Goal: Task Accomplishment & Management: Manage account settings

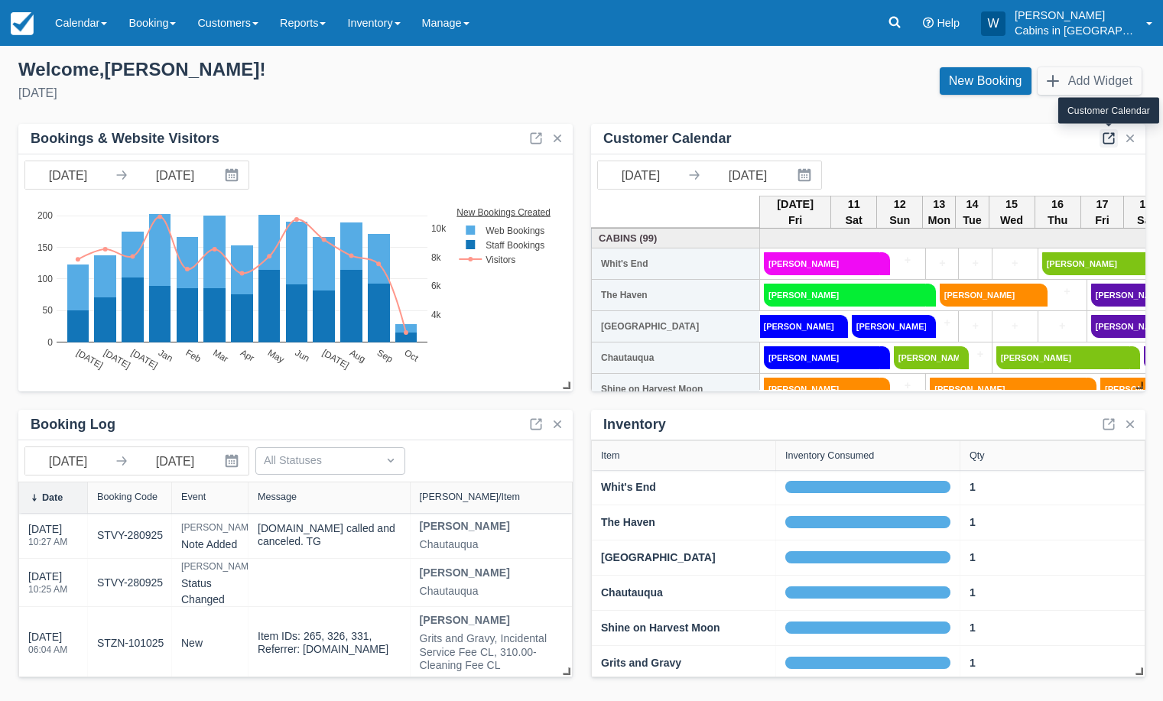
click at [1109, 138] on link at bounding box center [1109, 138] width 18 height 18
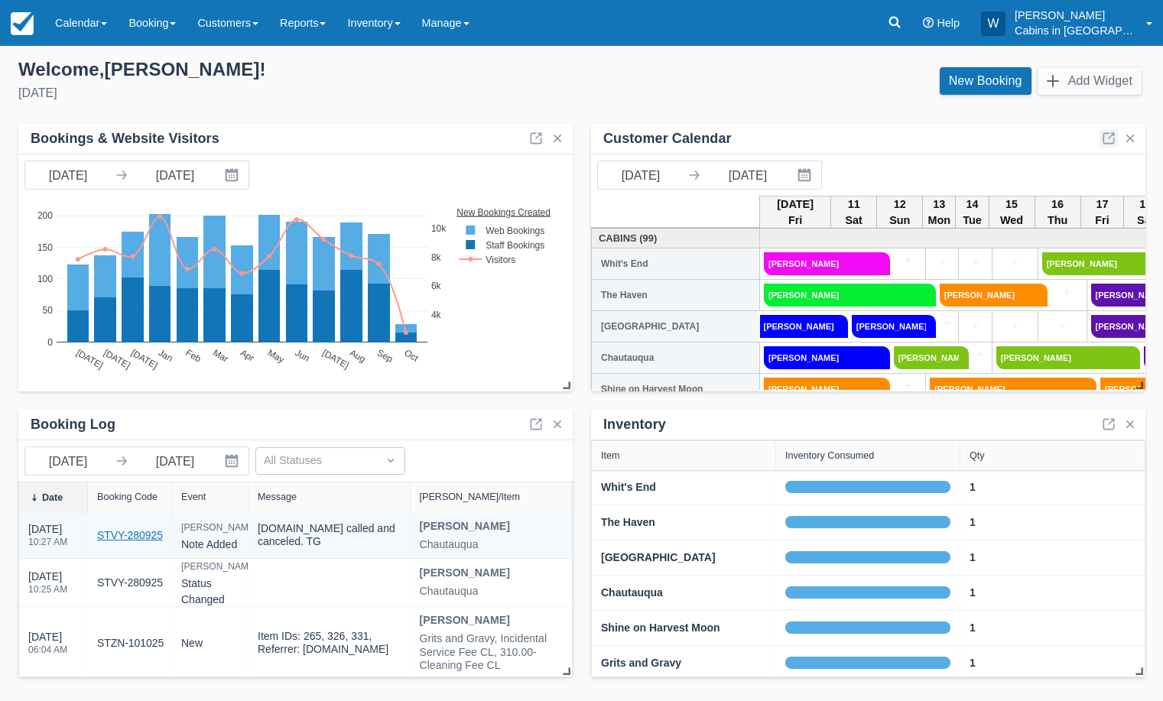
click at [145, 536] on link "STVY-280925" at bounding box center [130, 536] width 66 height 16
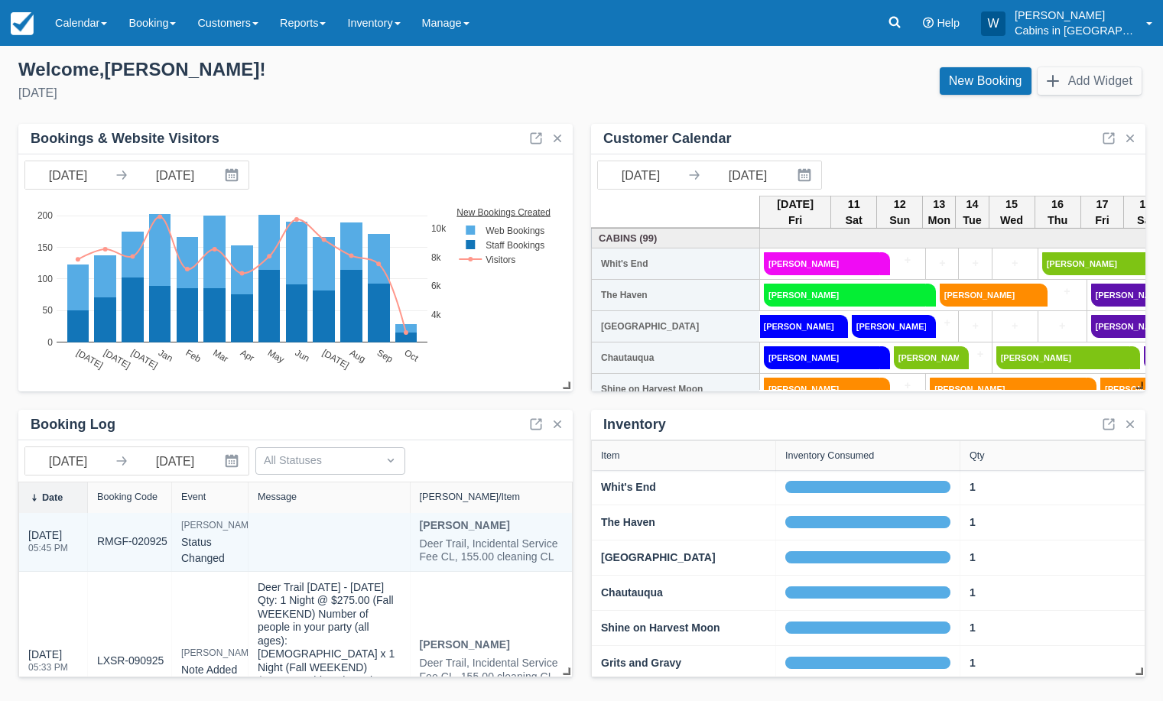
scroll to position [174, 0]
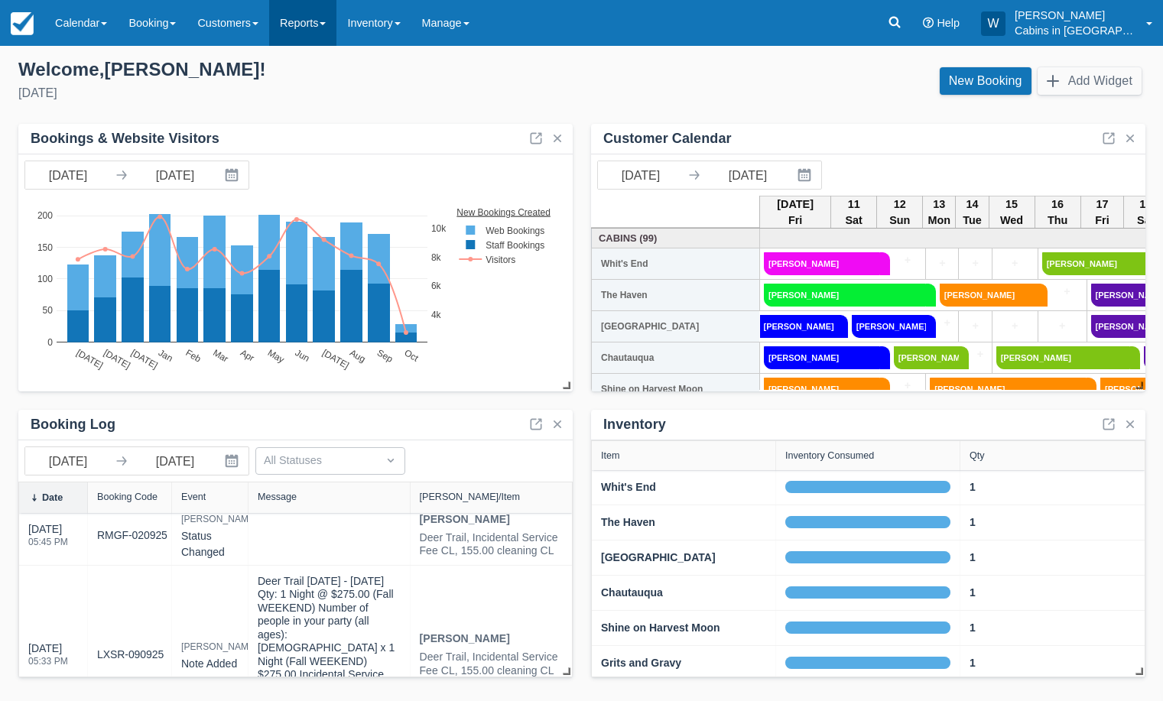
click at [329, 26] on link "Reports" at bounding box center [302, 23] width 67 height 46
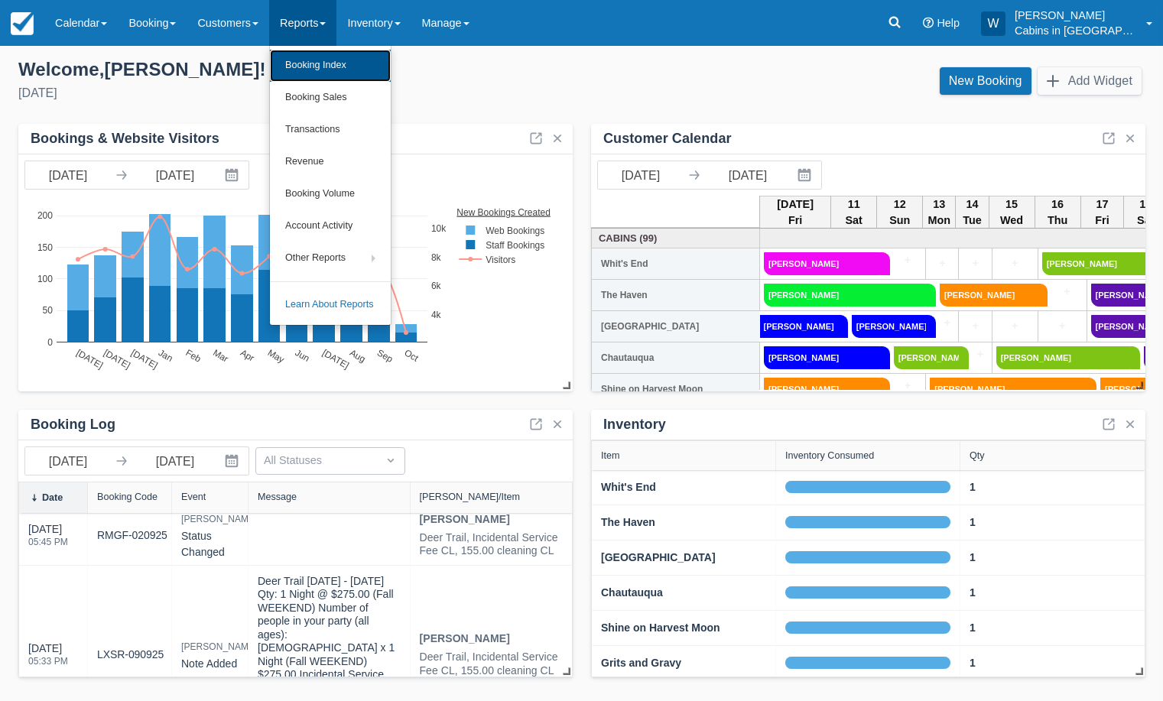
click at [330, 60] on link "Booking Index" at bounding box center [330, 66] width 121 height 32
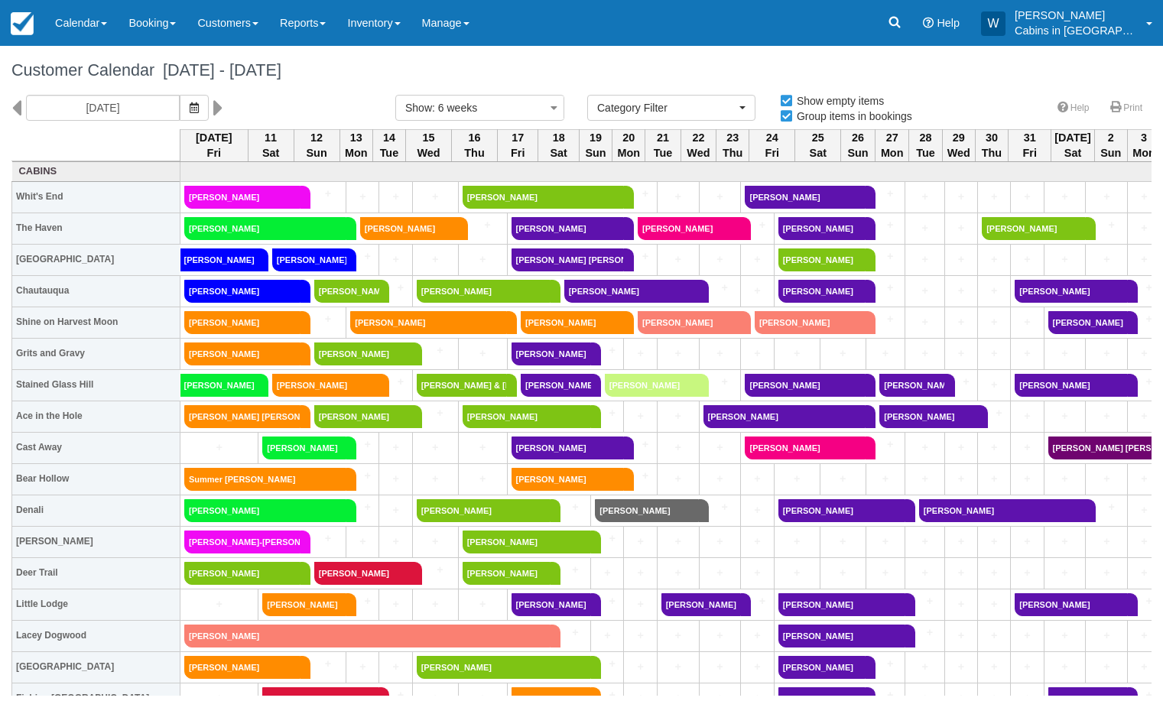
select select
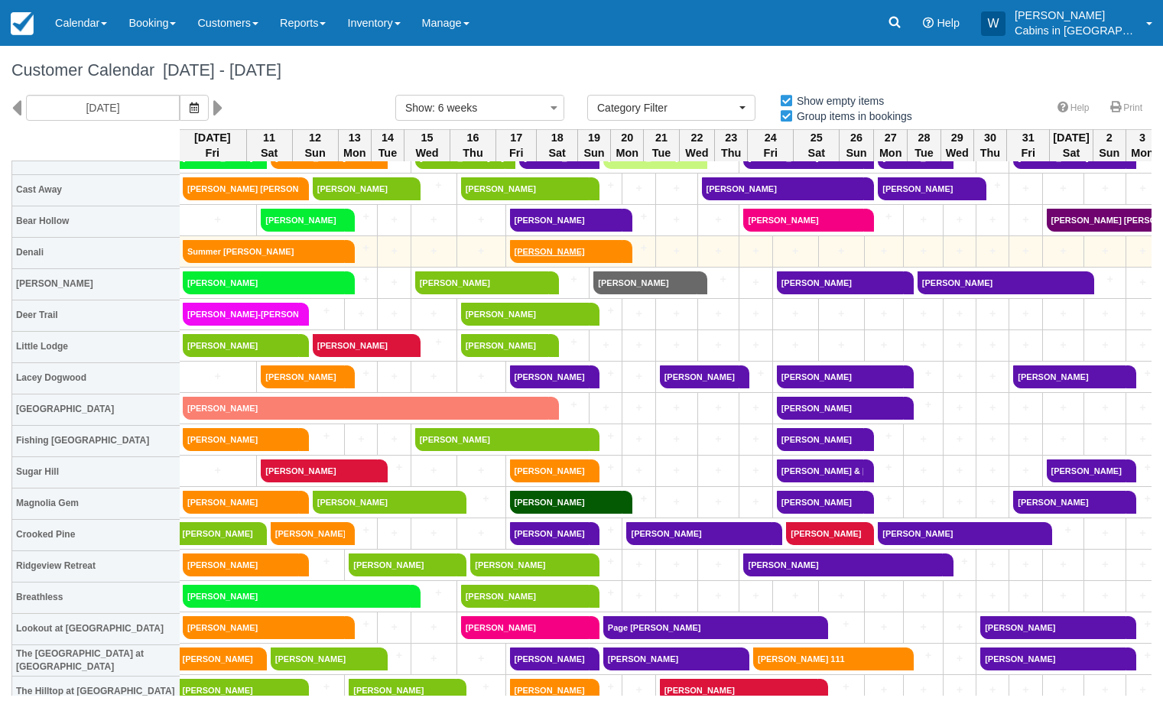
scroll to position [220, 2]
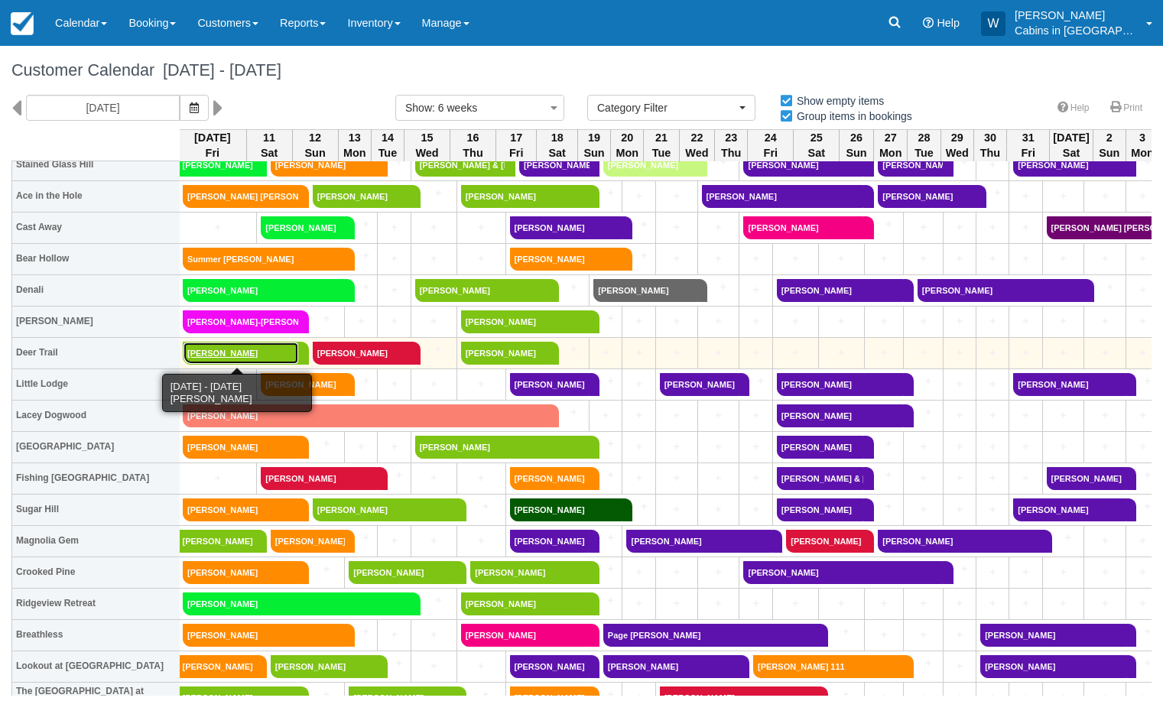
click at [257, 354] on link "[PERSON_NAME]" at bounding box center [241, 353] width 116 height 23
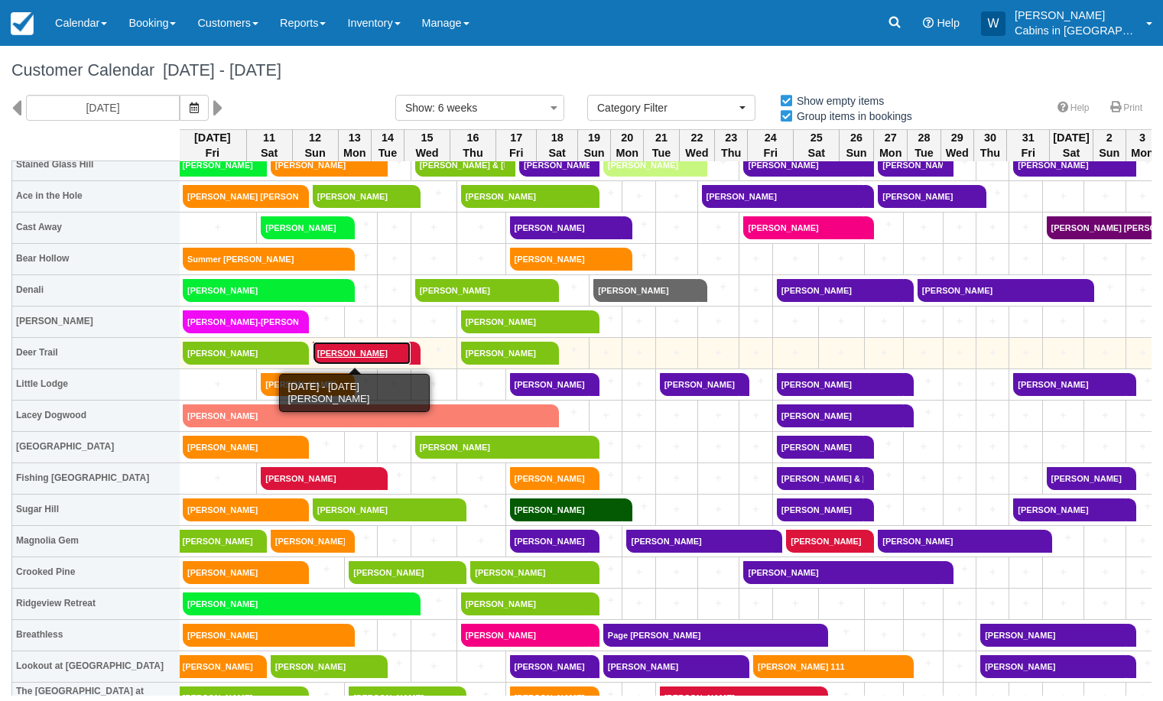
click at [333, 351] on link "[PERSON_NAME]" at bounding box center [362, 353] width 98 height 23
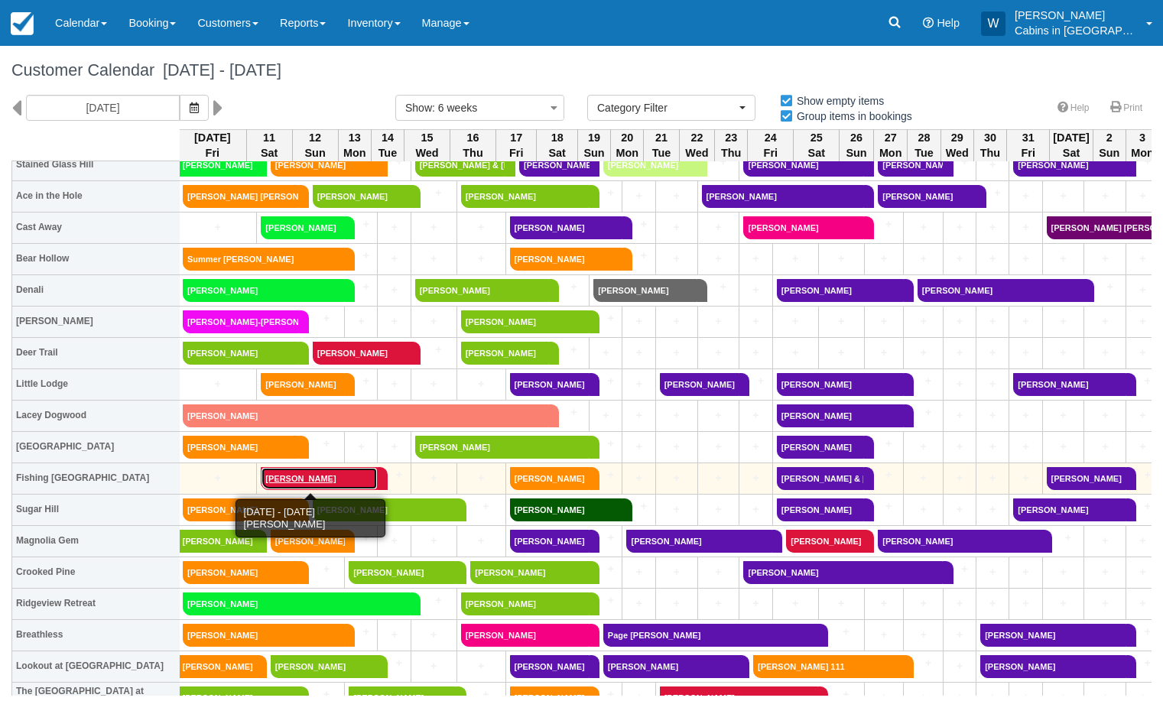
click at [278, 471] on link "Brian Lockwood" at bounding box center [319, 478] width 117 height 23
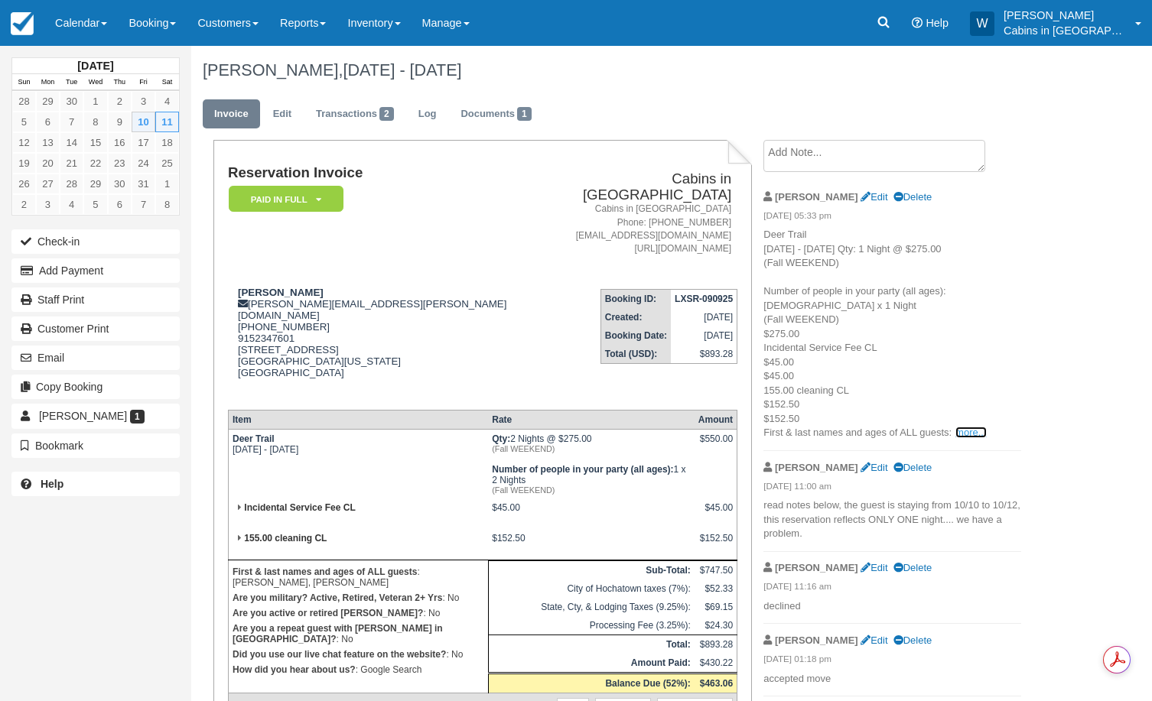
click at [968, 427] on link "more..." at bounding box center [970, 432] width 31 height 11
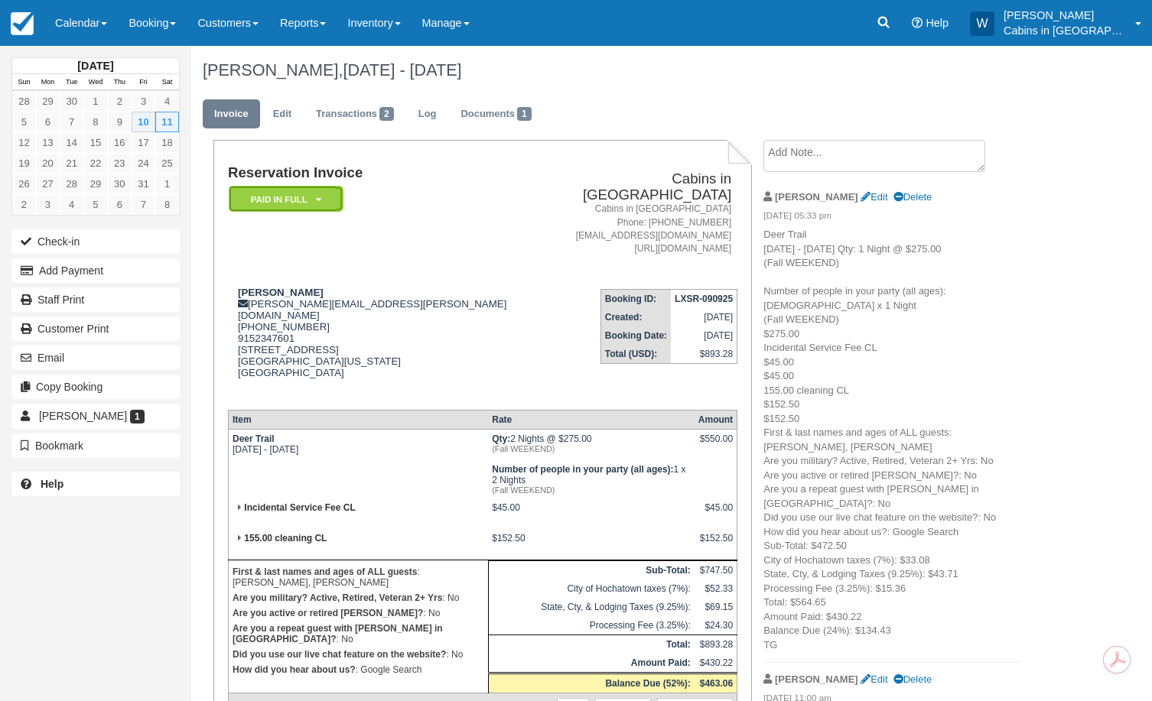
click at [320, 189] on em "Paid in Full" at bounding box center [286, 199] width 115 height 27
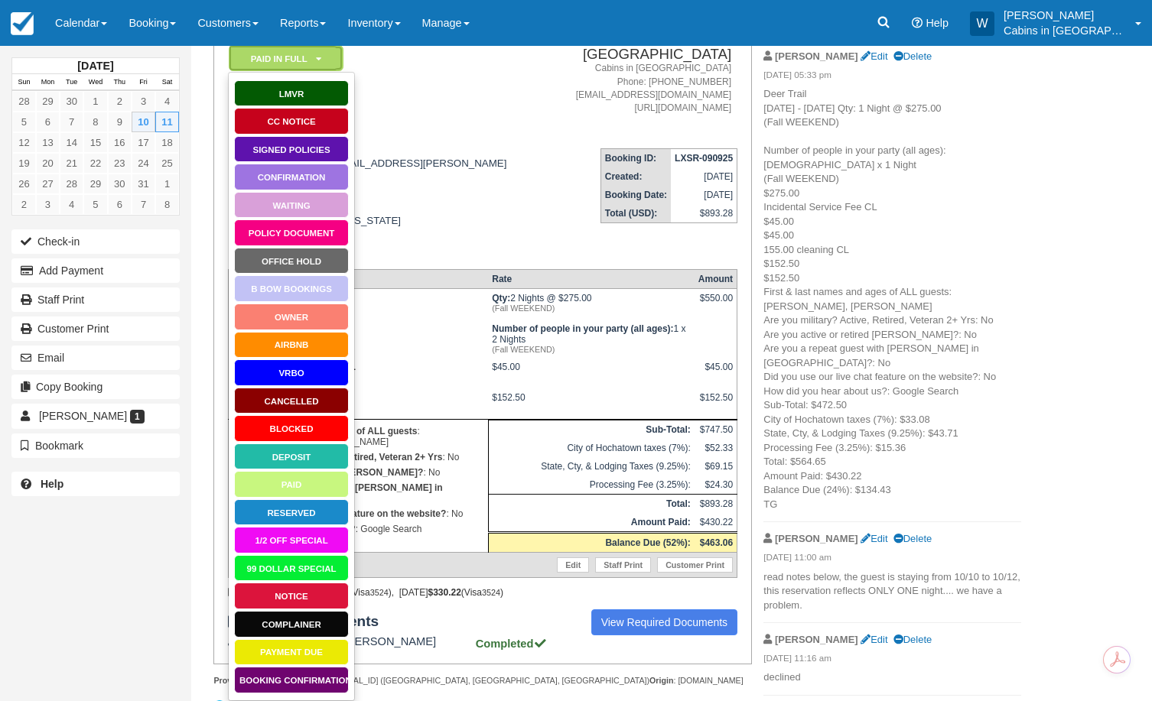
scroll to position [148, 0]
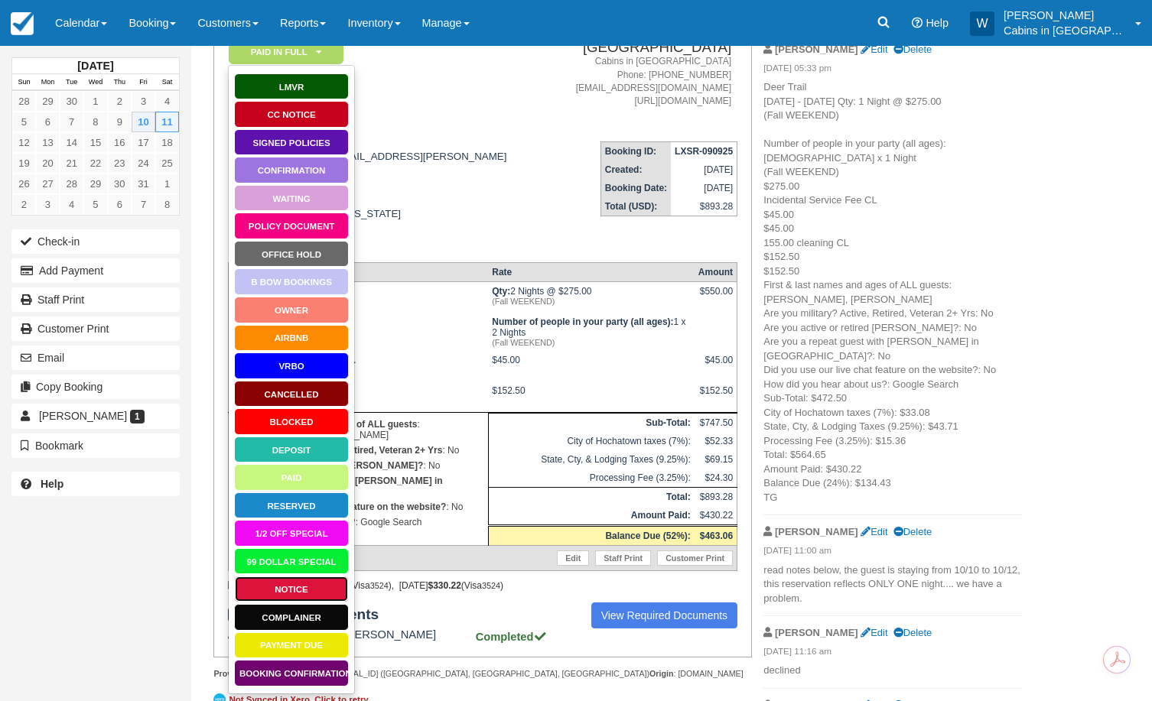
click at [265, 591] on link "Notice" at bounding box center [291, 589] width 115 height 27
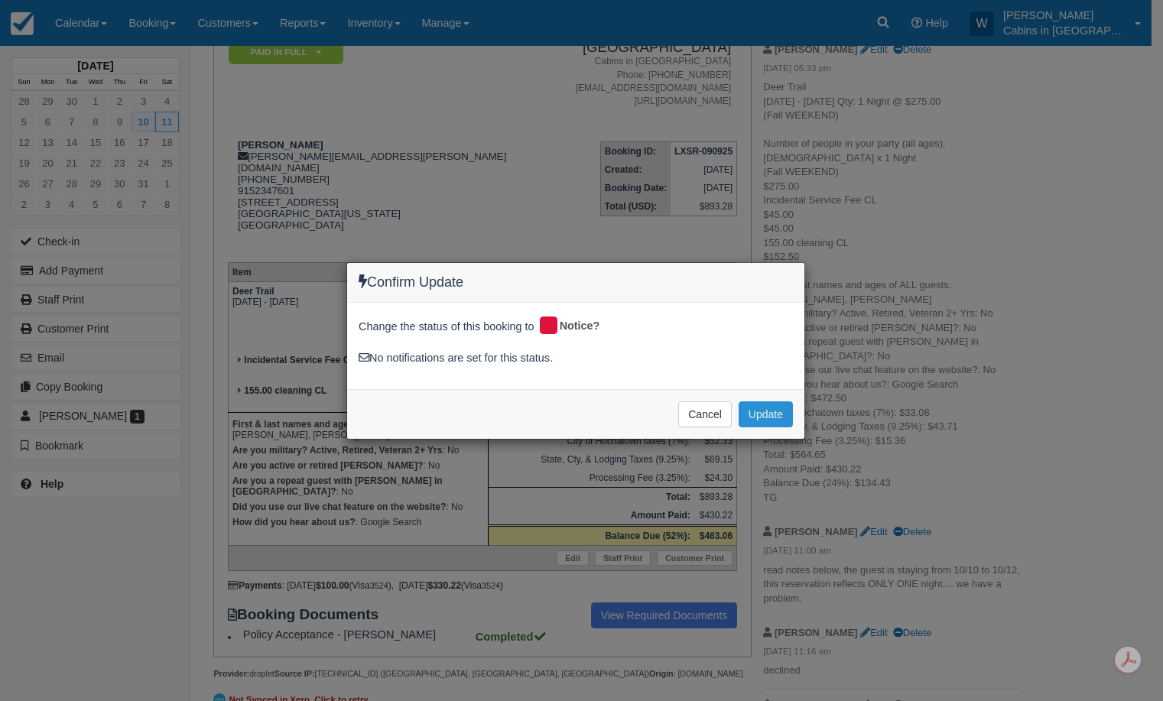
click at [758, 416] on button "Update" at bounding box center [766, 415] width 54 height 26
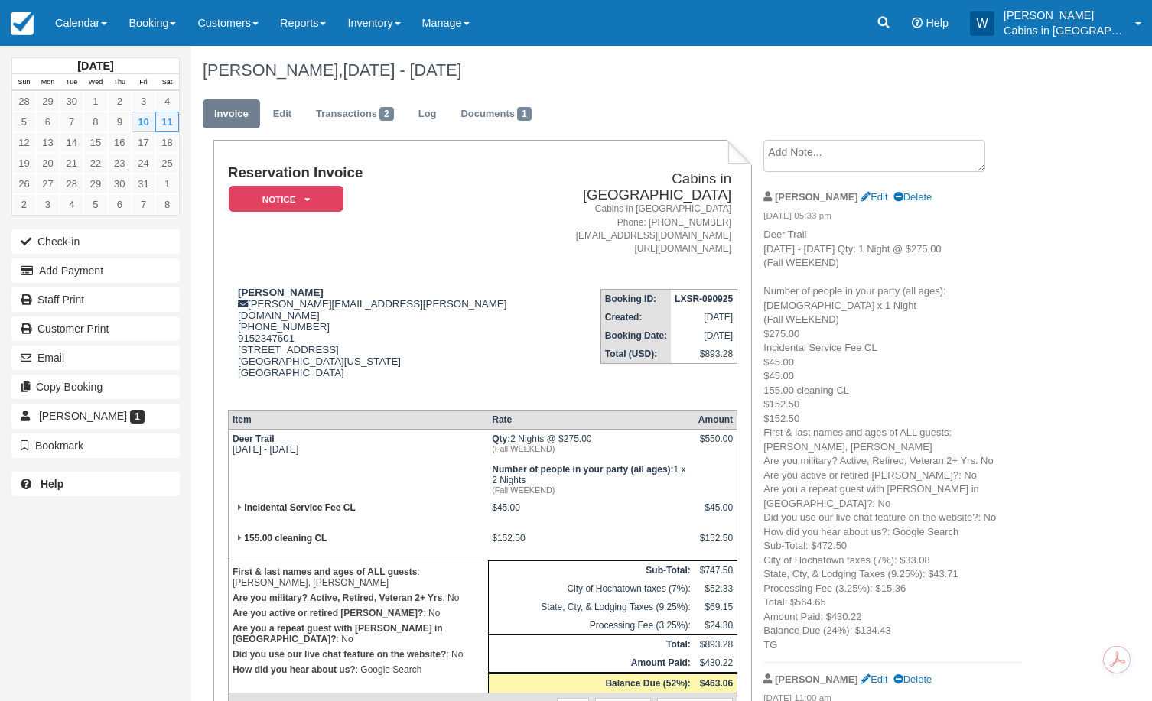
click at [861, 157] on textarea at bounding box center [874, 156] width 222 height 32
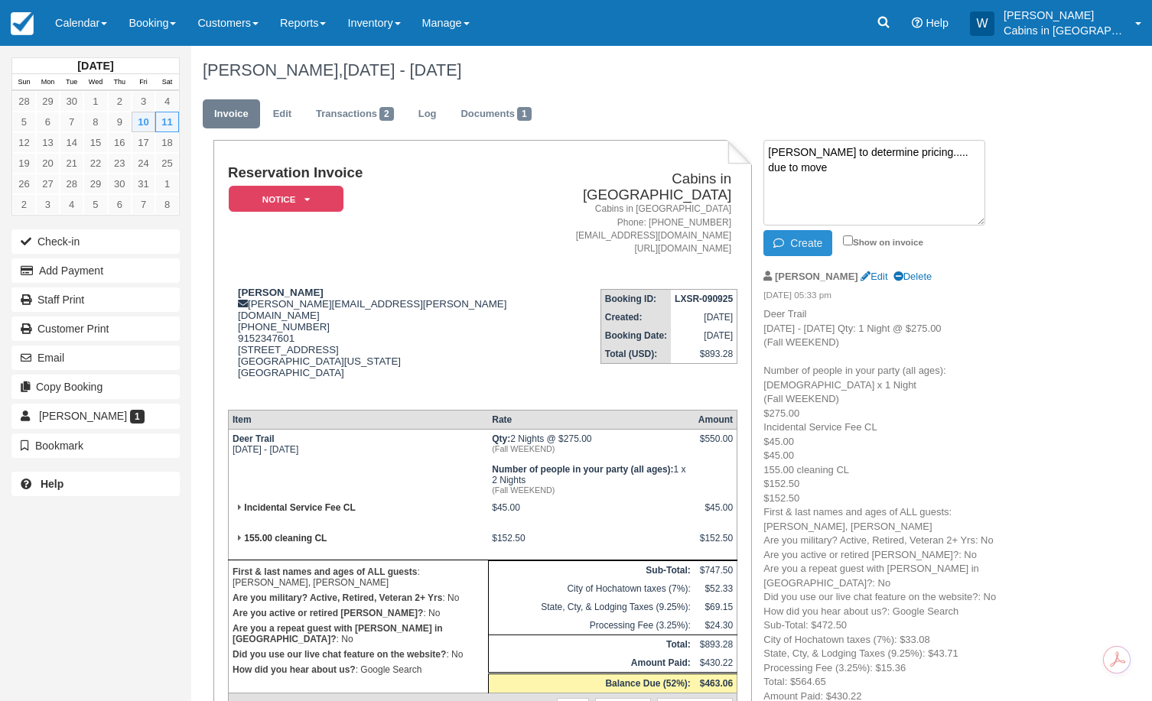
type textarea "Wenda to determine pricing..... due to move"
click at [805, 240] on button "Create" at bounding box center [797, 243] width 69 height 26
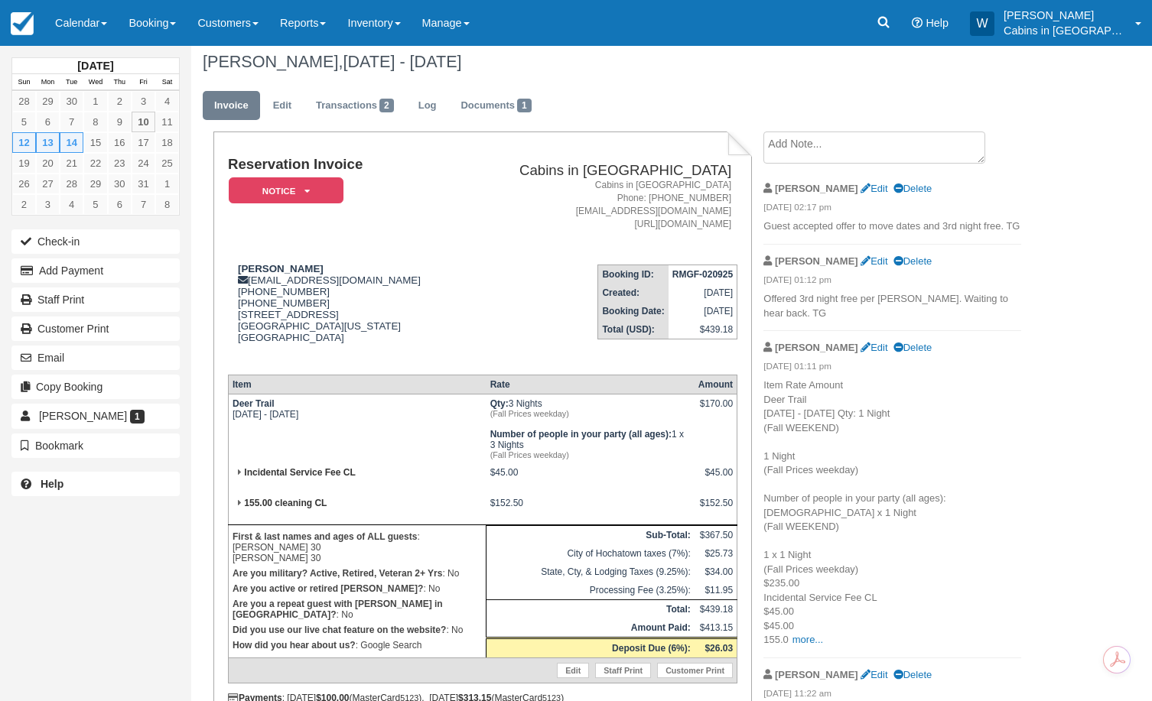
scroll to position [7, 0]
click at [803, 148] on textarea at bounding box center [874, 149] width 222 height 32
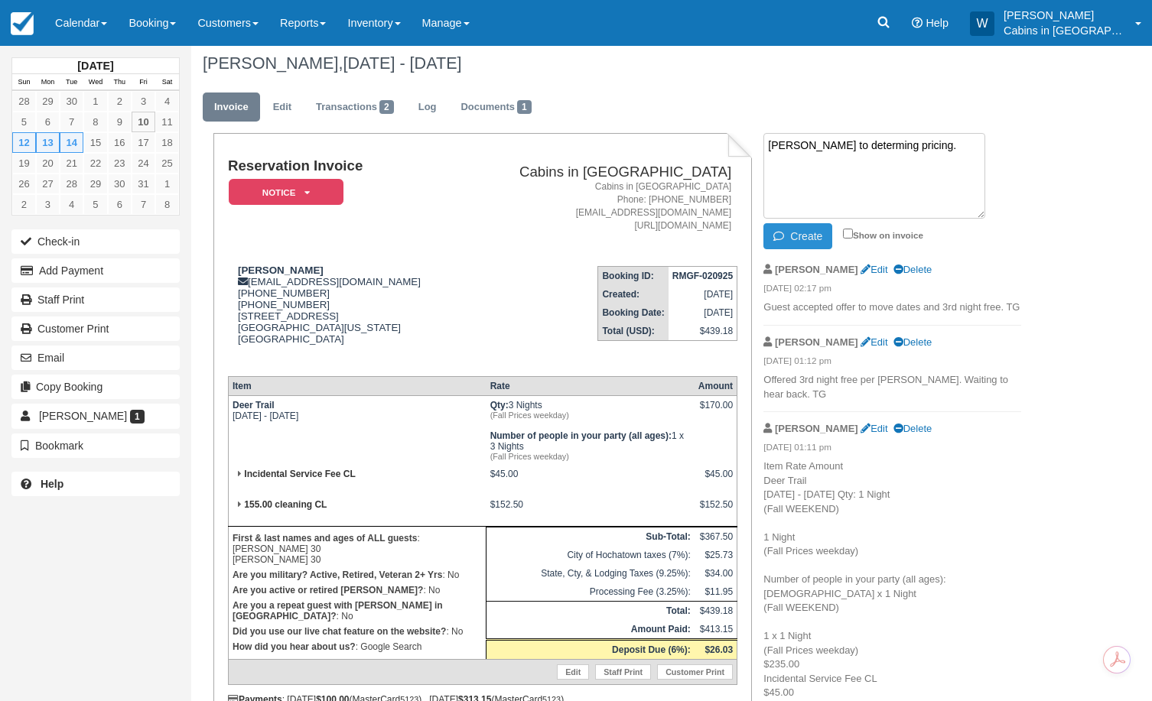
type textarea "[PERSON_NAME] to determing pricing."
click at [794, 237] on button "Create" at bounding box center [797, 236] width 69 height 26
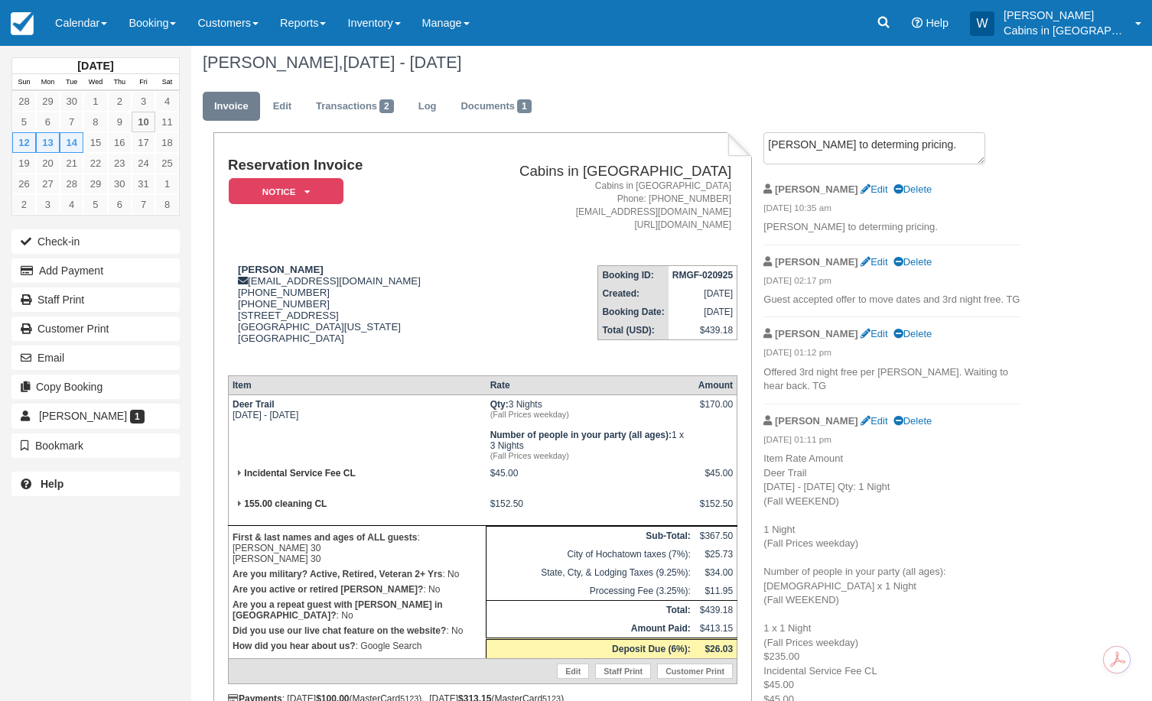
scroll to position [0, 0]
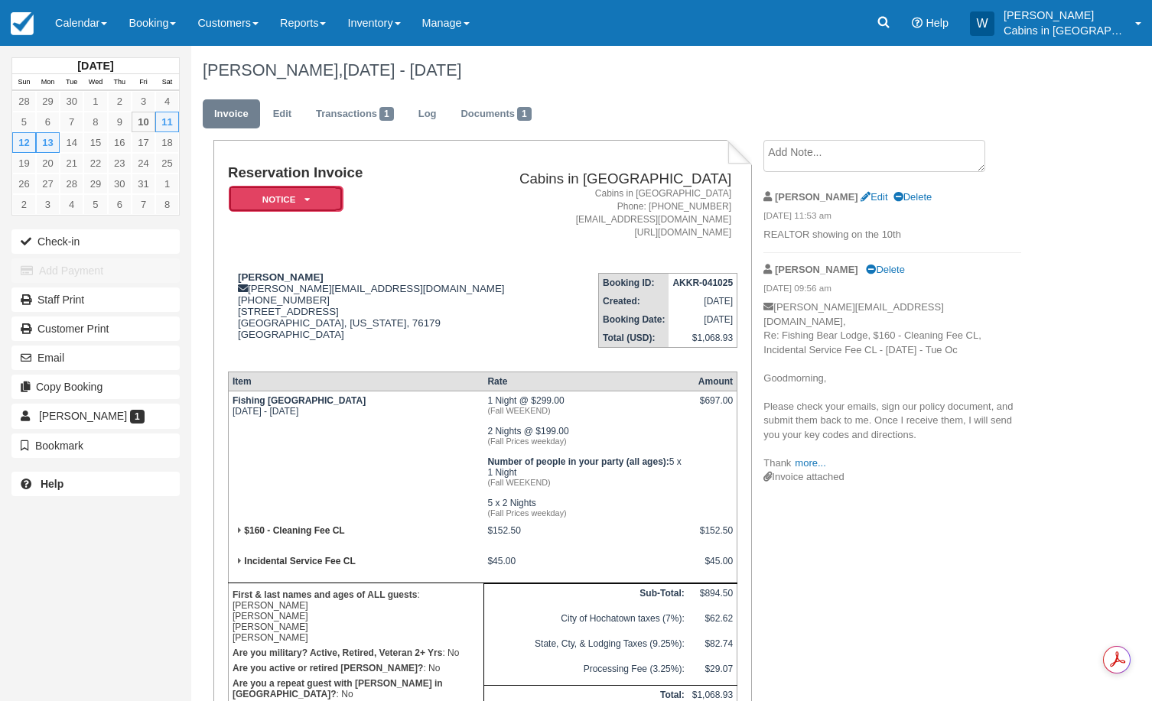
click at [311, 201] on em "Notice" at bounding box center [286, 199] width 115 height 27
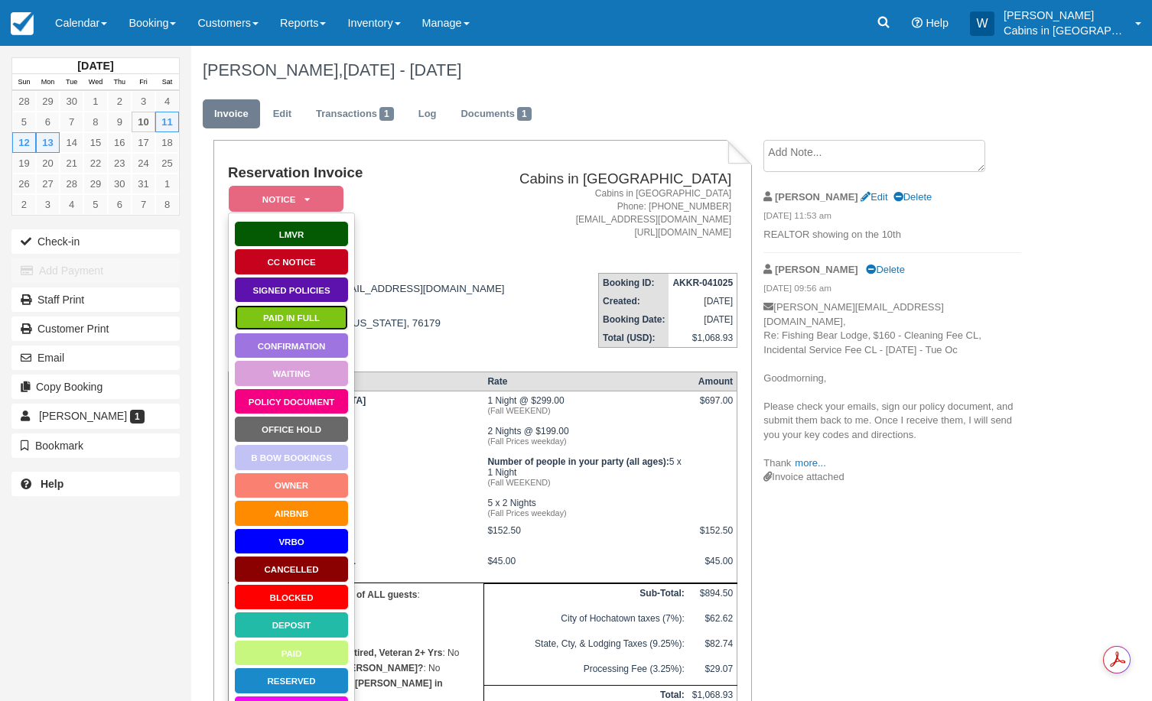
click at [283, 319] on link "Paid in Full" at bounding box center [291, 317] width 115 height 27
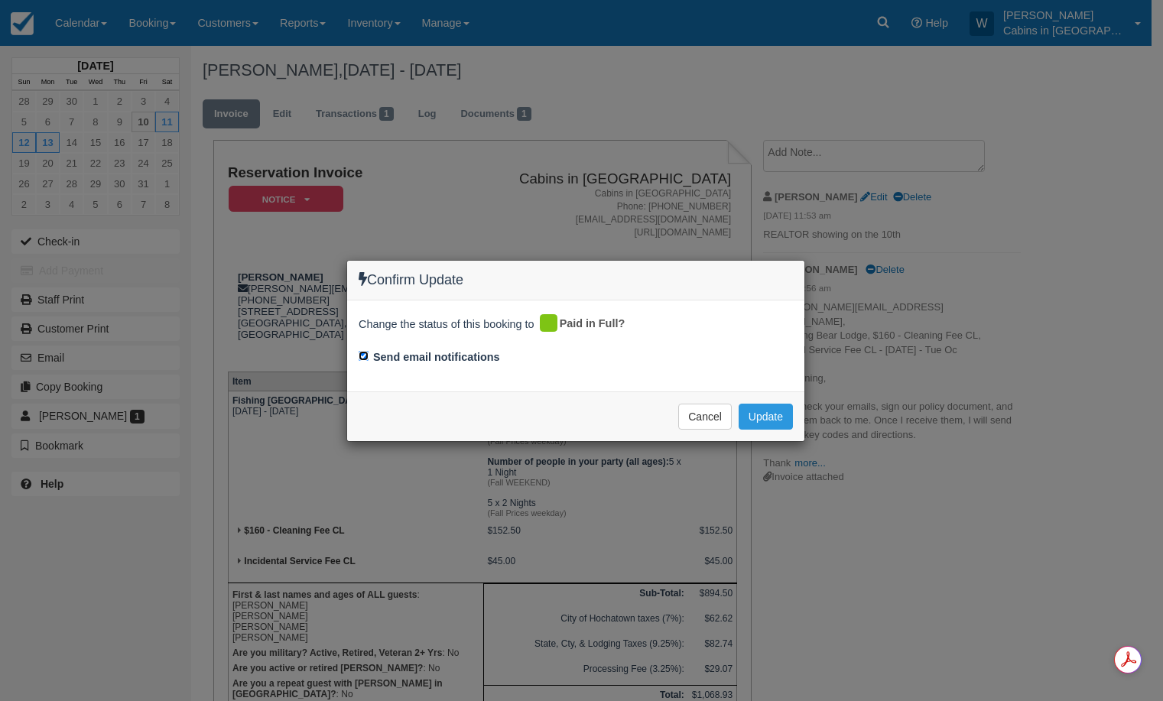
click at [363, 358] on input "Send email notifications" at bounding box center [364, 356] width 10 height 10
checkbox input "false"
click at [777, 422] on button "Update" at bounding box center [766, 417] width 54 height 26
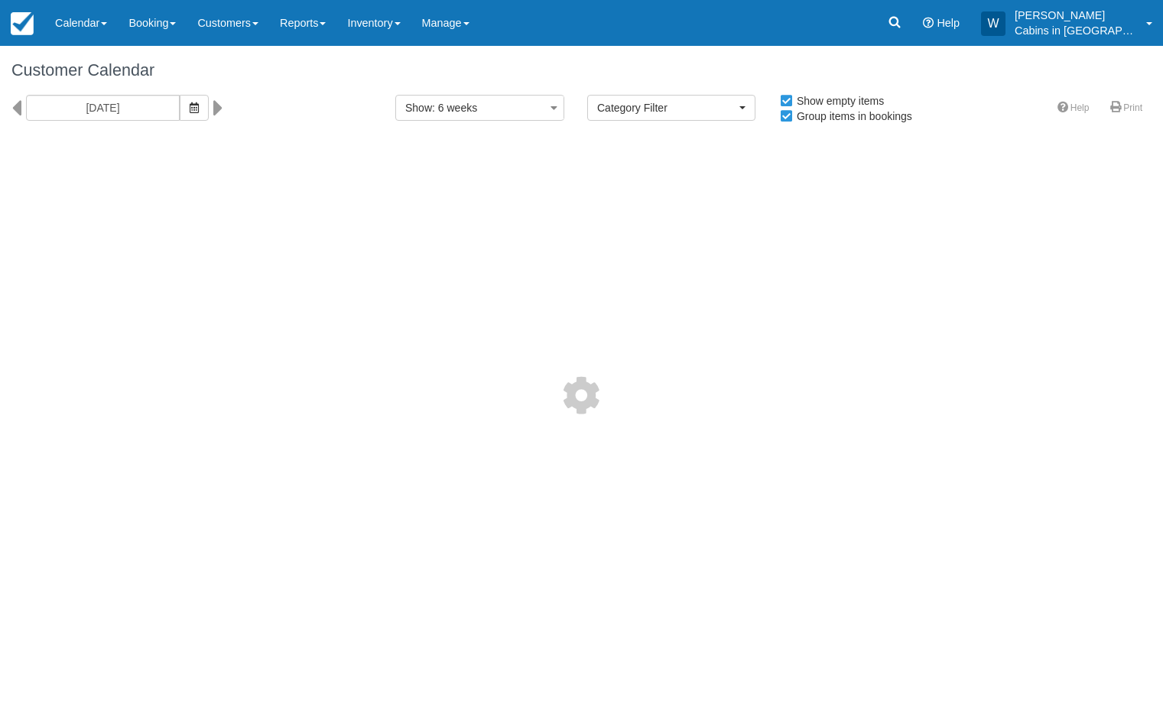
select select
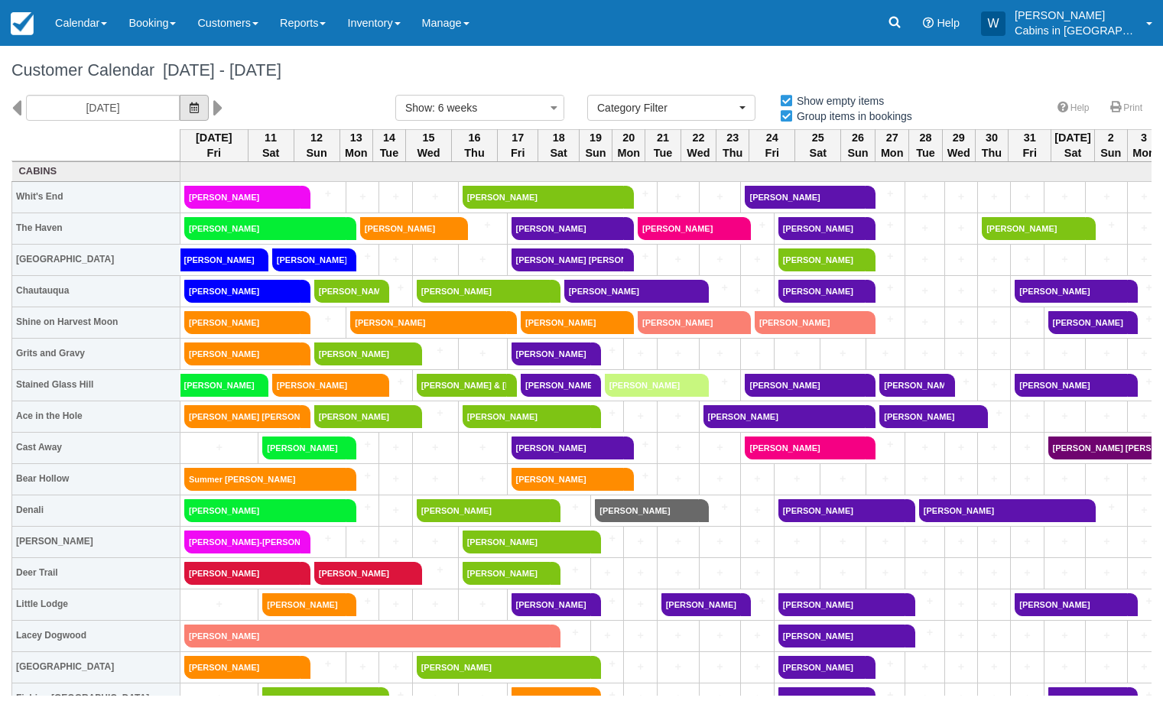
click at [190, 107] on icon "button" at bounding box center [194, 107] width 9 height 11
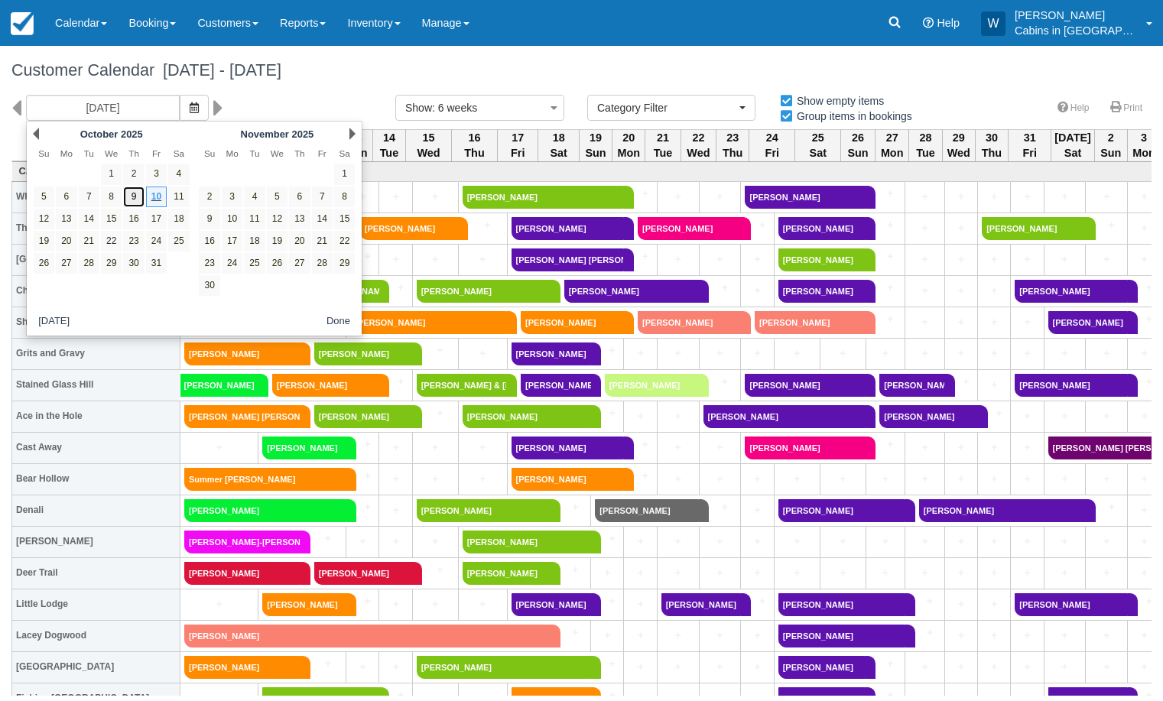
click at [131, 194] on link "9" at bounding box center [133, 197] width 21 height 21
type input "10/09/25"
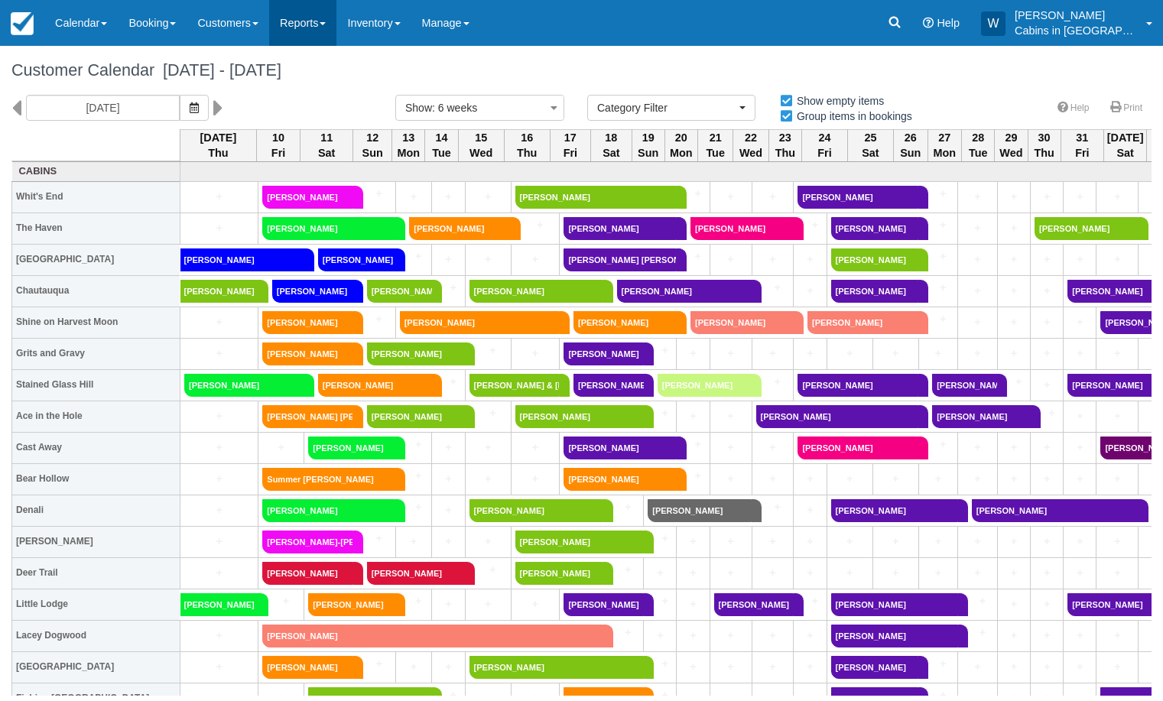
click at [333, 29] on link "Reports" at bounding box center [302, 23] width 67 height 46
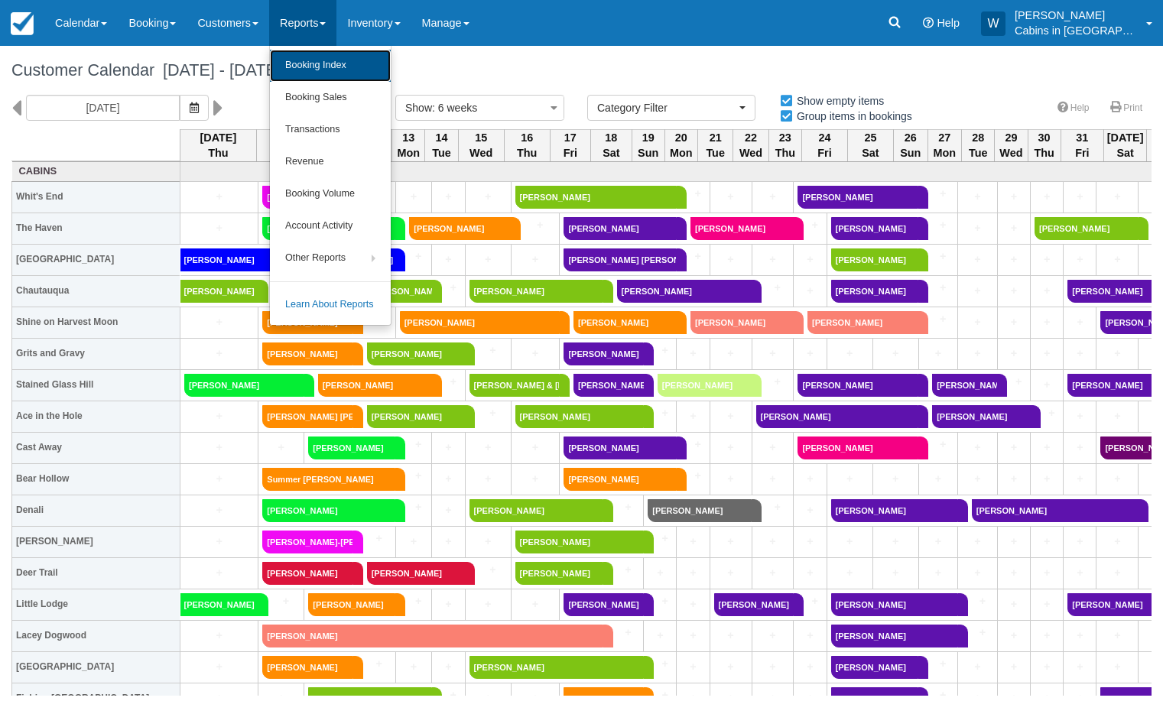
click at [326, 66] on link "Booking Index" at bounding box center [330, 66] width 121 height 32
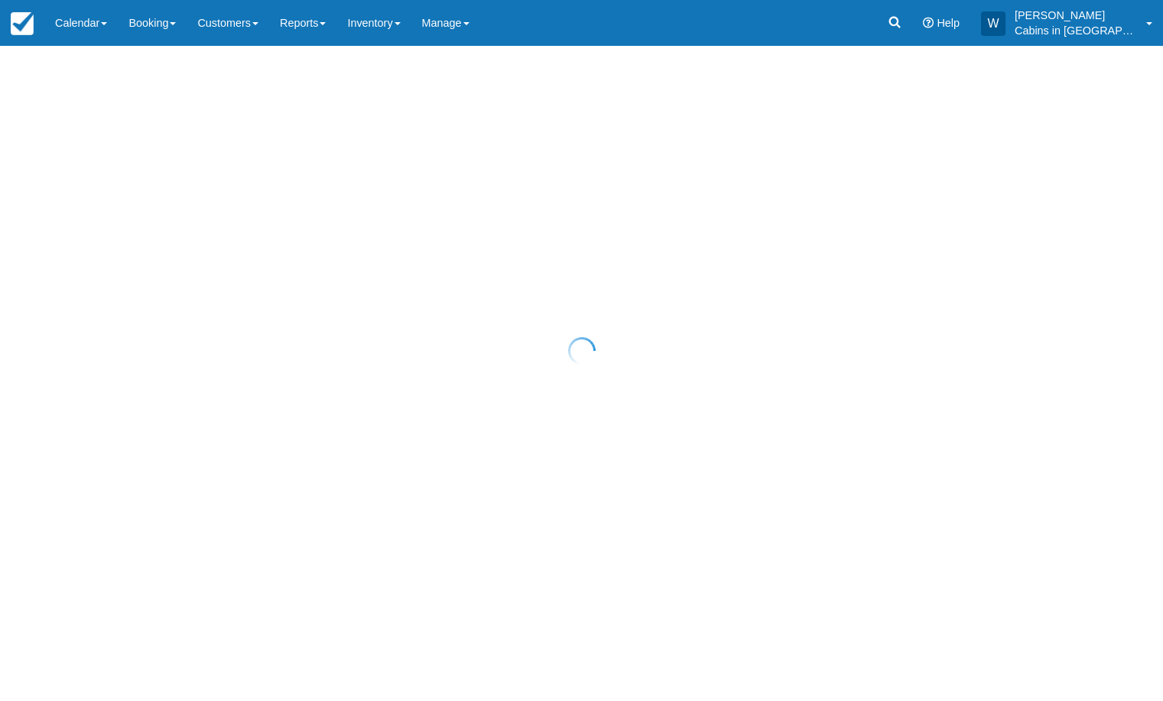
select select "25"
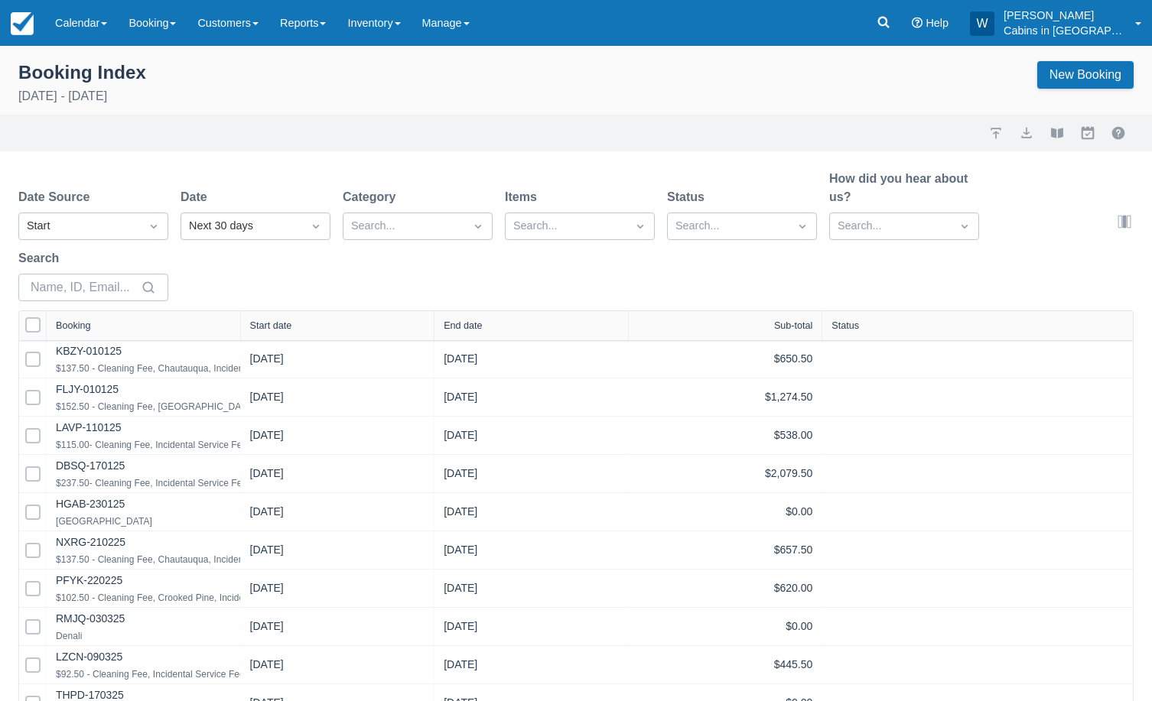
select select "25"
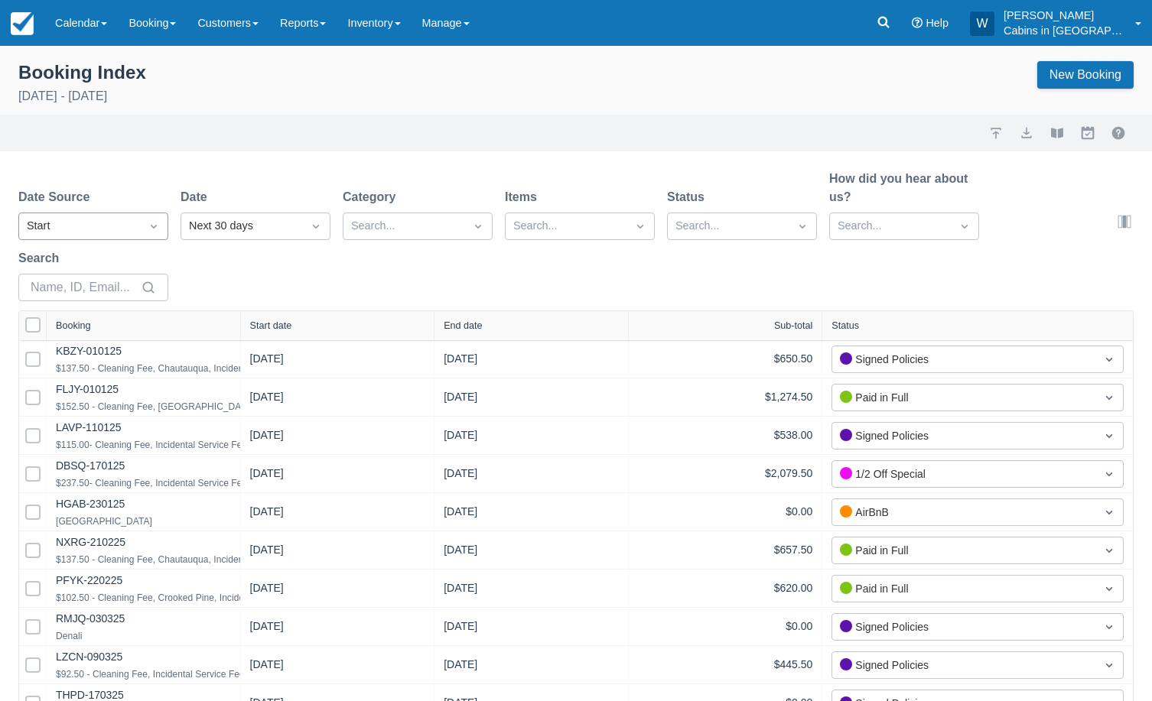
click at [148, 221] on icon "Dropdown icon" at bounding box center [153, 226] width 15 height 15
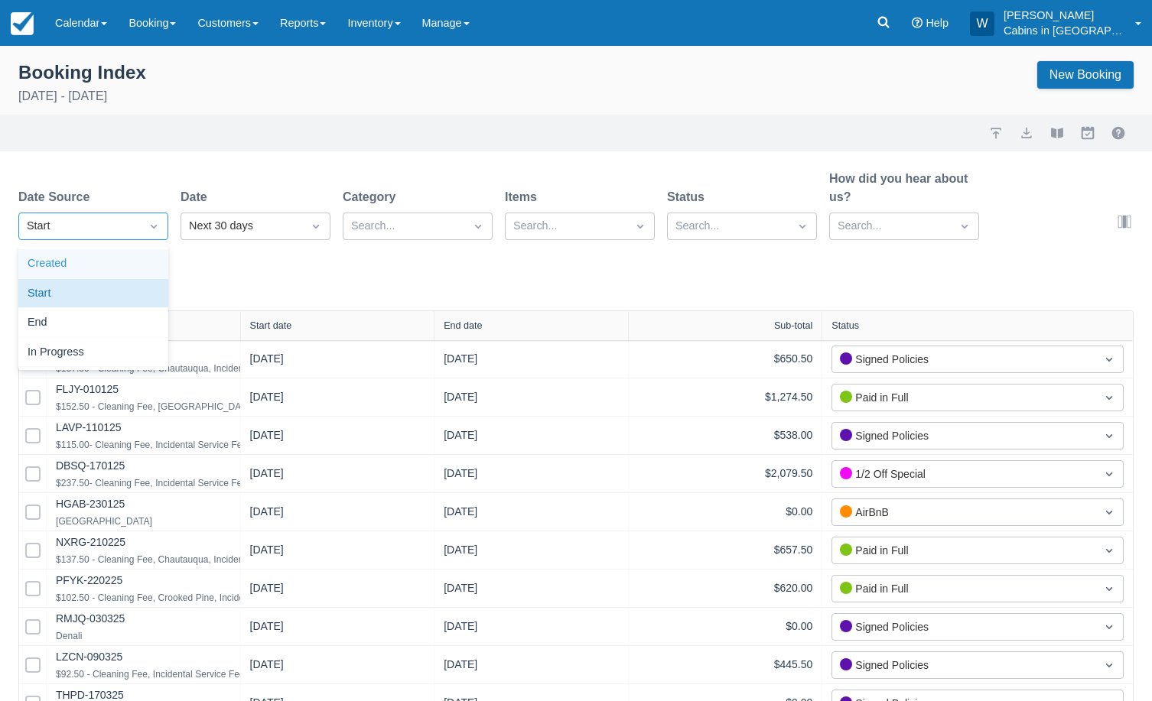
click at [127, 259] on div "Created" at bounding box center [93, 264] width 150 height 30
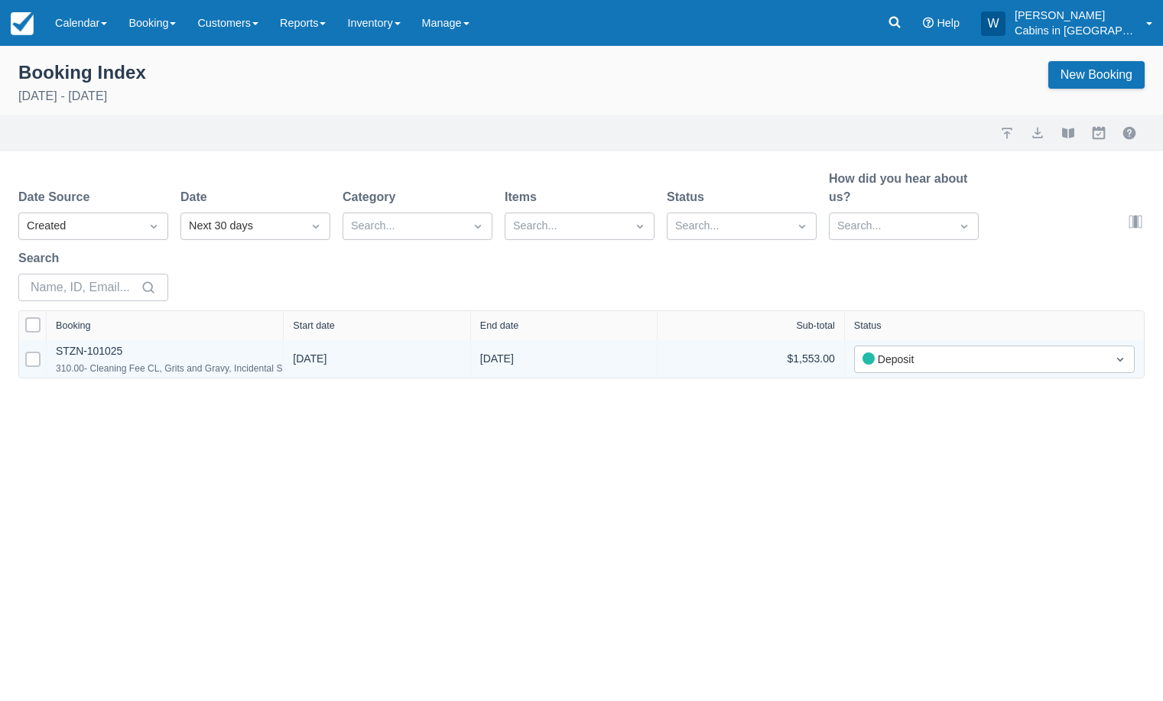
drag, startPoint x: 239, startPoint y: 322, endPoint x: 487, endPoint y: 360, distance: 250.8
click at [487, 360] on div "Select All Booking Start date End date Sub-total Status Select Row STZN-101025 …" at bounding box center [581, 344] width 1125 height 67
click at [98, 346] on link "STZN-101025" at bounding box center [89, 351] width 67 height 12
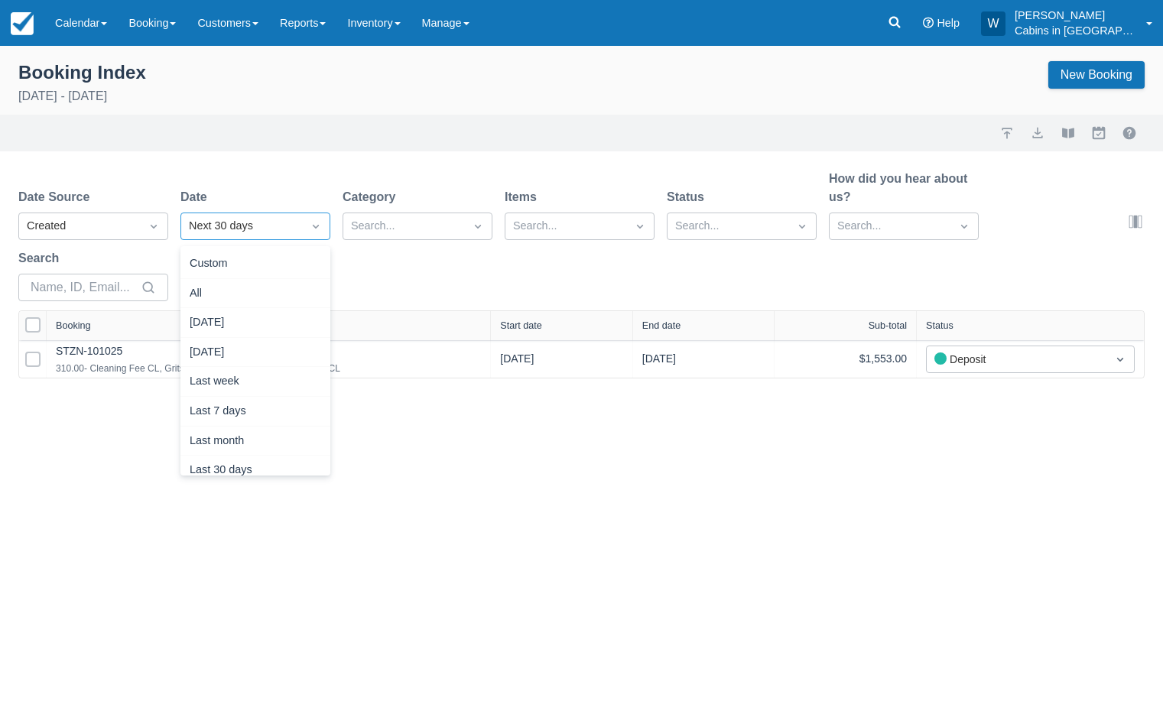
click at [298, 216] on div "Next 30 days" at bounding box center [241, 226] width 121 height 24
click at [258, 348] on div "[DATE]" at bounding box center [256, 353] width 150 height 30
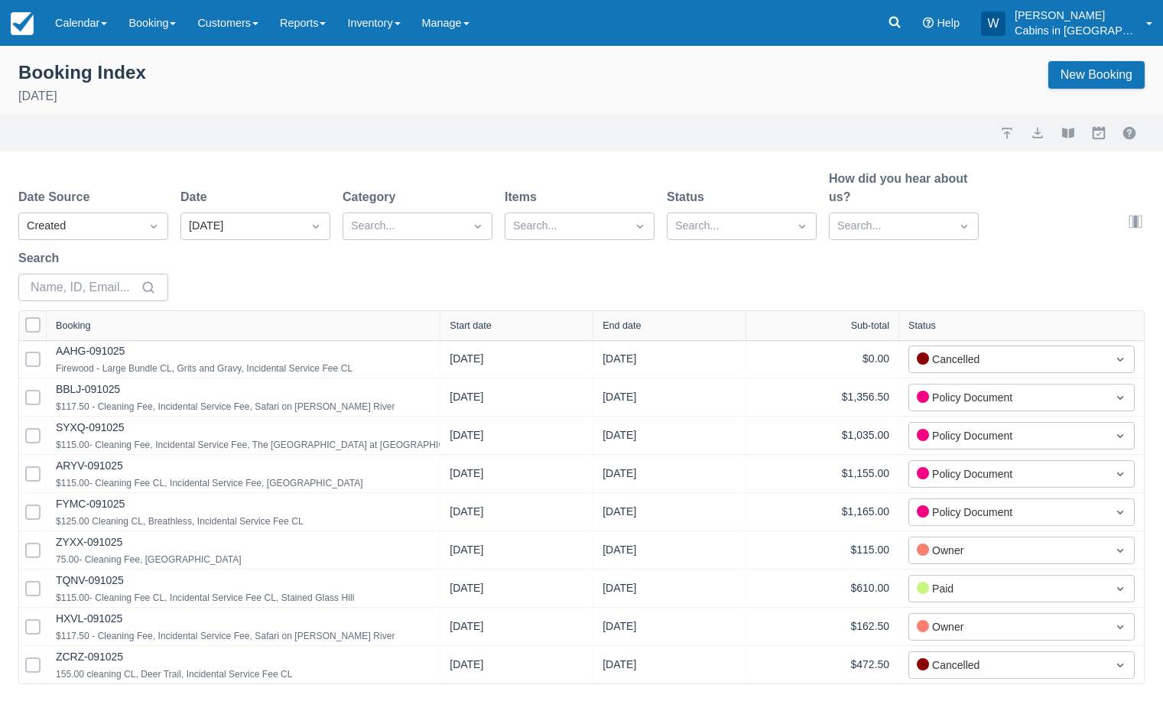
drag, startPoint x: 237, startPoint y: 325, endPoint x: 446, endPoint y: 330, distance: 208.9
click at [446, 330] on div at bounding box center [440, 325] width 28 height 29
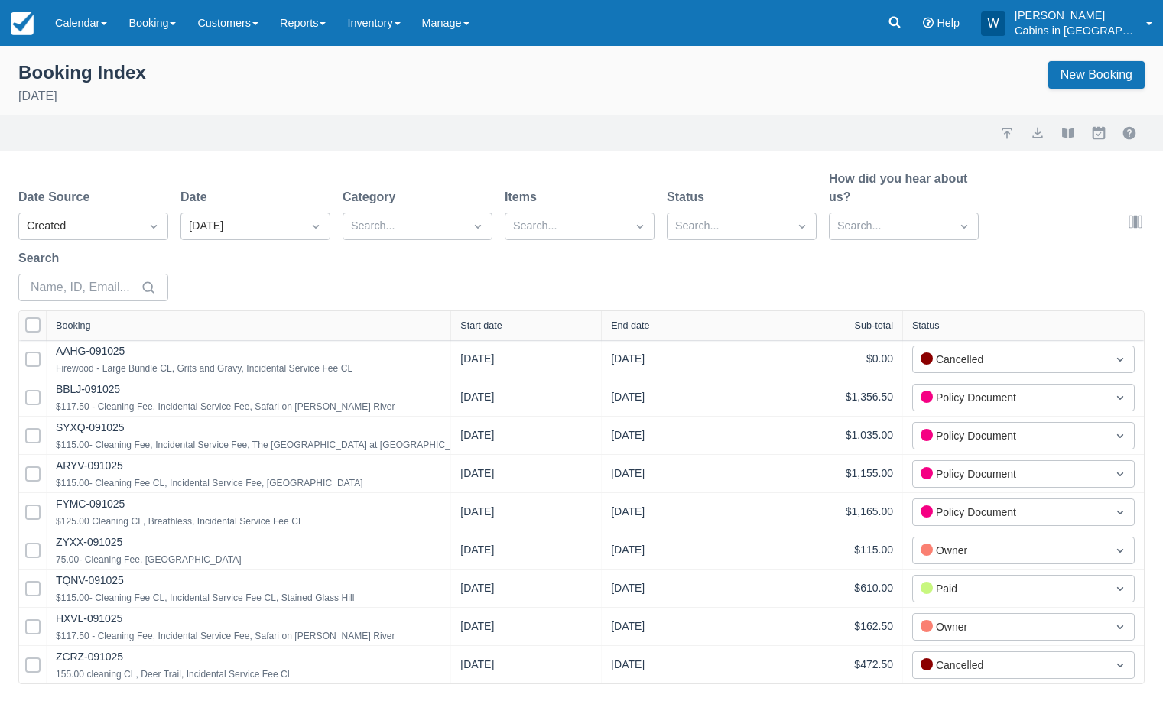
click at [493, 320] on div "Start date" at bounding box center [526, 325] width 151 height 29
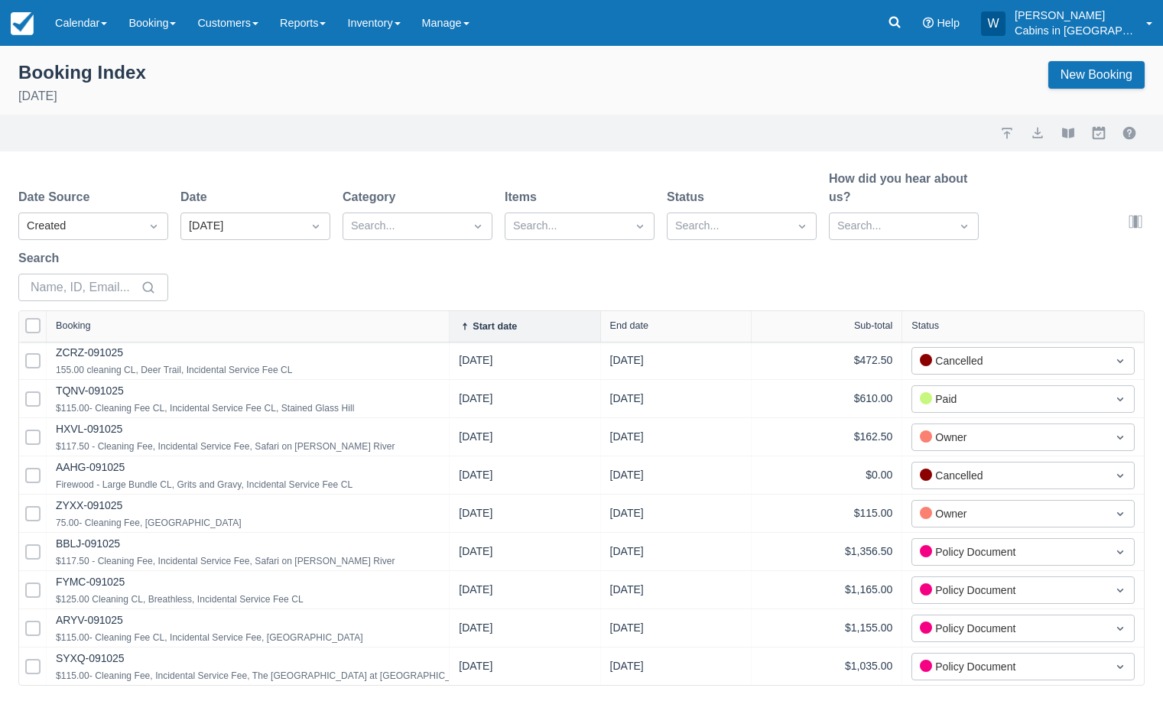
drag, startPoint x: 238, startPoint y: 324, endPoint x: 445, endPoint y: 332, distance: 207.4
click at [445, 332] on div at bounding box center [449, 326] width 28 height 31
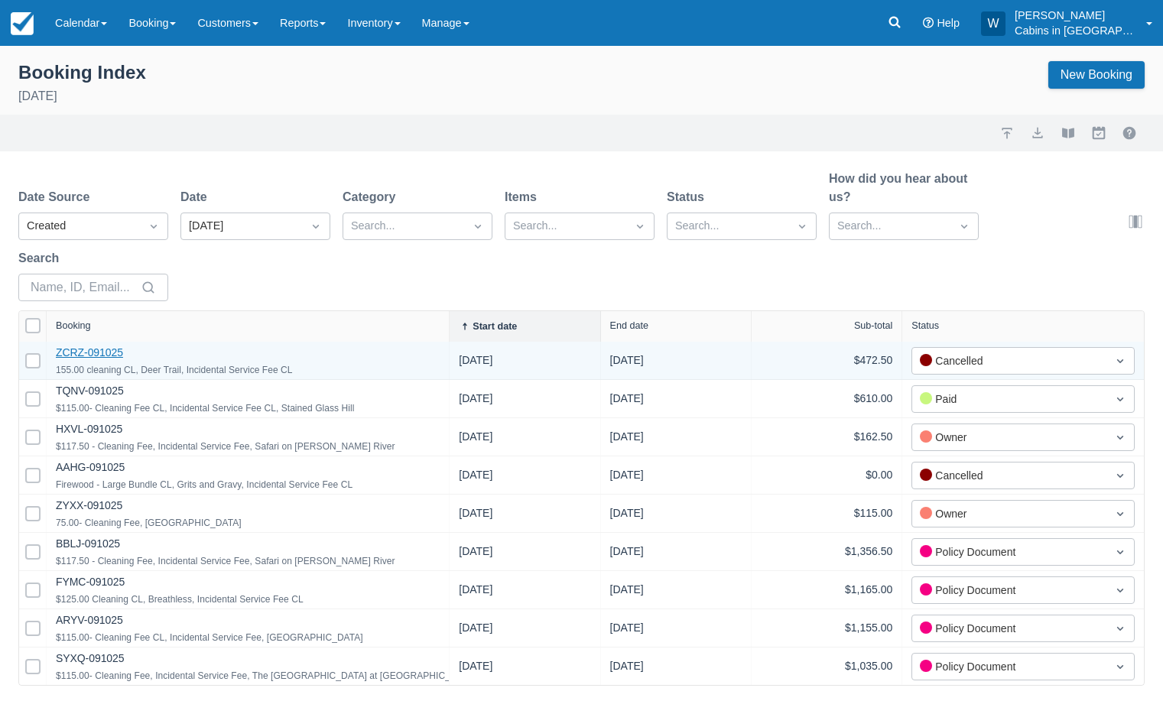
click at [109, 354] on link "ZCRZ-091025" at bounding box center [89, 353] width 67 height 12
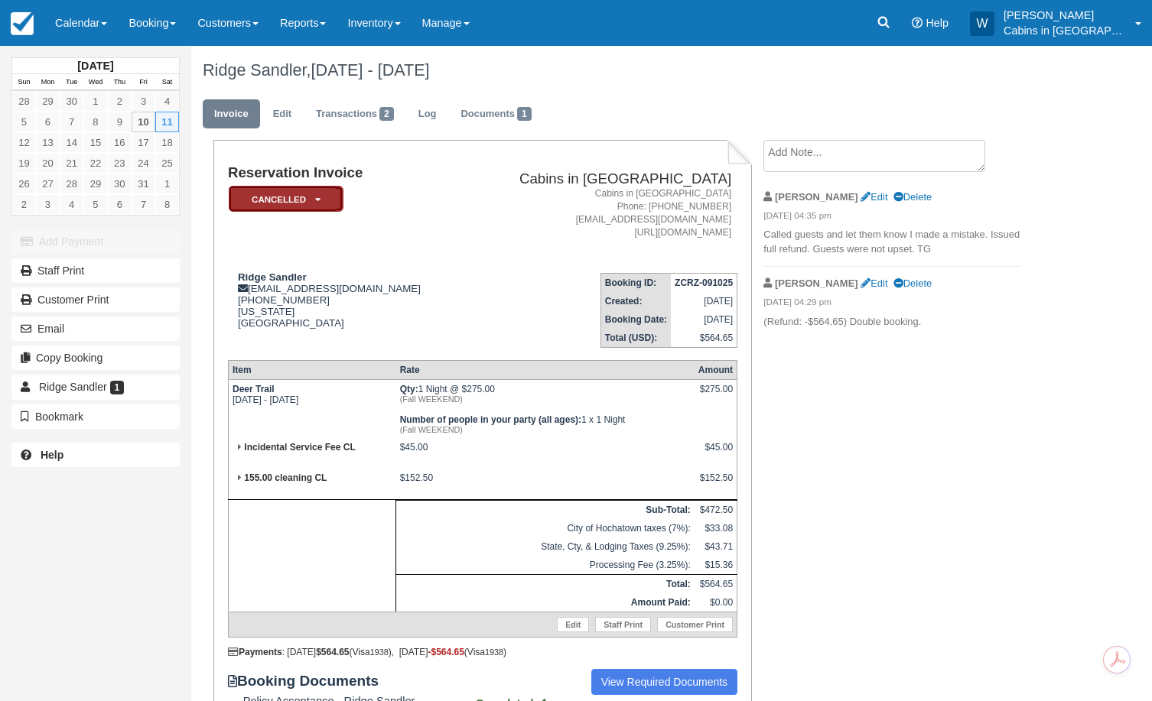
click at [326, 200] on em "Cancelled" at bounding box center [286, 199] width 115 height 27
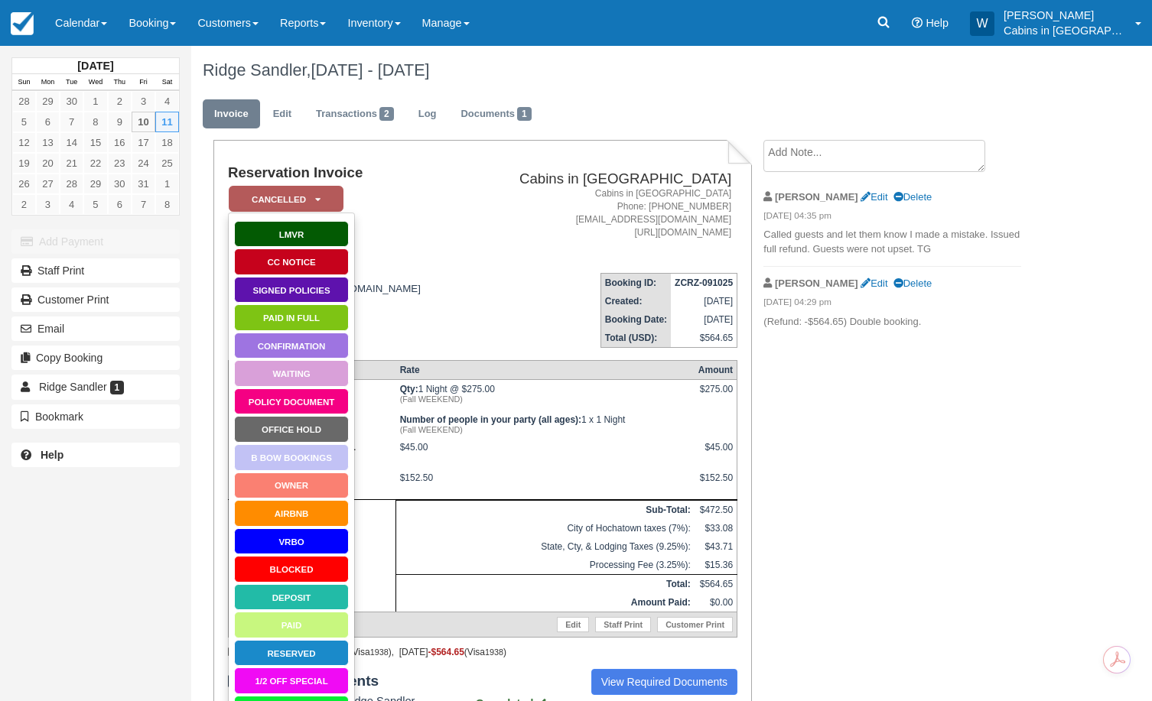
click at [464, 245] on td "Reservation Invoice Cancelled   LMVR CC Notice Signed Policies Paid in Full Con…" at bounding box center [346, 213] width 236 height 96
click at [280, 107] on link "Edit" at bounding box center [282, 114] width 41 height 30
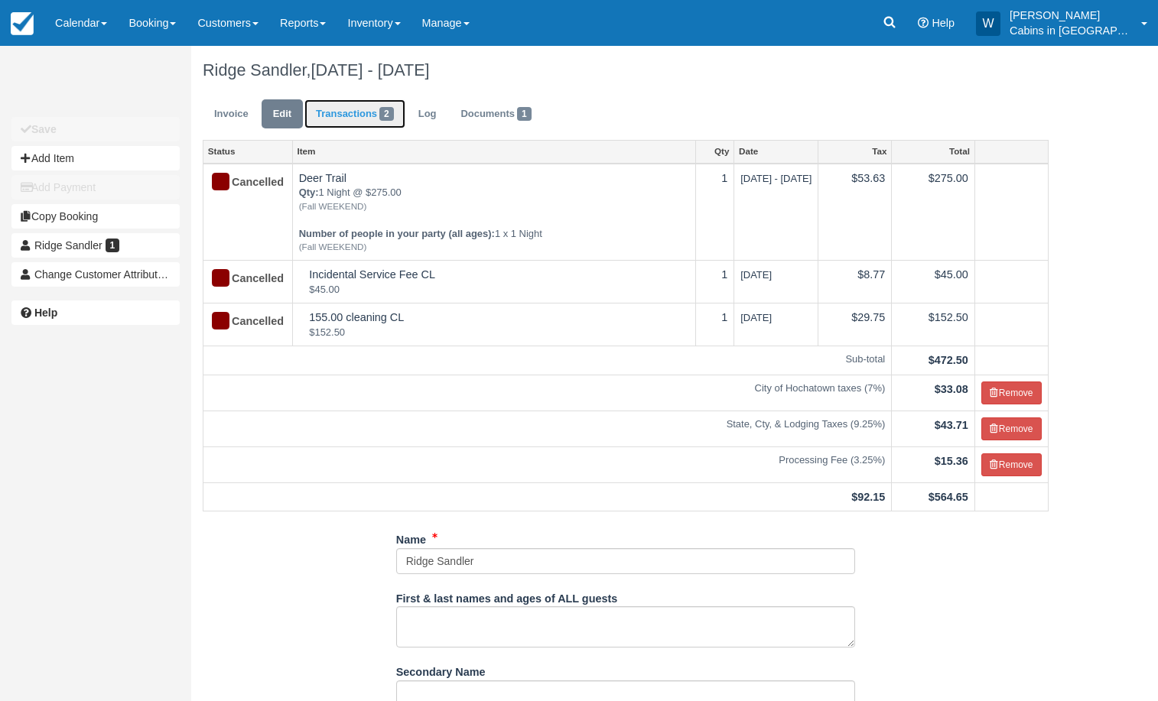
click at [356, 113] on link "Transactions 2" at bounding box center [354, 114] width 101 height 30
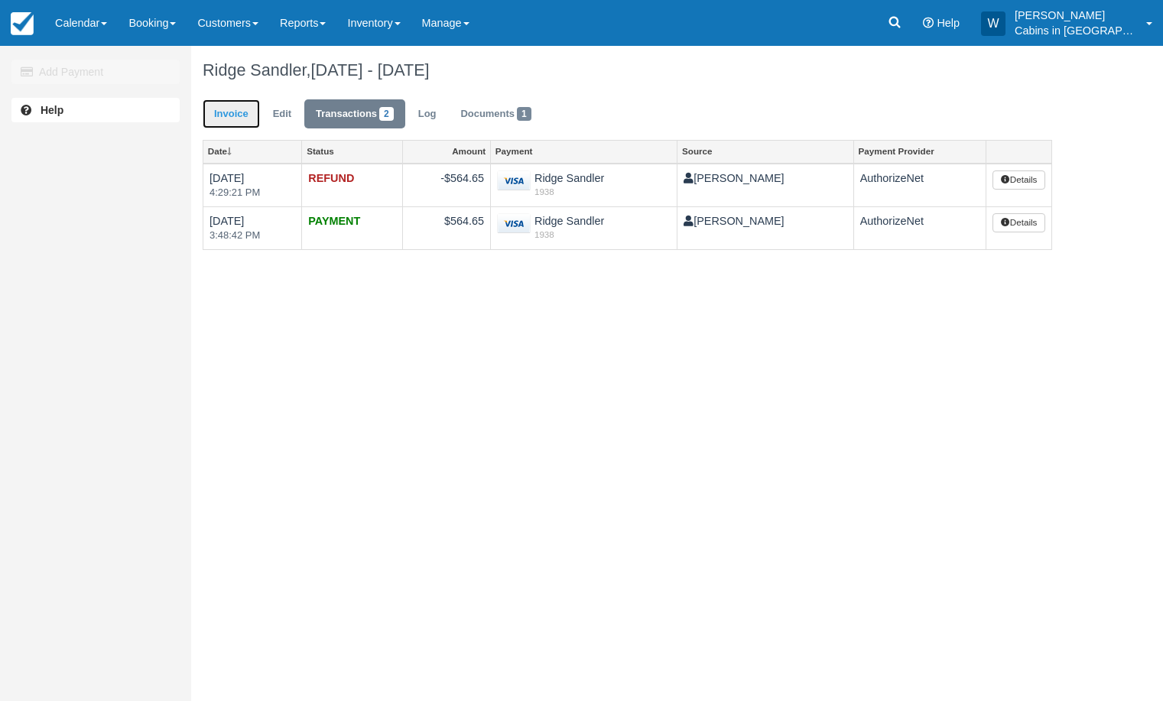
click at [228, 116] on link "Invoice" at bounding box center [231, 114] width 57 height 30
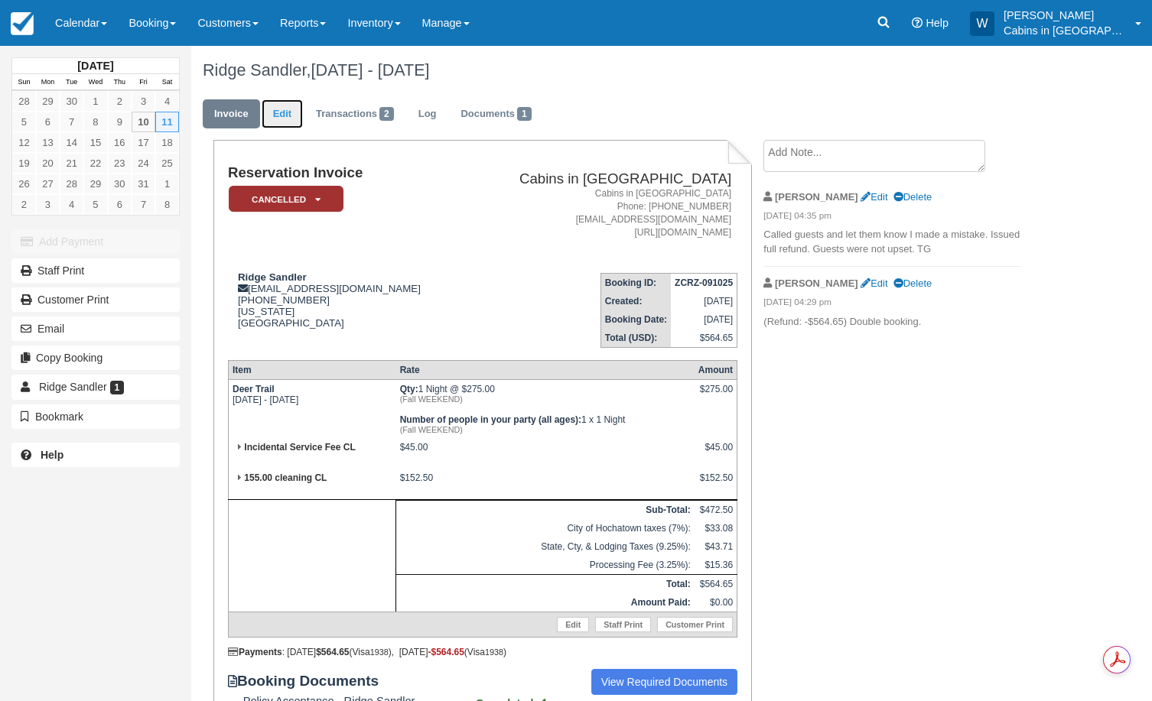
click at [285, 106] on link "Edit" at bounding box center [282, 114] width 41 height 30
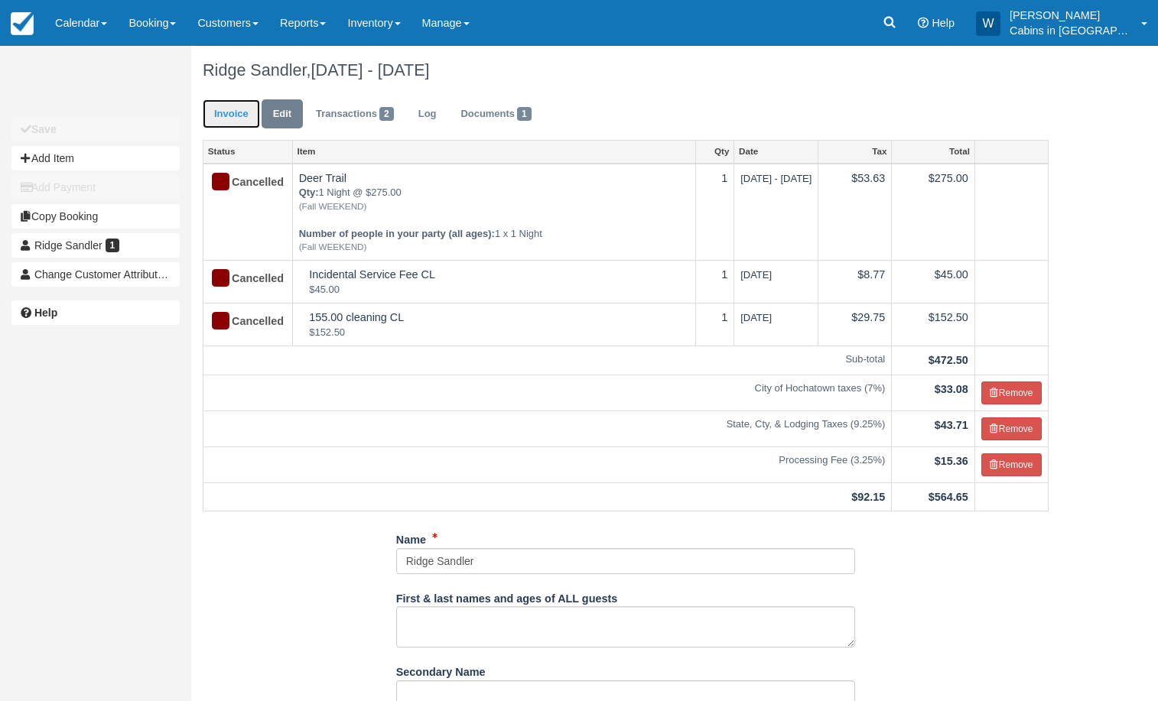
click at [248, 119] on link "Invoice" at bounding box center [231, 114] width 57 height 30
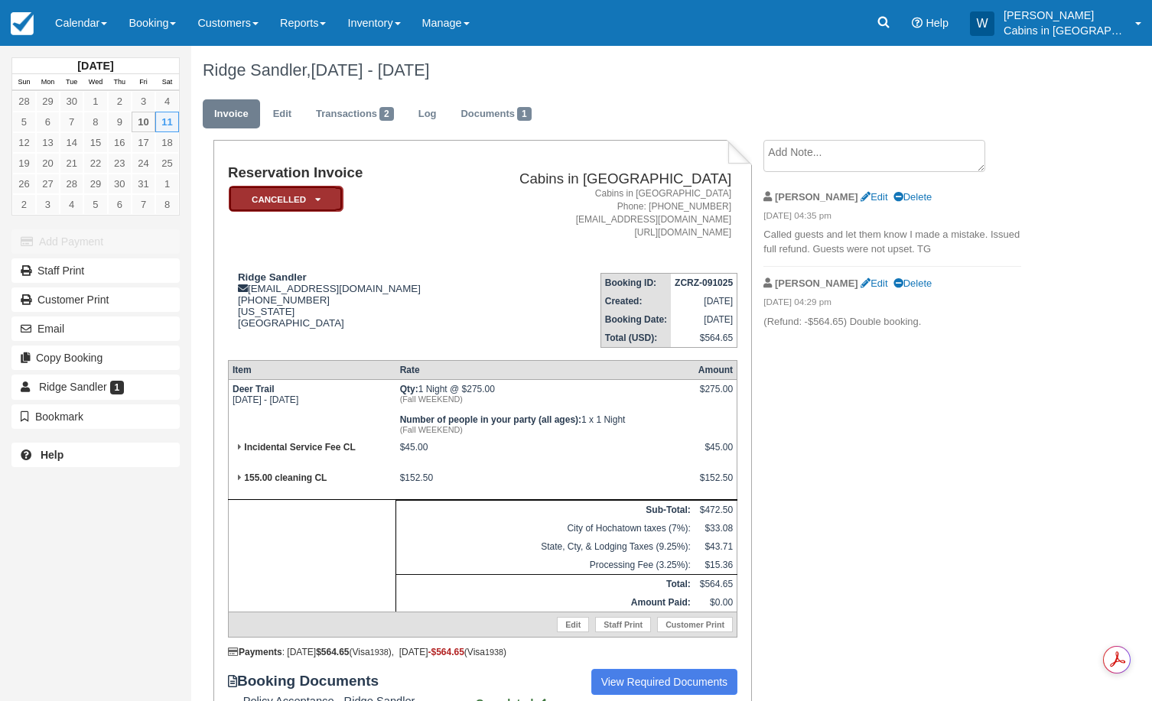
click at [258, 194] on em "Cancelled" at bounding box center [286, 199] width 115 height 27
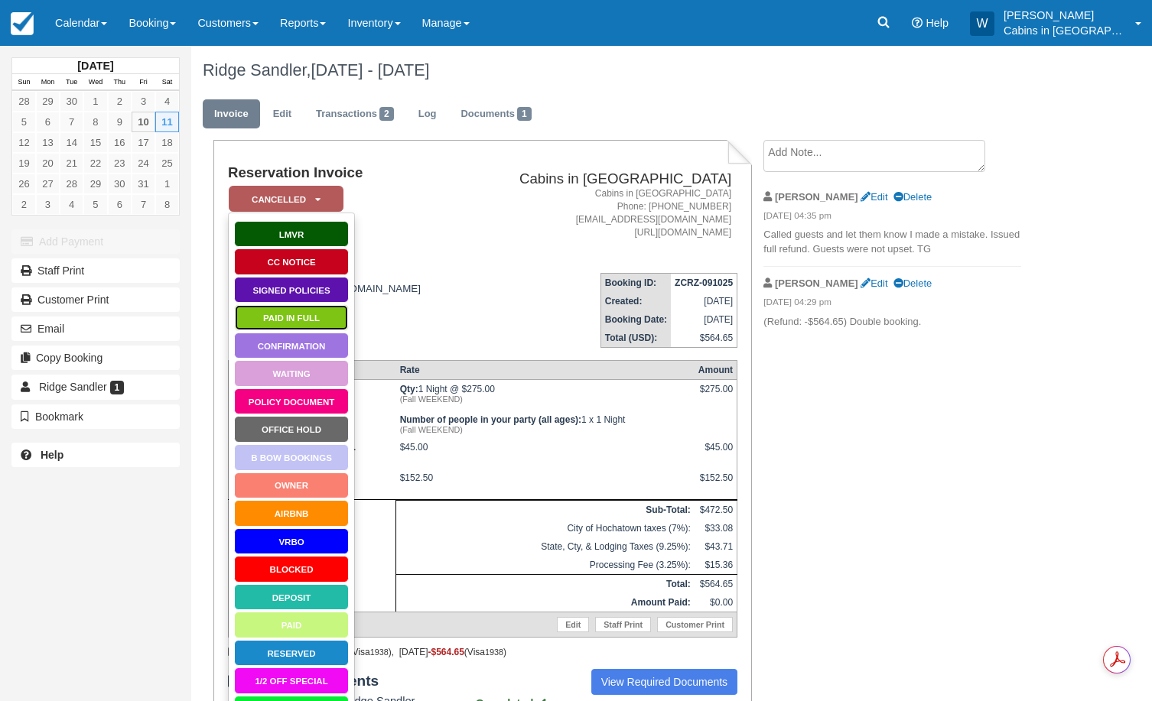
click at [260, 316] on link "Paid in Full" at bounding box center [291, 317] width 115 height 27
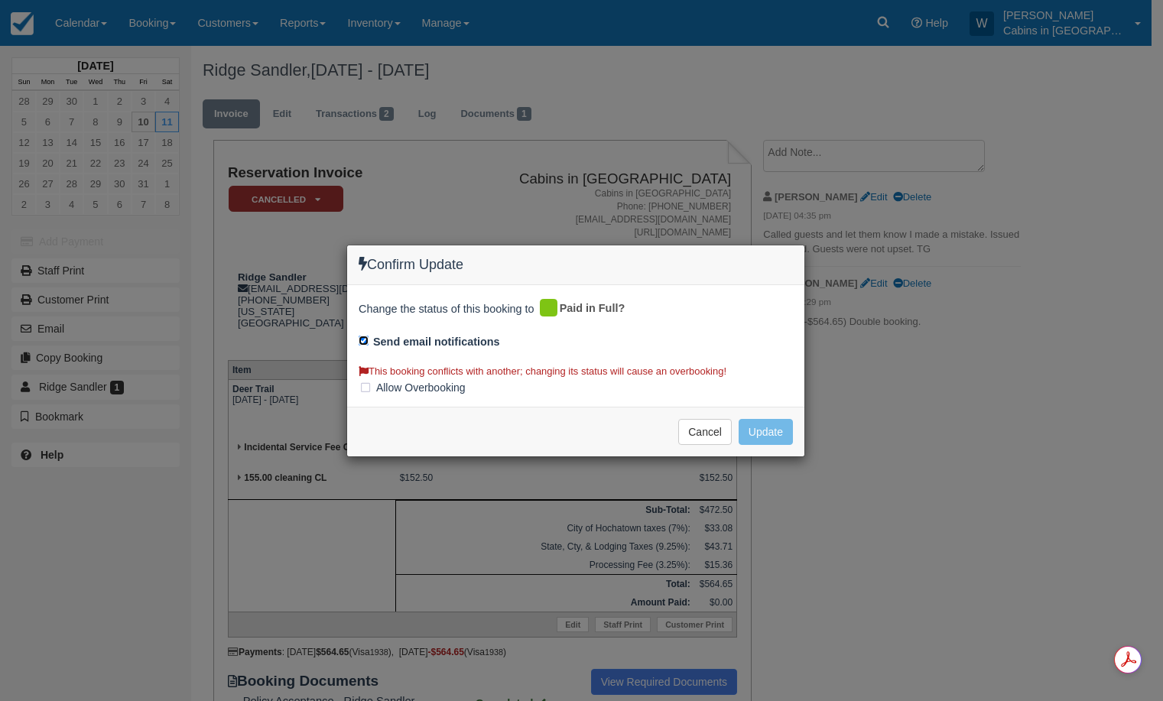
click at [363, 337] on input "Send email notifications" at bounding box center [364, 341] width 10 height 10
checkbox input "false"
click at [366, 386] on label "Allow Overbooking" at bounding box center [417, 387] width 117 height 23
checkbox input "true"
click at [778, 431] on button "Update" at bounding box center [766, 432] width 54 height 26
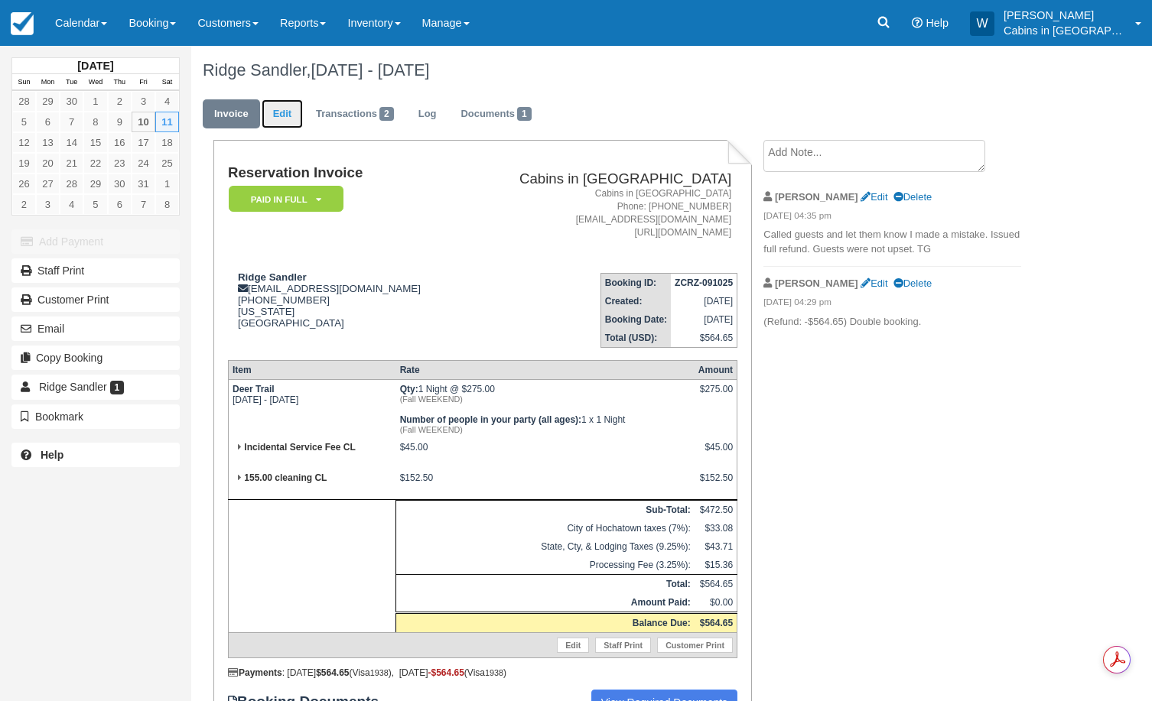
click at [288, 110] on link "Edit" at bounding box center [282, 114] width 41 height 30
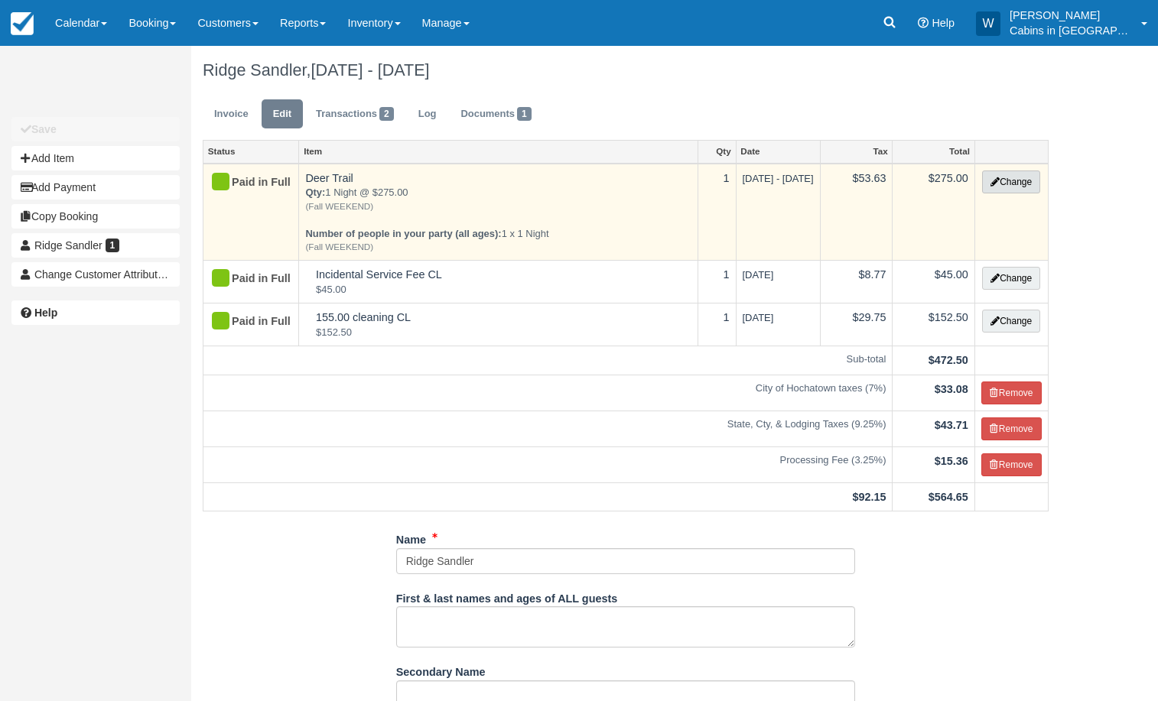
click at [1004, 190] on button "Change" at bounding box center [1011, 182] width 58 height 23
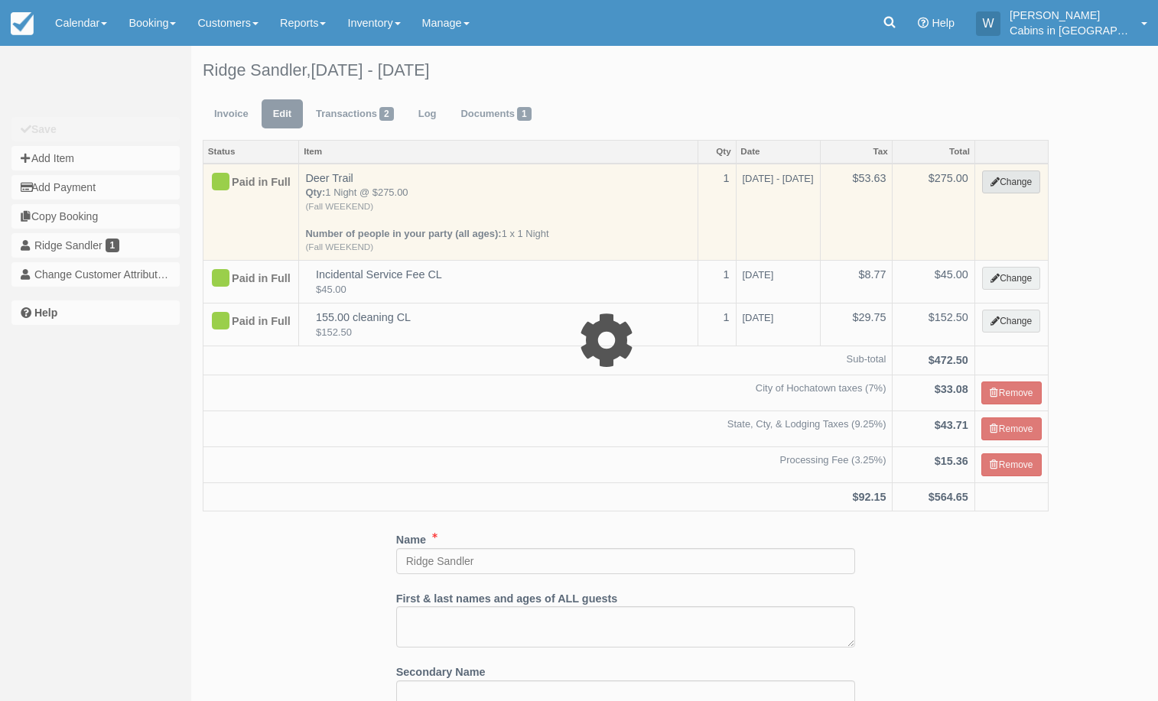
select select "1"
type input "275.00"
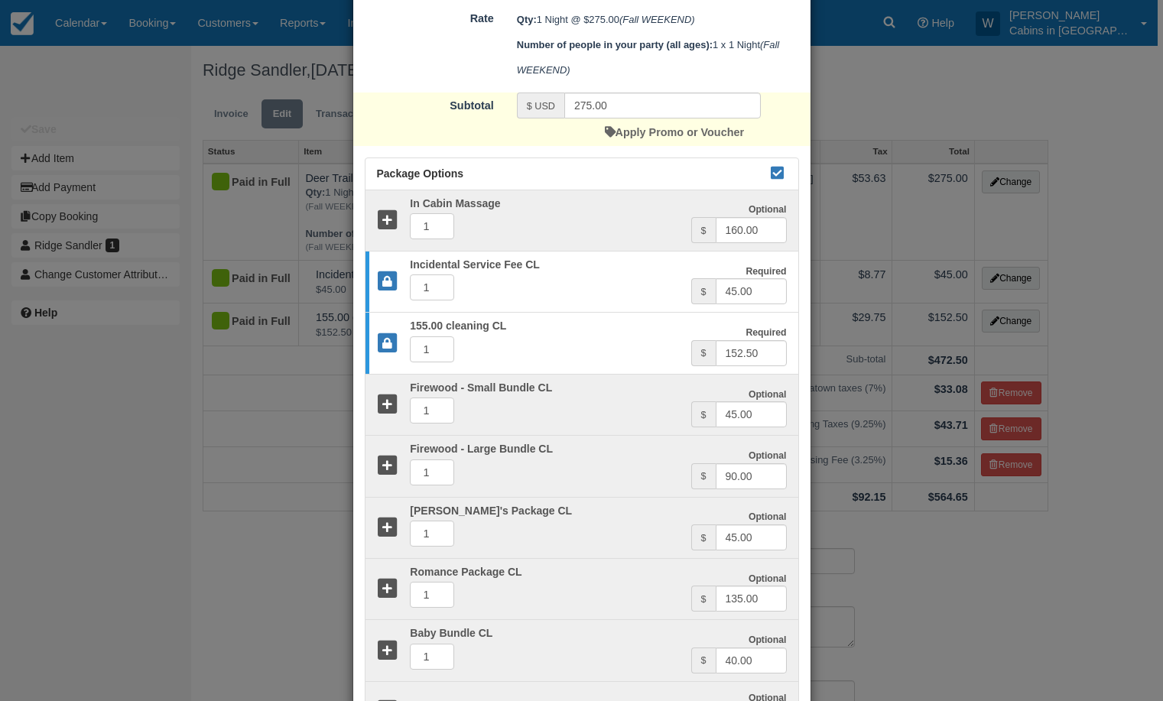
scroll to position [582, 0]
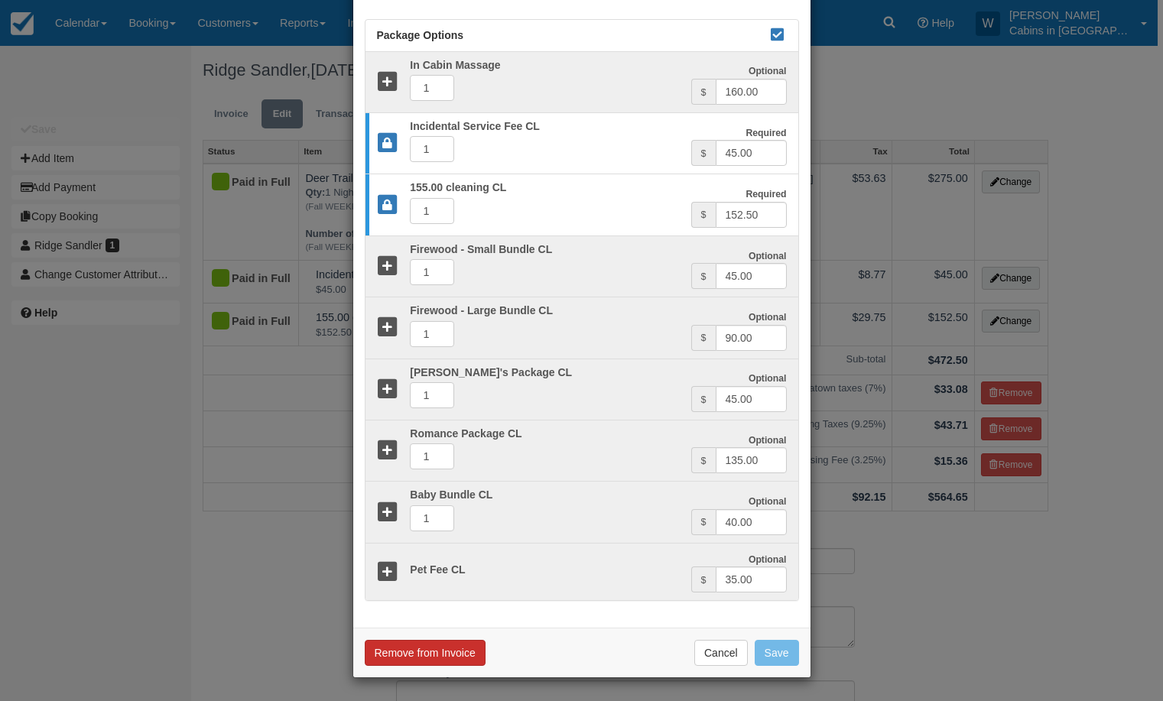
click at [423, 658] on button "Remove from Invoice" at bounding box center [425, 653] width 121 height 26
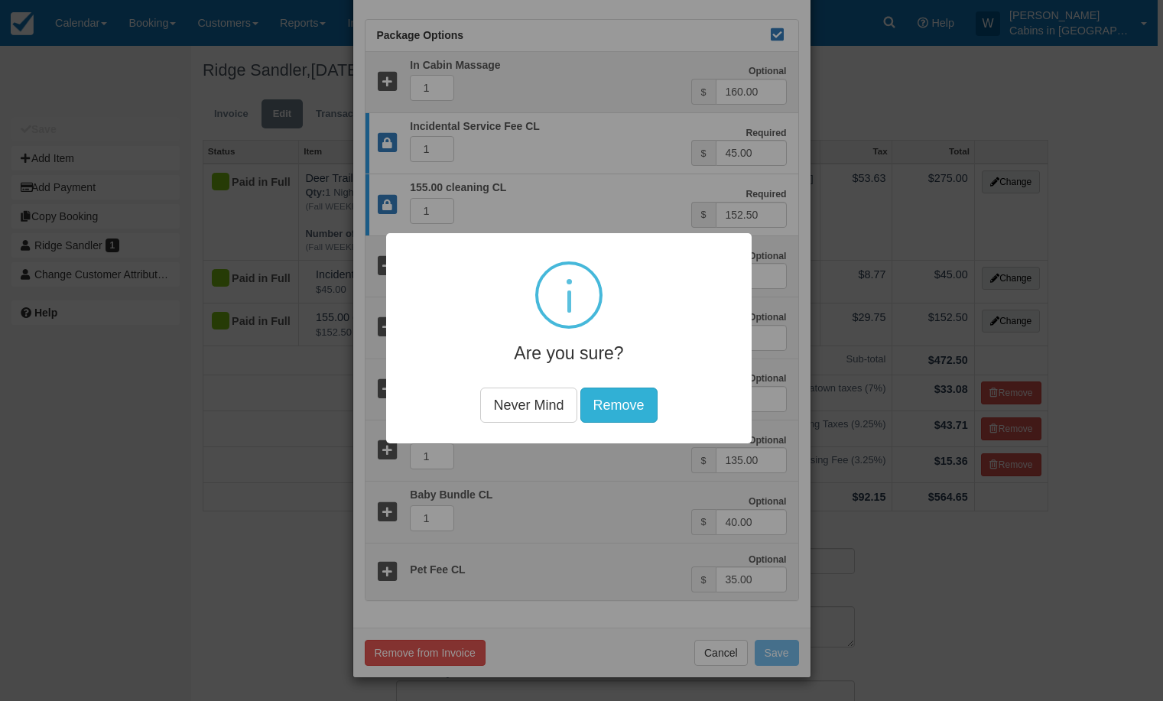
click at [617, 406] on button "Remove" at bounding box center [618, 404] width 77 height 35
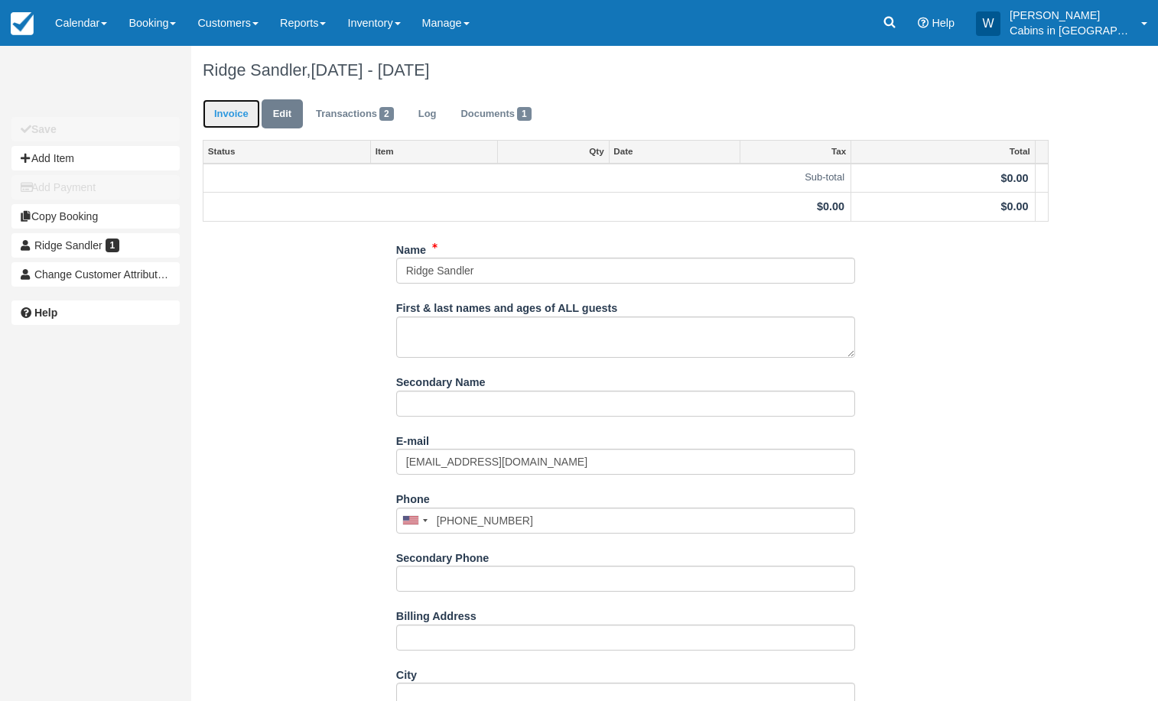
click at [233, 108] on link "Invoice" at bounding box center [231, 114] width 57 height 30
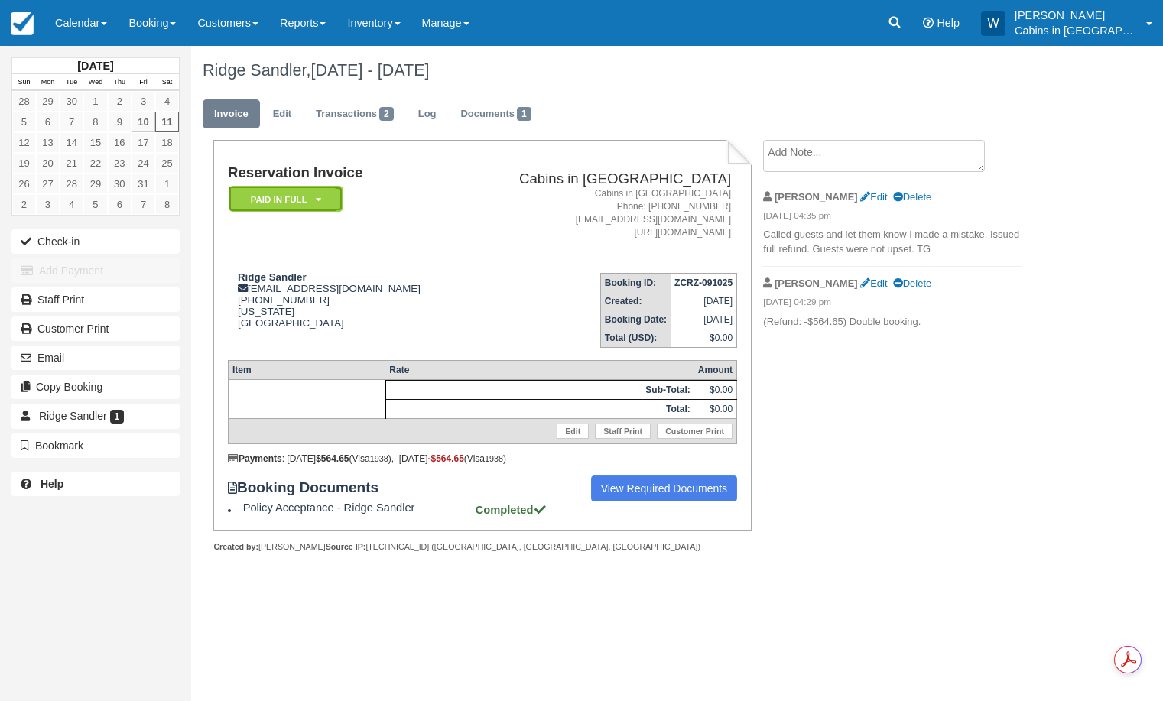
click at [317, 197] on icon at bounding box center [318, 199] width 5 height 9
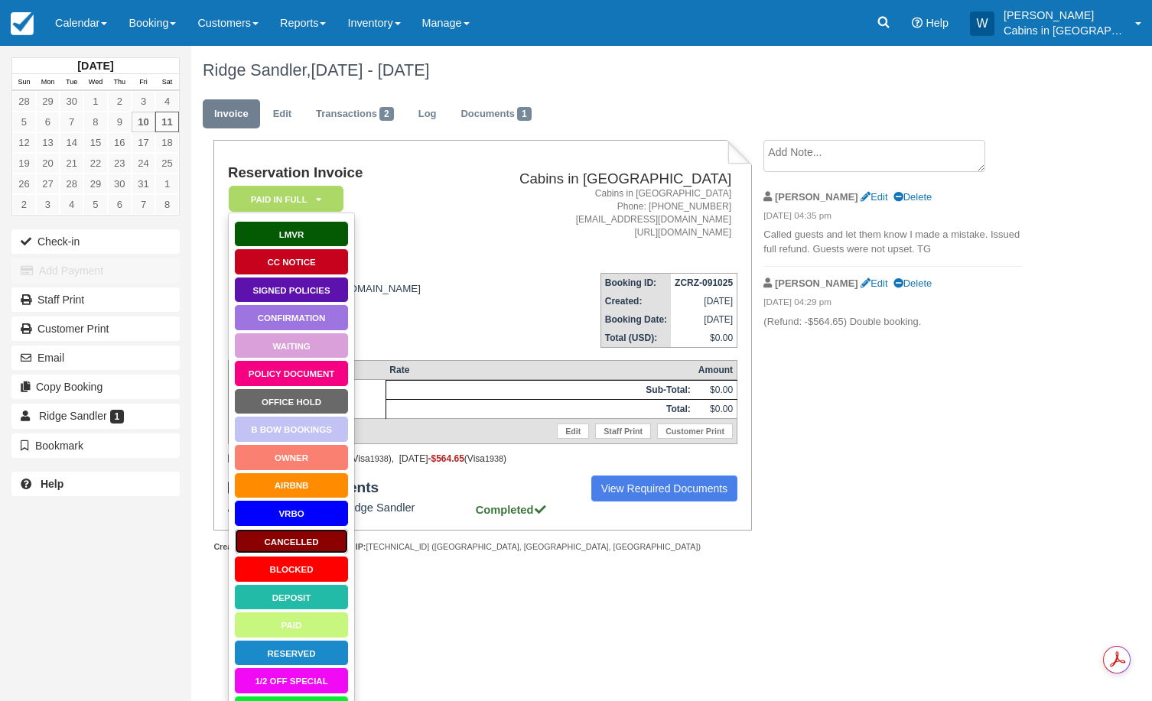
click at [274, 537] on link "Cancelled" at bounding box center [291, 542] width 115 height 27
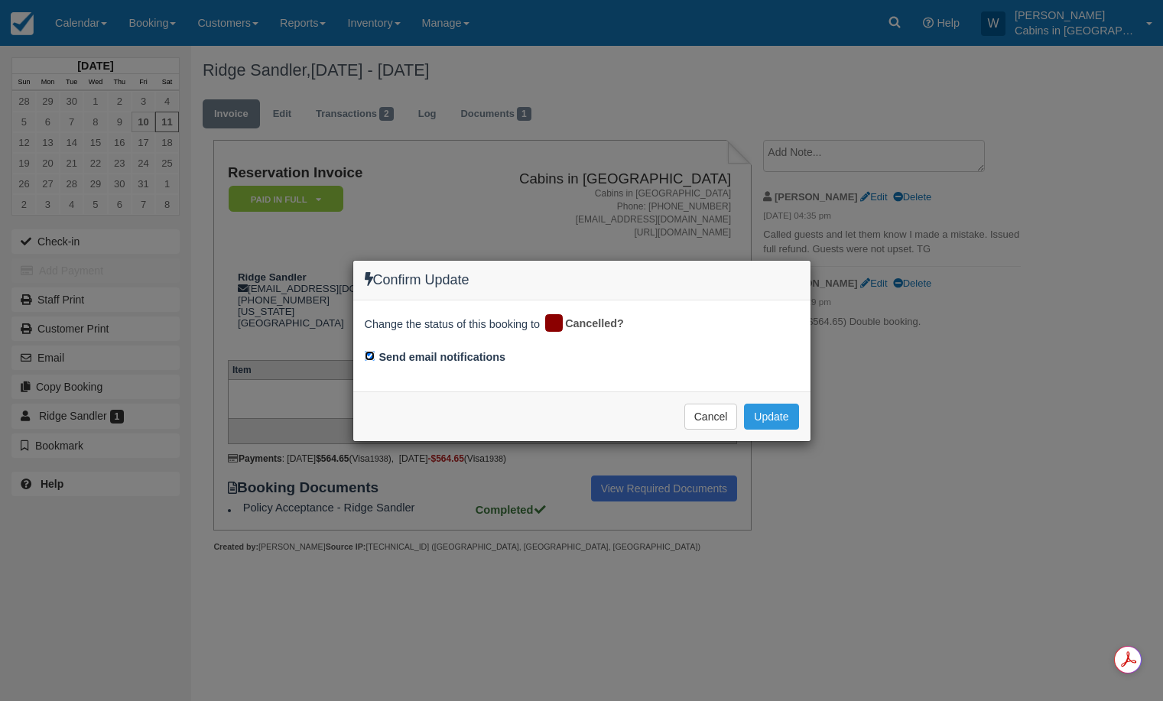
click at [367, 356] on input "Send email notifications" at bounding box center [370, 356] width 10 height 10
checkbox input "false"
click at [768, 408] on button "Update" at bounding box center [771, 417] width 54 height 26
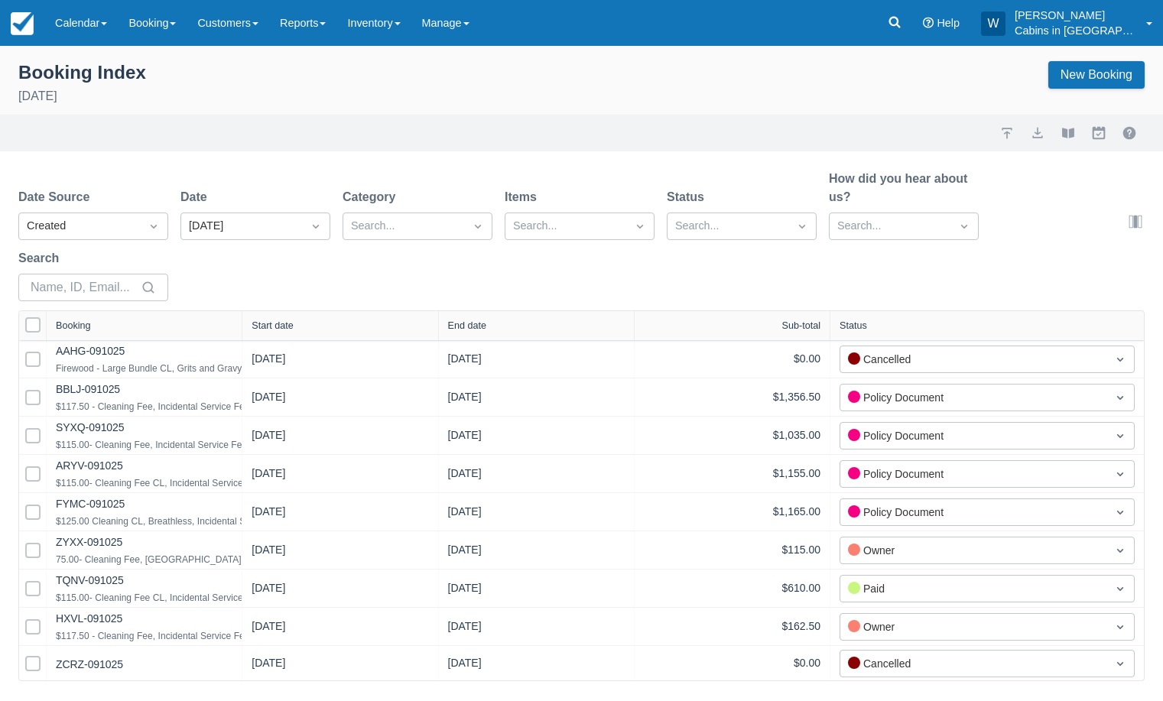
click at [270, 326] on div "Start date" at bounding box center [273, 325] width 42 height 11
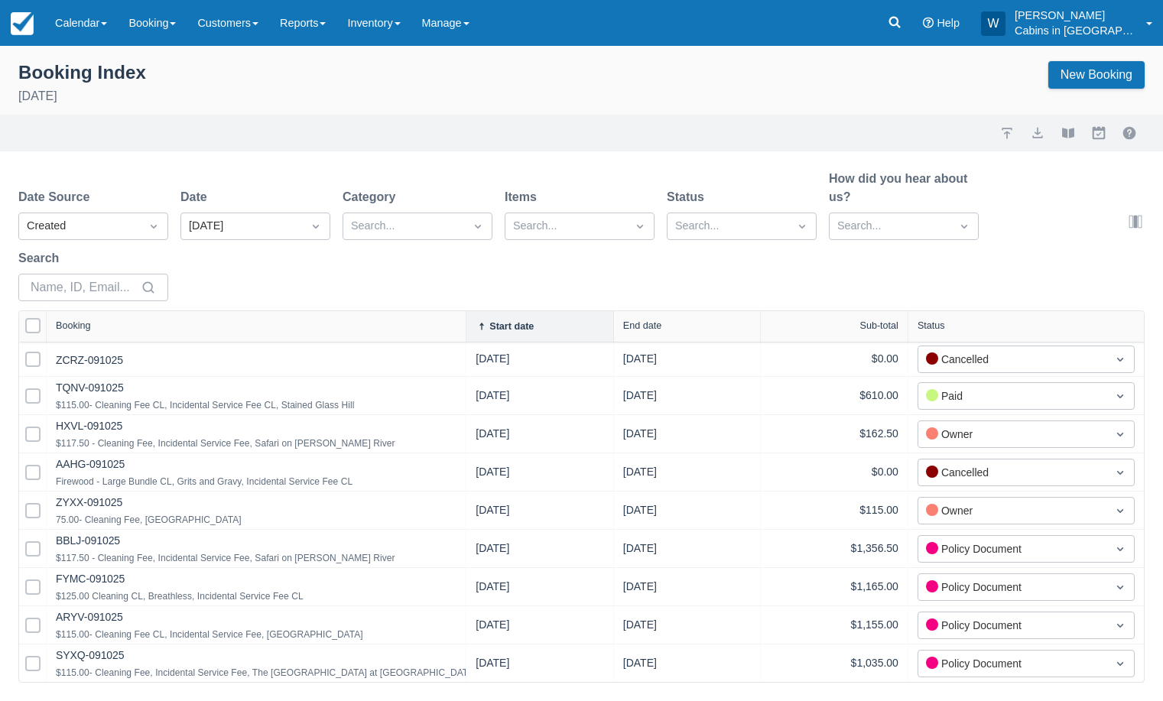
drag, startPoint x: 242, startPoint y: 326, endPoint x: 490, endPoint y: 327, distance: 248.6
click at [480, 327] on div at bounding box center [466, 326] width 28 height 31
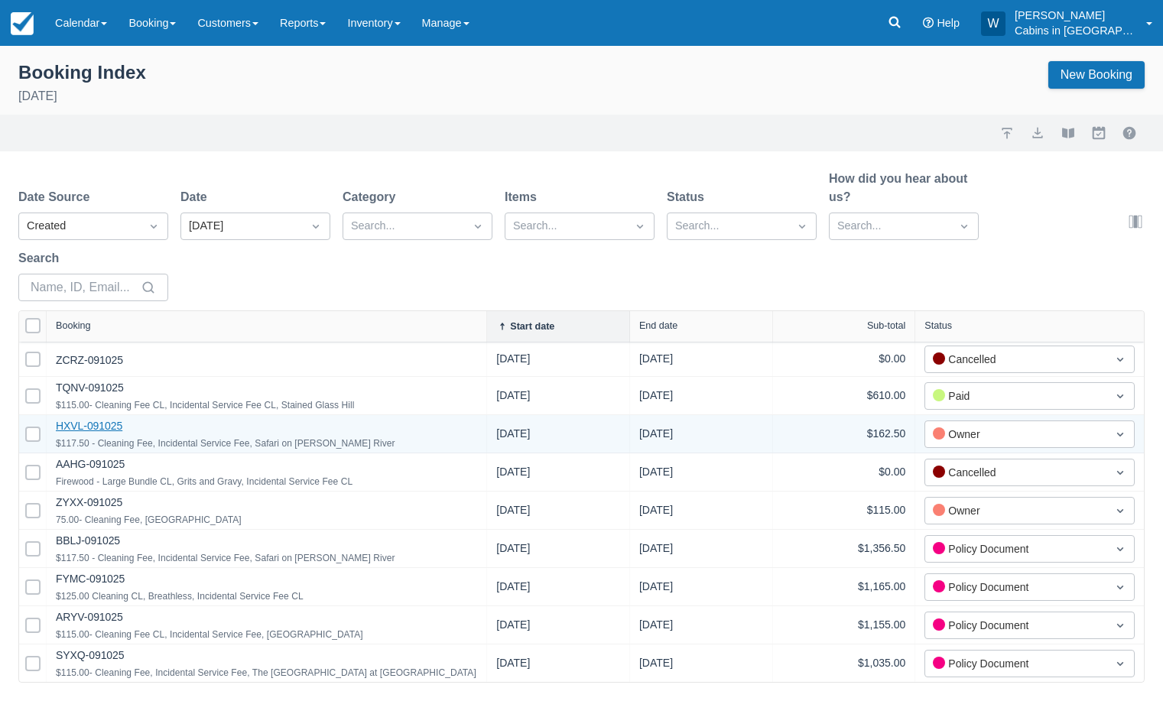
click at [95, 422] on link "HXVL-091025" at bounding box center [89, 426] width 67 height 12
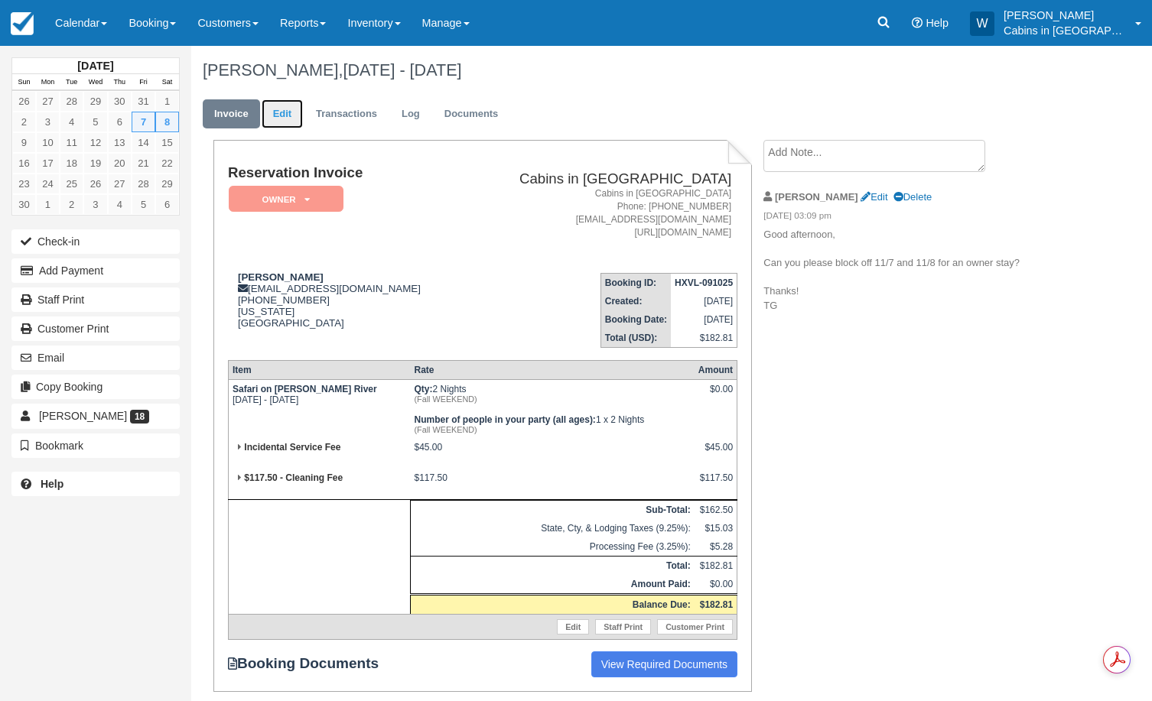
click at [284, 114] on link "Edit" at bounding box center [282, 114] width 41 height 30
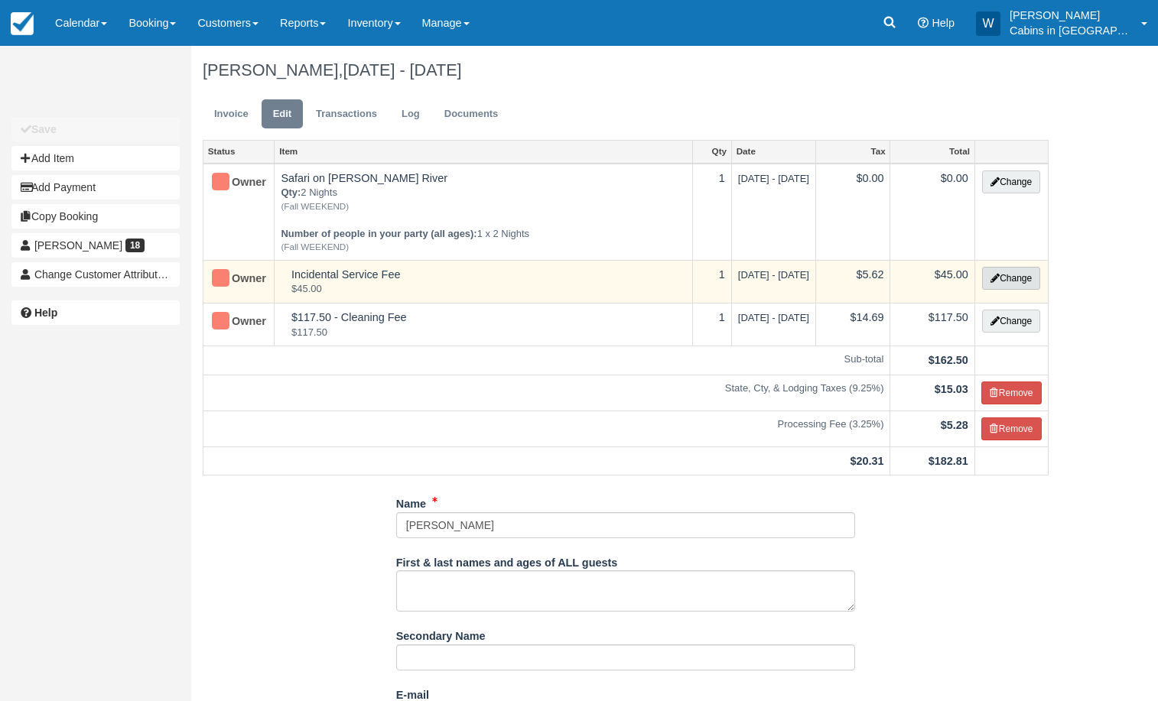
click at [1013, 285] on button "Change" at bounding box center [1011, 278] width 58 height 23
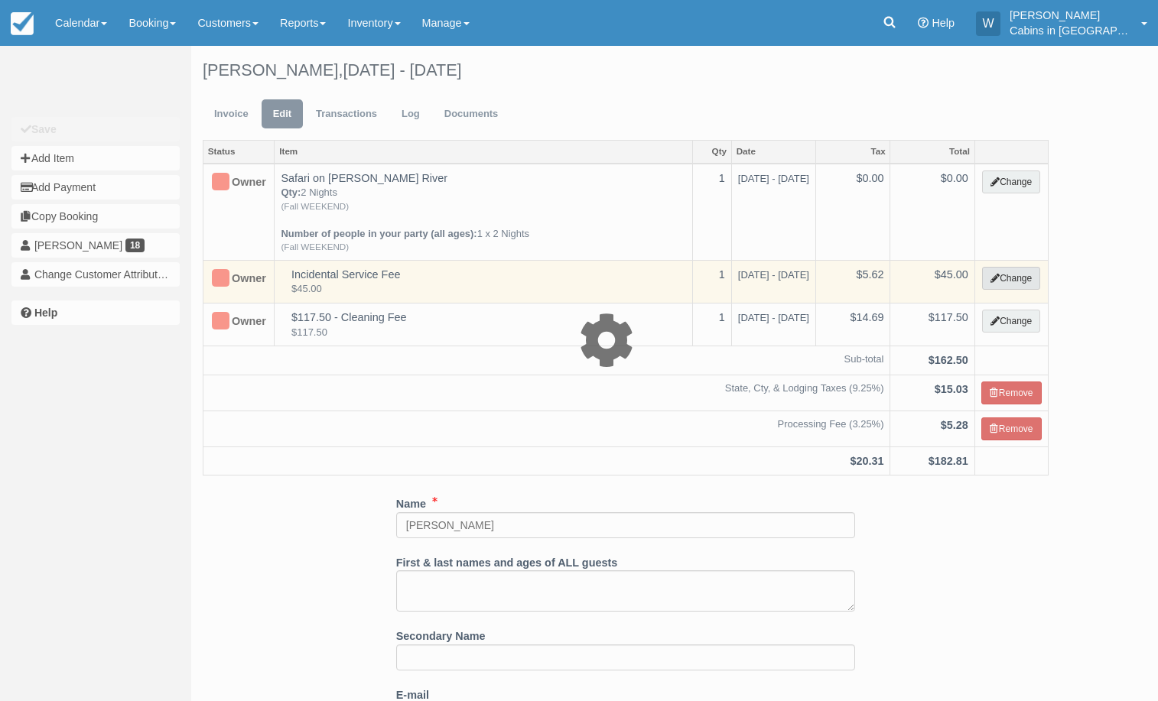
select select "2"
type input "45.00"
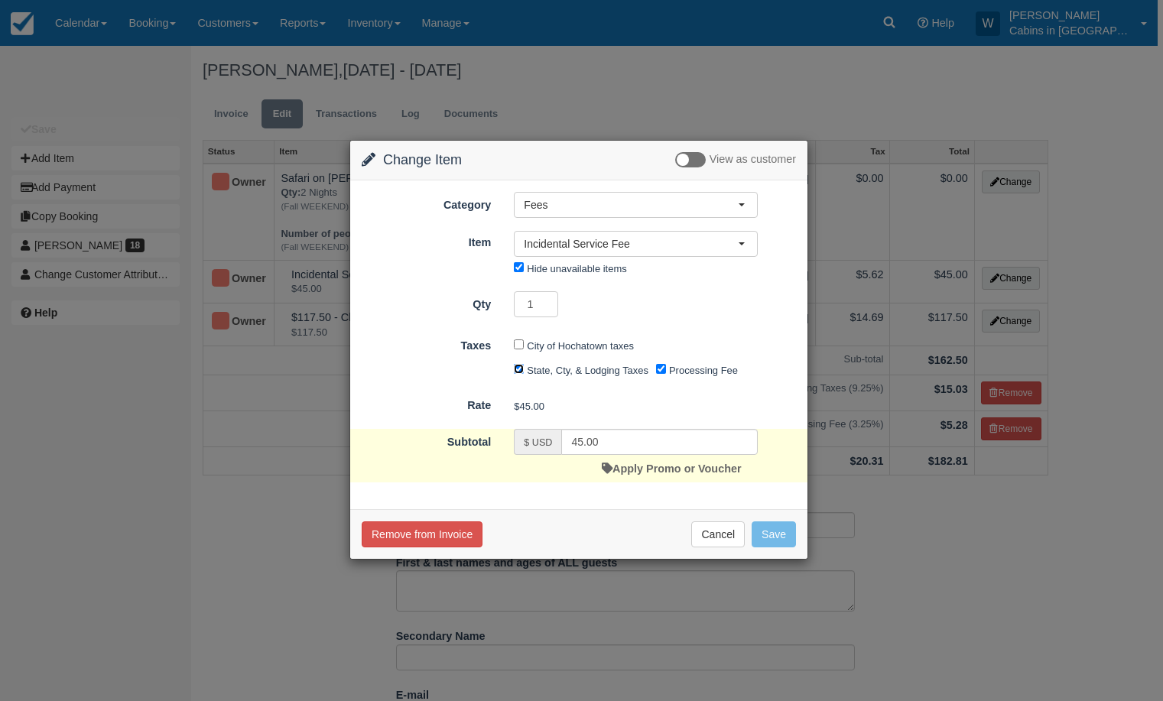
click at [522, 373] on input "State, Cty, & Lodging Taxes" at bounding box center [519, 369] width 10 height 10
checkbox input "false"
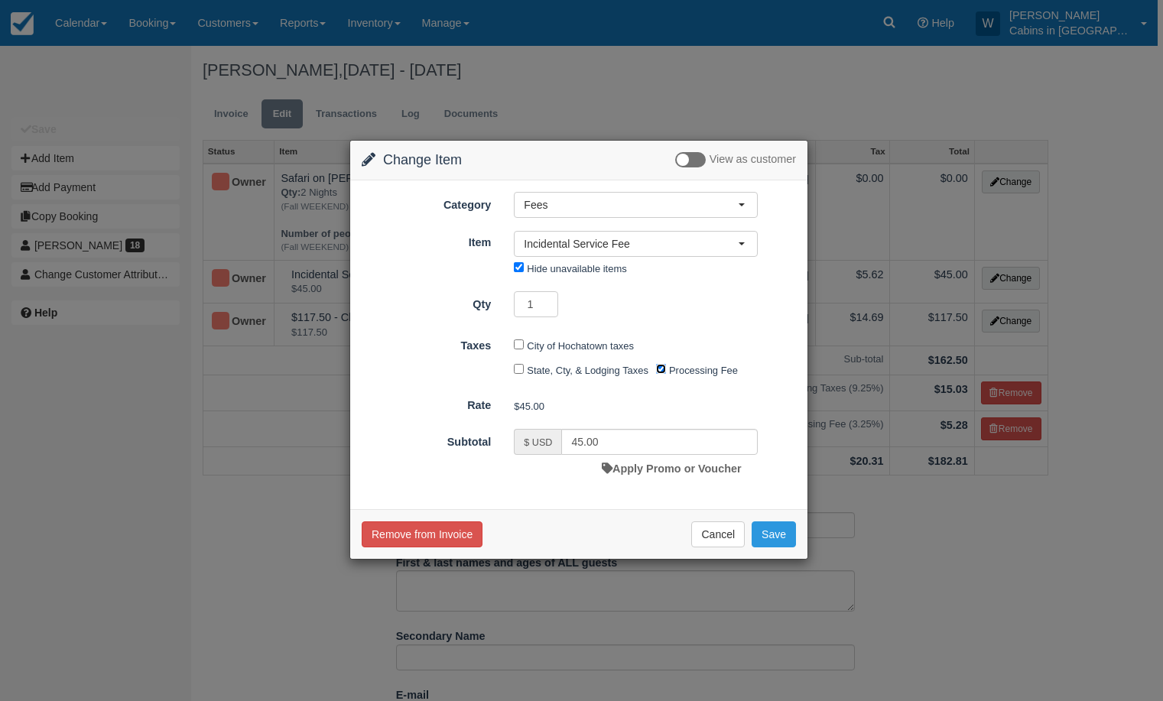
click at [665, 369] on input "Processing Fee" at bounding box center [661, 369] width 10 height 10
checkbox input "false"
drag, startPoint x: 625, startPoint y: 442, endPoint x: 447, endPoint y: 446, distance: 178.3
click at [489, 444] on div "Subtotal $ USD 45.00 Apply Promo or Voucher" at bounding box center [578, 456] width 457 height 54
type input "0.00"
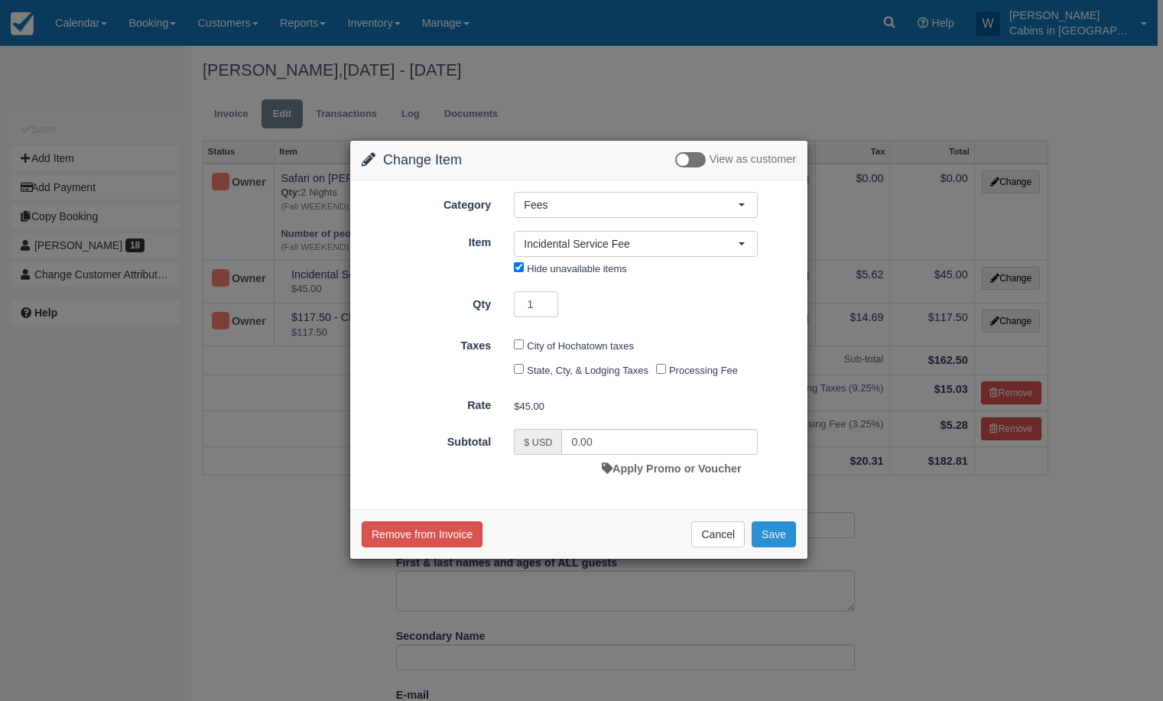
click at [782, 537] on button "Save" at bounding box center [774, 535] width 44 height 26
checkbox input "false"
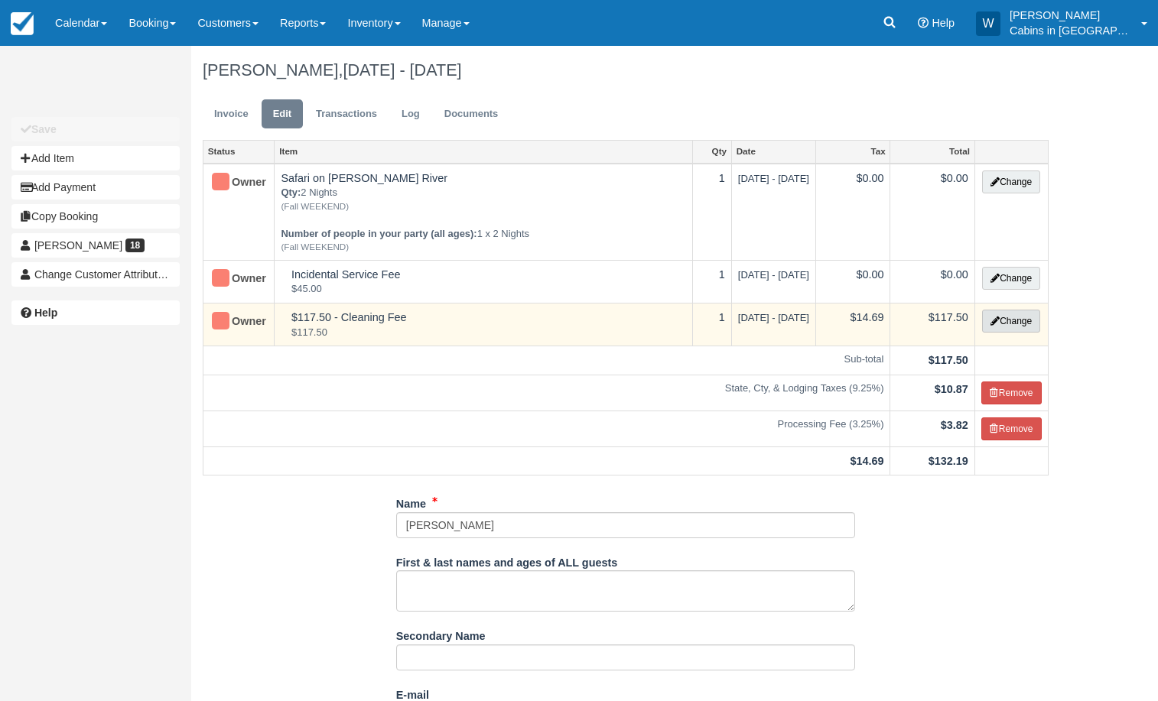
click at [1009, 322] on button "Change" at bounding box center [1011, 321] width 58 height 23
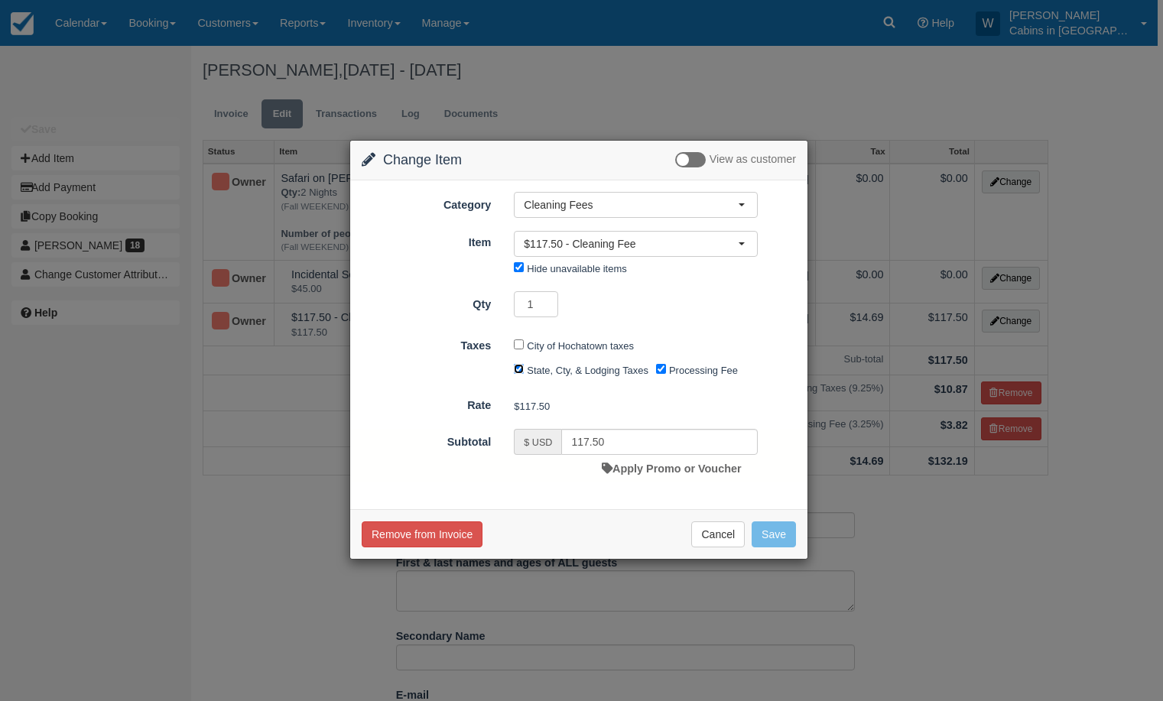
click at [519, 367] on input "State, Cty, & Lodging Taxes" at bounding box center [519, 369] width 10 height 10
checkbox input "false"
click at [662, 369] on input "Processing Fee" at bounding box center [661, 369] width 10 height 10
checkbox input "false"
drag, startPoint x: 625, startPoint y: 445, endPoint x: 472, endPoint y: 436, distance: 153.3
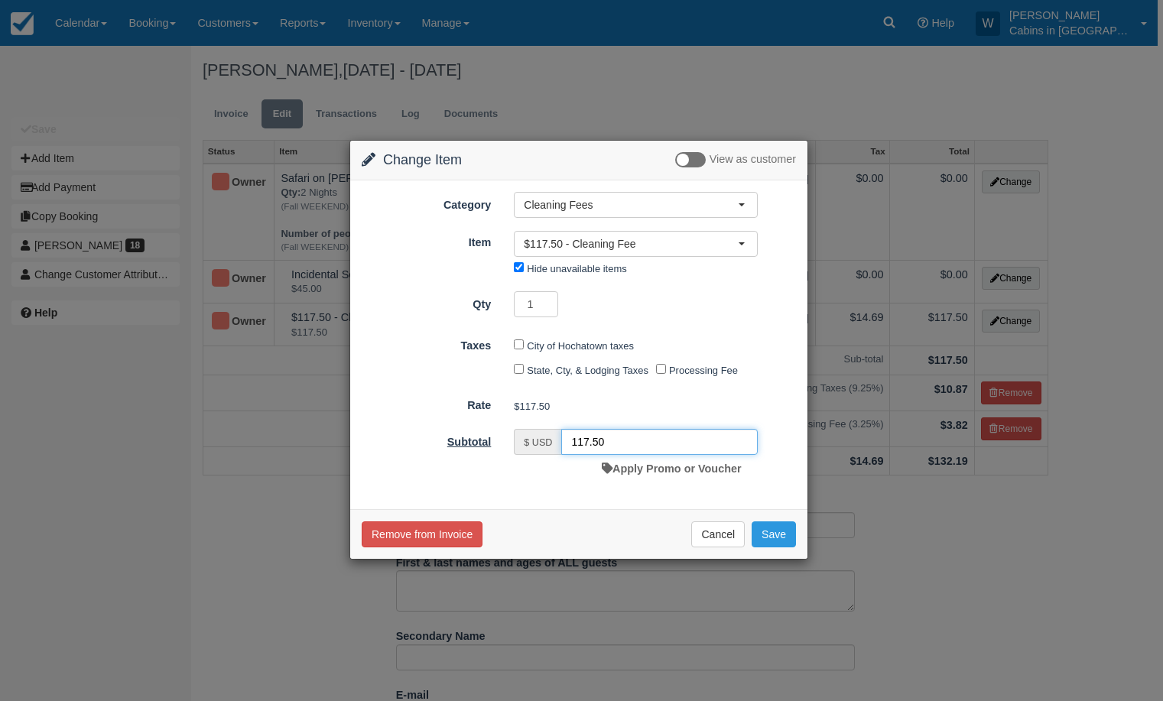
click at [479, 439] on div "Subtotal $ USD 117.50 Apply Promo or Voucher" at bounding box center [578, 456] width 457 height 54
type input "0.00"
click at [773, 540] on button "Save" at bounding box center [774, 535] width 44 height 26
checkbox input "false"
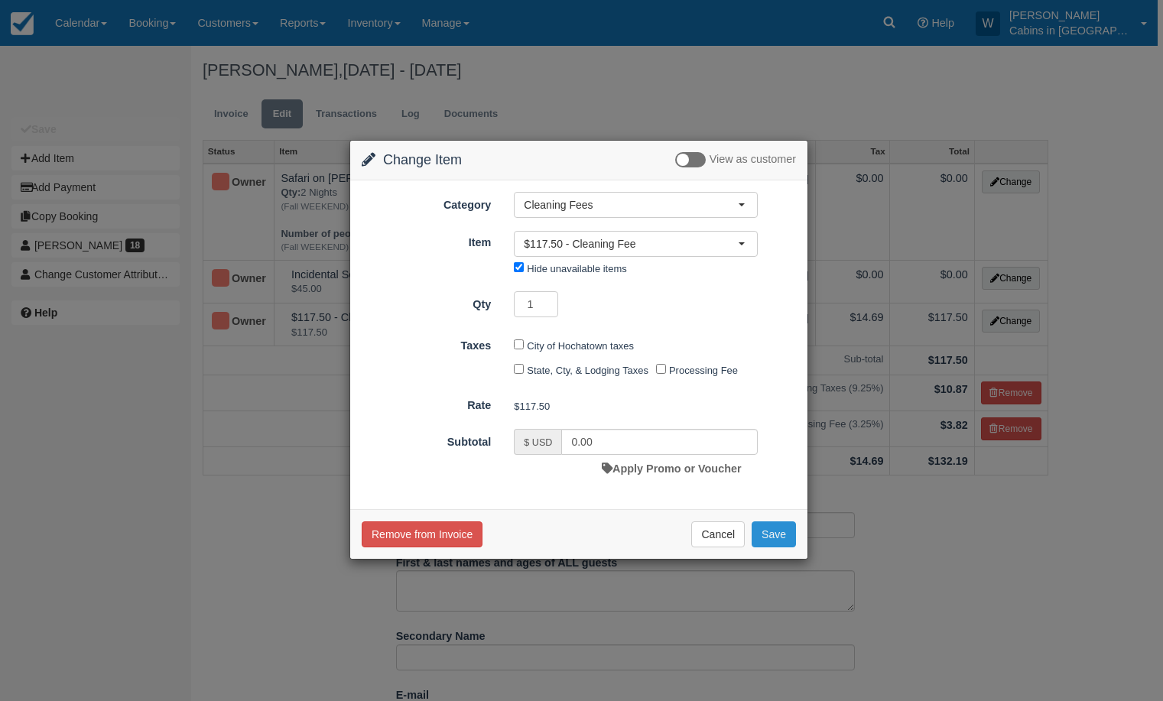
checkbox input "false"
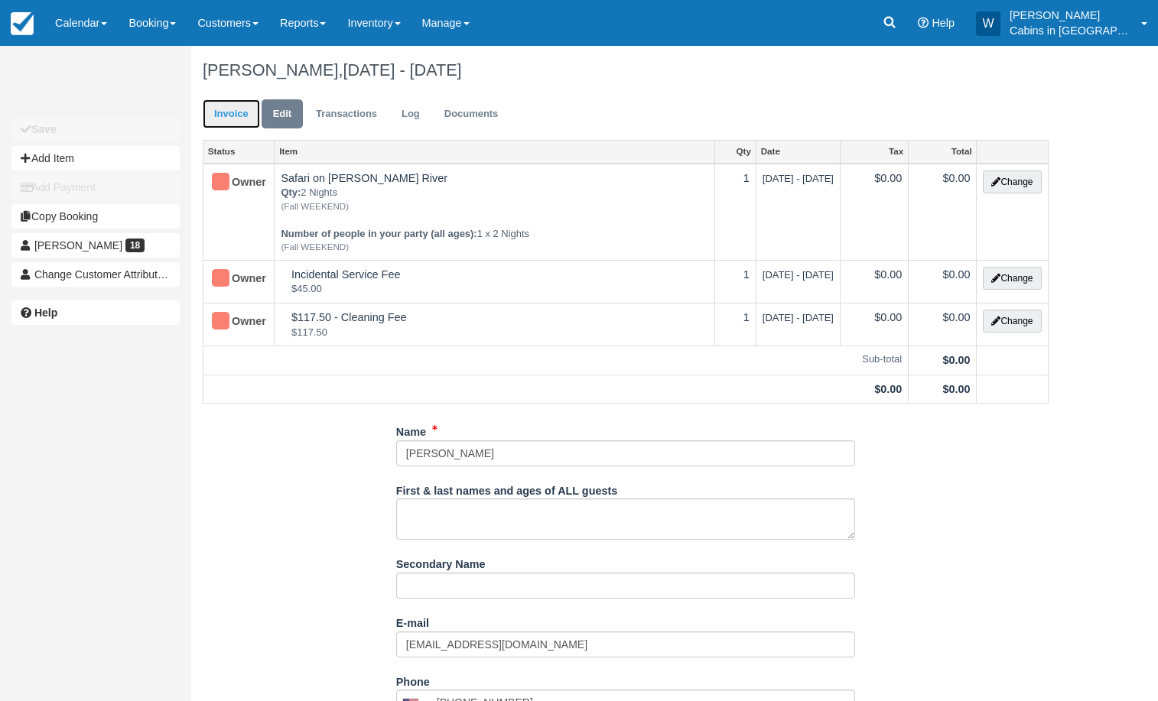
click at [242, 112] on link "Invoice" at bounding box center [231, 114] width 57 height 30
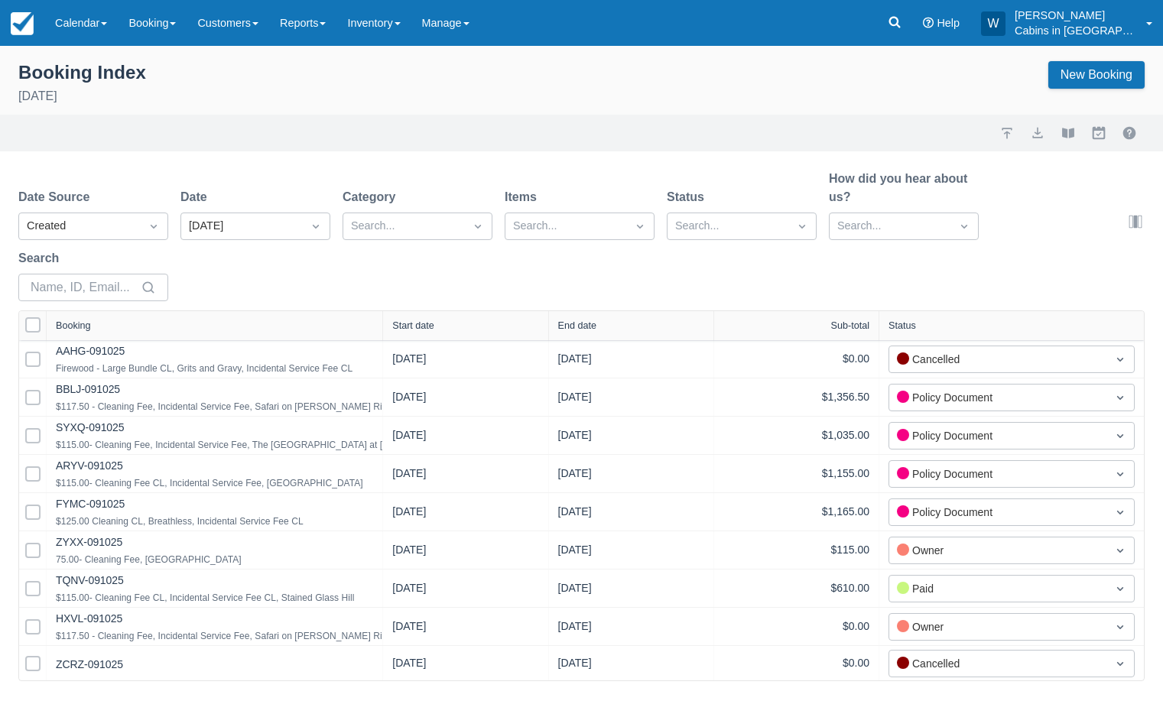
drag, startPoint x: 240, startPoint y: 327, endPoint x: 385, endPoint y: 329, distance: 144.6
click at [385, 329] on div at bounding box center [383, 325] width 28 height 29
click at [418, 327] on div "Start date" at bounding box center [417, 325] width 42 height 11
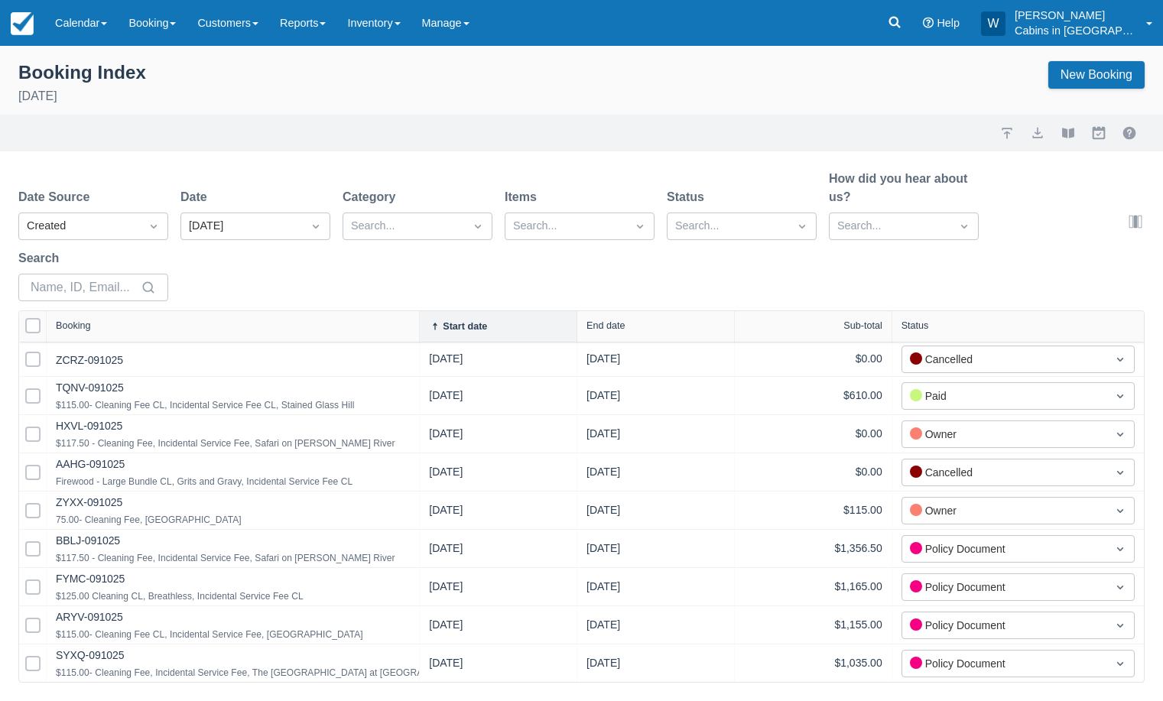
drag, startPoint x: 244, startPoint y: 321, endPoint x: 421, endPoint y: 319, distance: 177.5
click at [421, 319] on div at bounding box center [419, 326] width 28 height 31
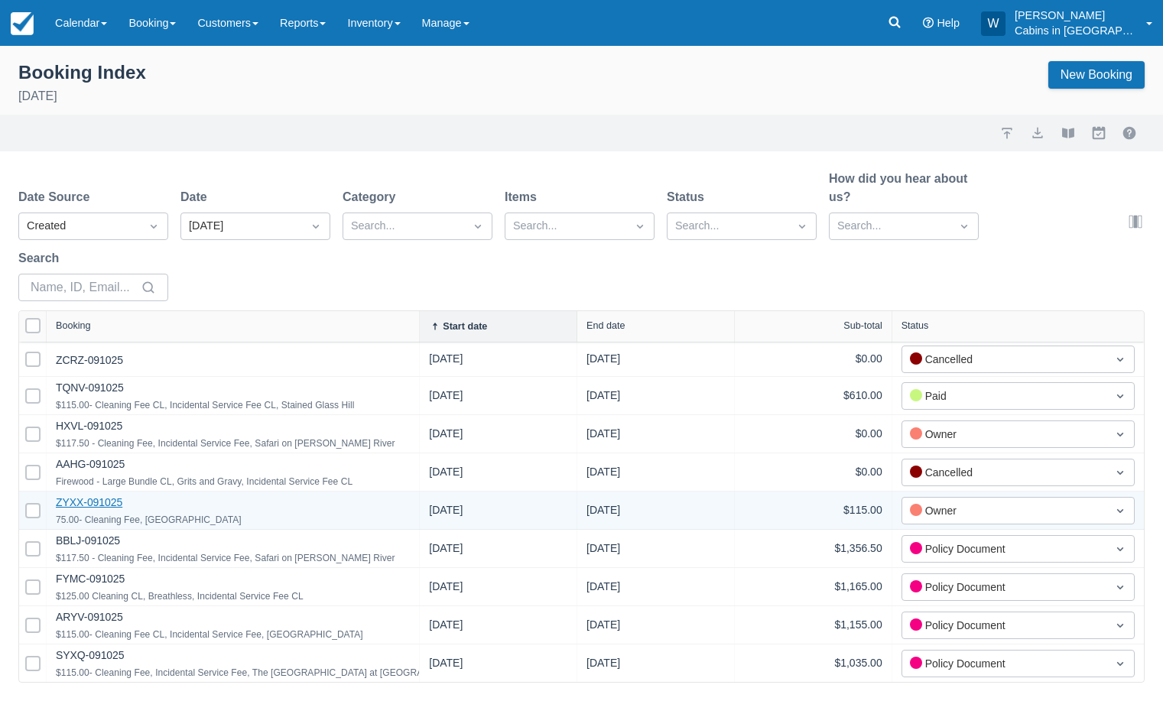
click at [105, 497] on link "ZYXX-091025" at bounding box center [89, 502] width 67 height 12
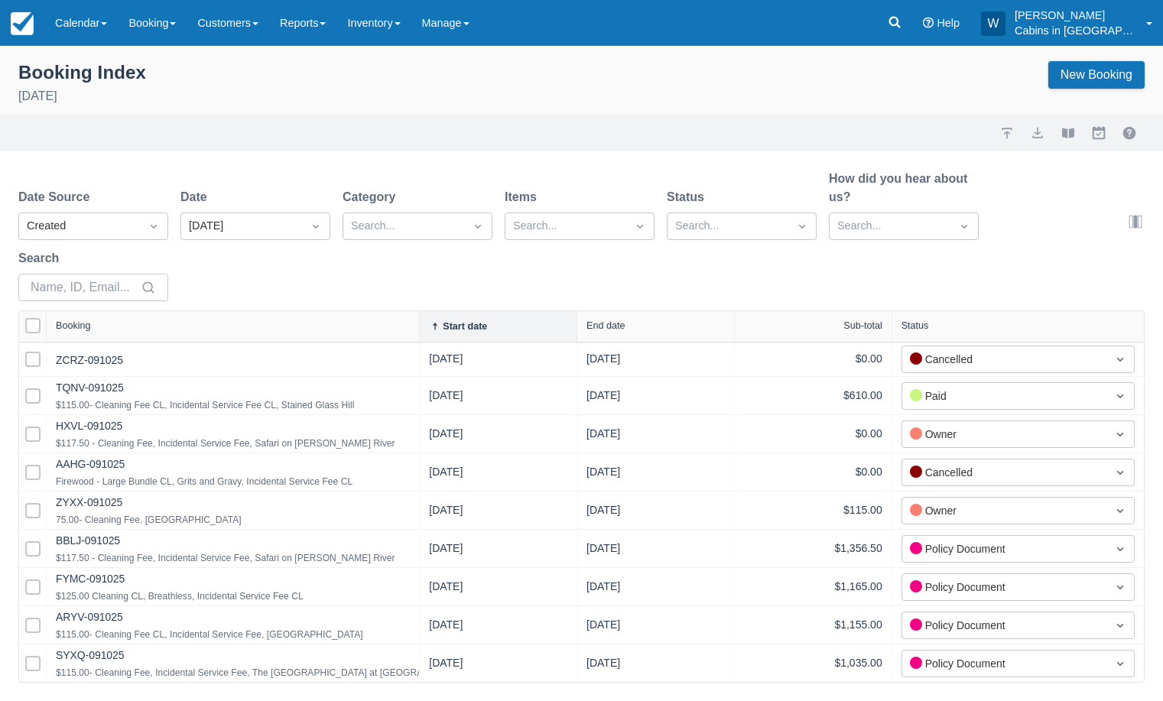
click at [460, 335] on div "Start date" at bounding box center [499, 326] width 158 height 31
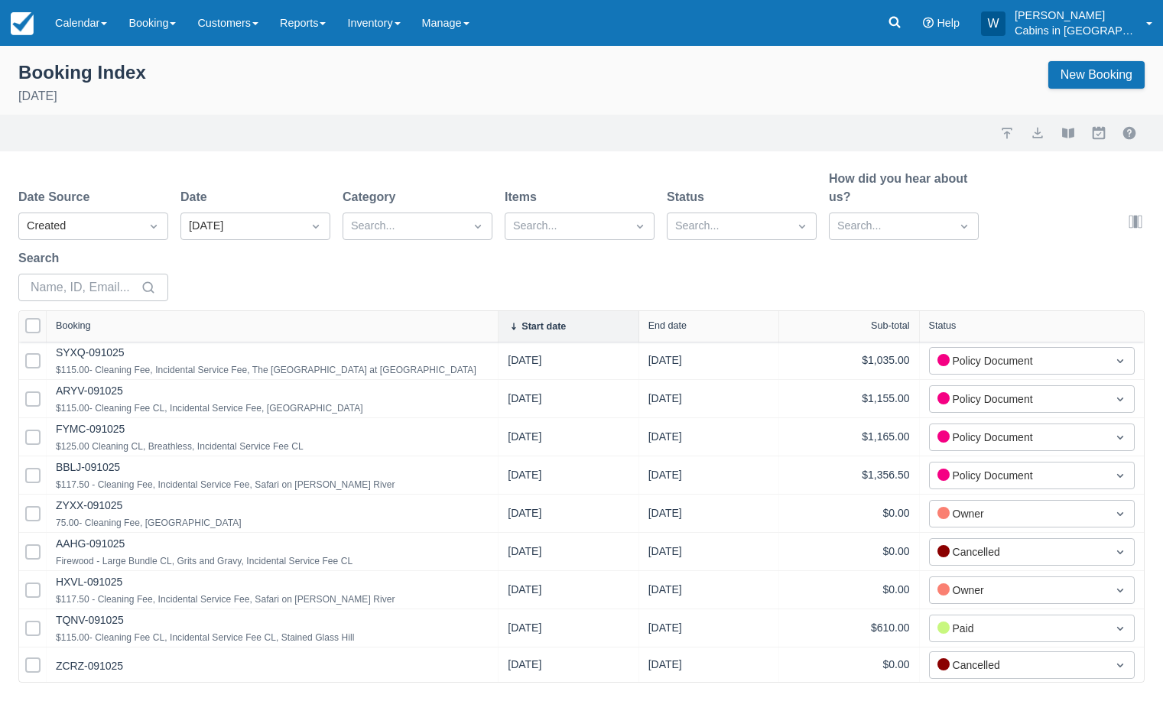
drag, startPoint x: 242, startPoint y: 329, endPoint x: 504, endPoint y: 327, distance: 261.6
click at [504, 327] on div at bounding box center [498, 326] width 28 height 31
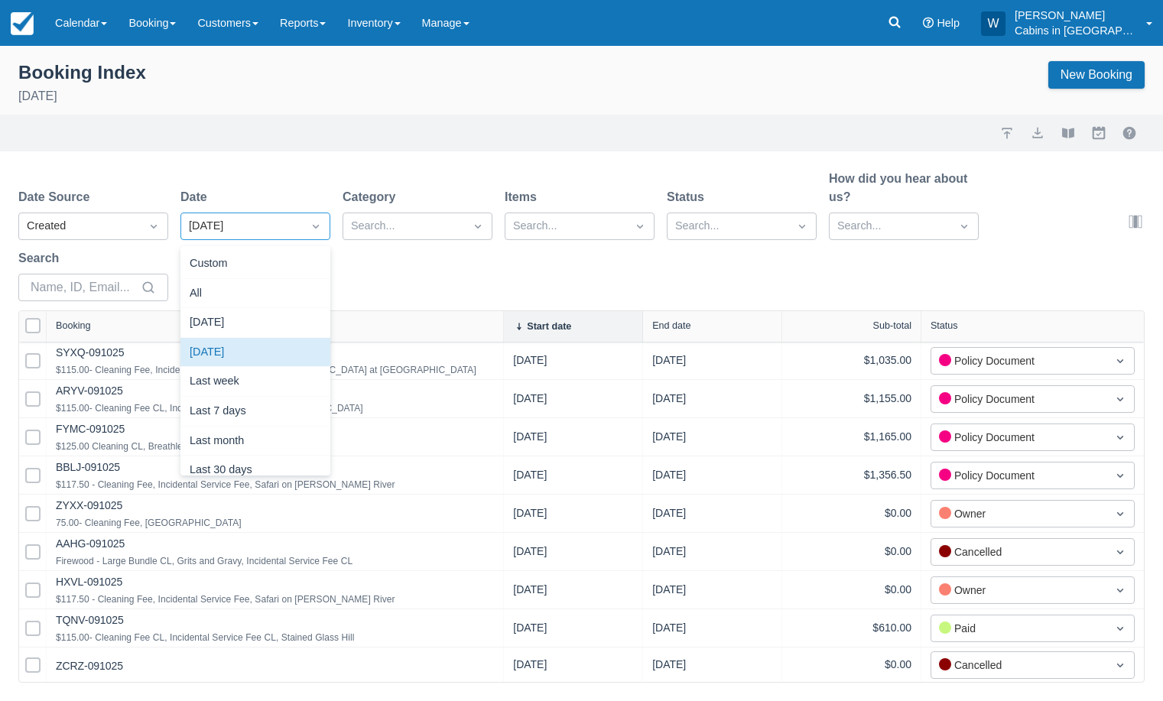
click at [257, 228] on div "Yesterday" at bounding box center [242, 226] width 106 height 17
click at [245, 328] on div "Today" at bounding box center [256, 323] width 150 height 30
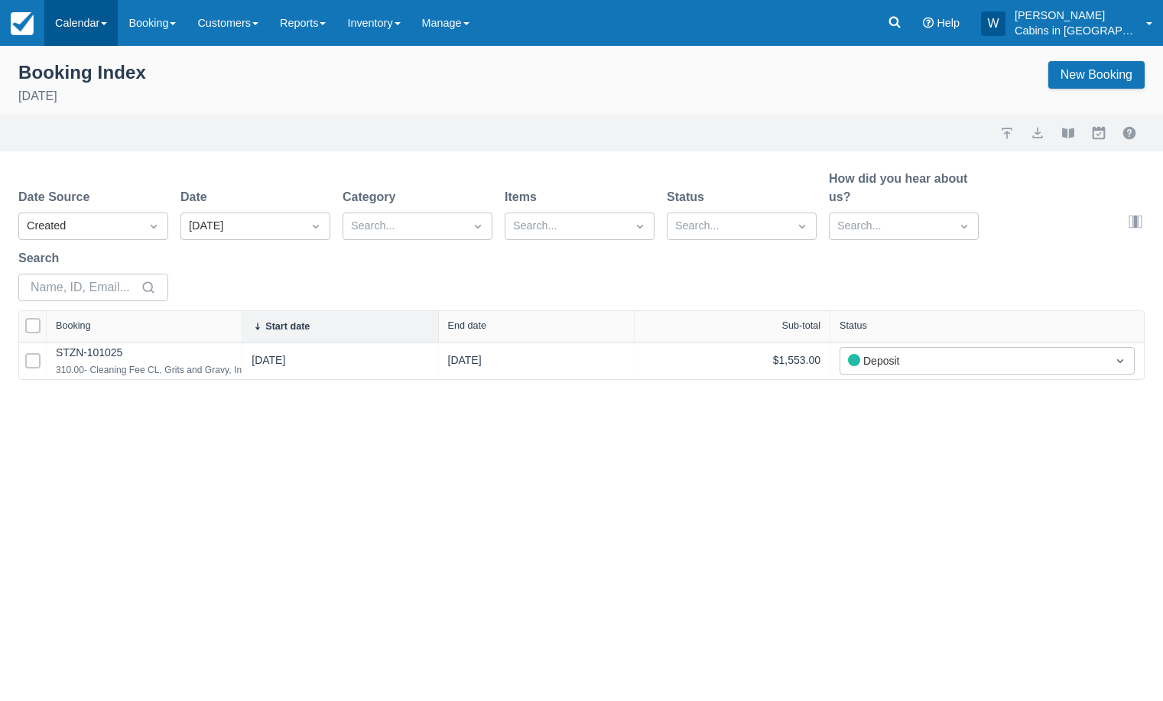
click at [103, 19] on link "Calendar" at bounding box center [80, 23] width 73 height 46
click at [102, 93] on link "Customer" at bounding box center [105, 98] width 121 height 32
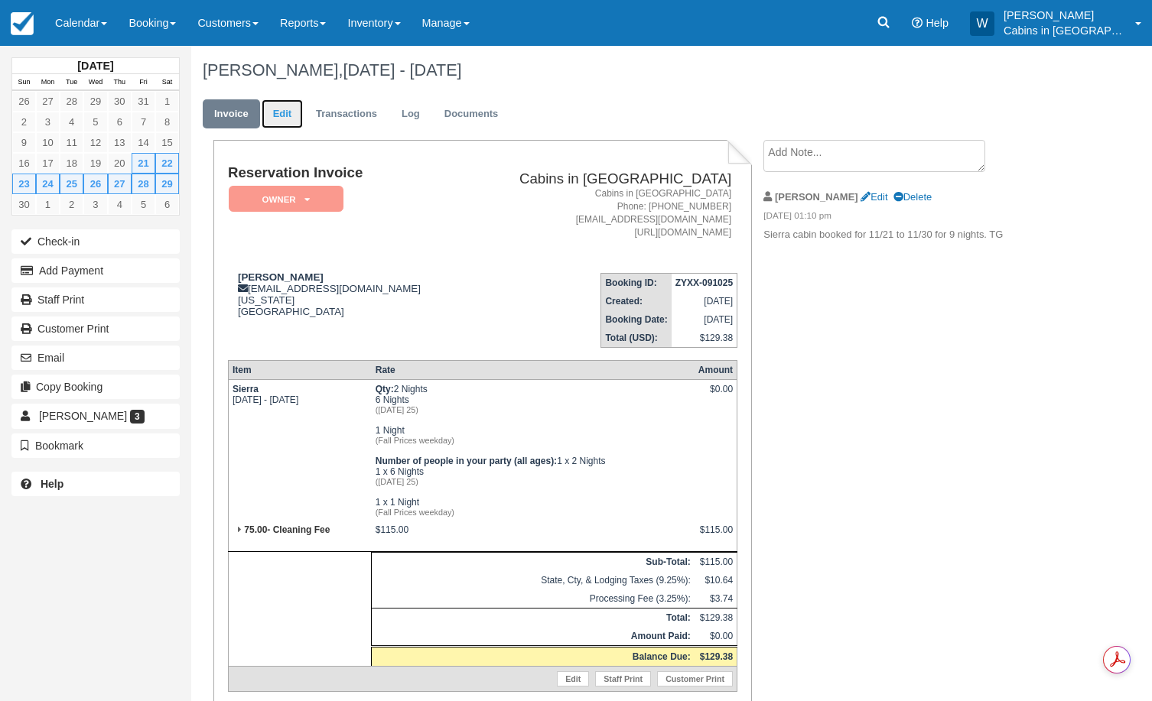
click at [291, 111] on link "Edit" at bounding box center [282, 114] width 41 height 30
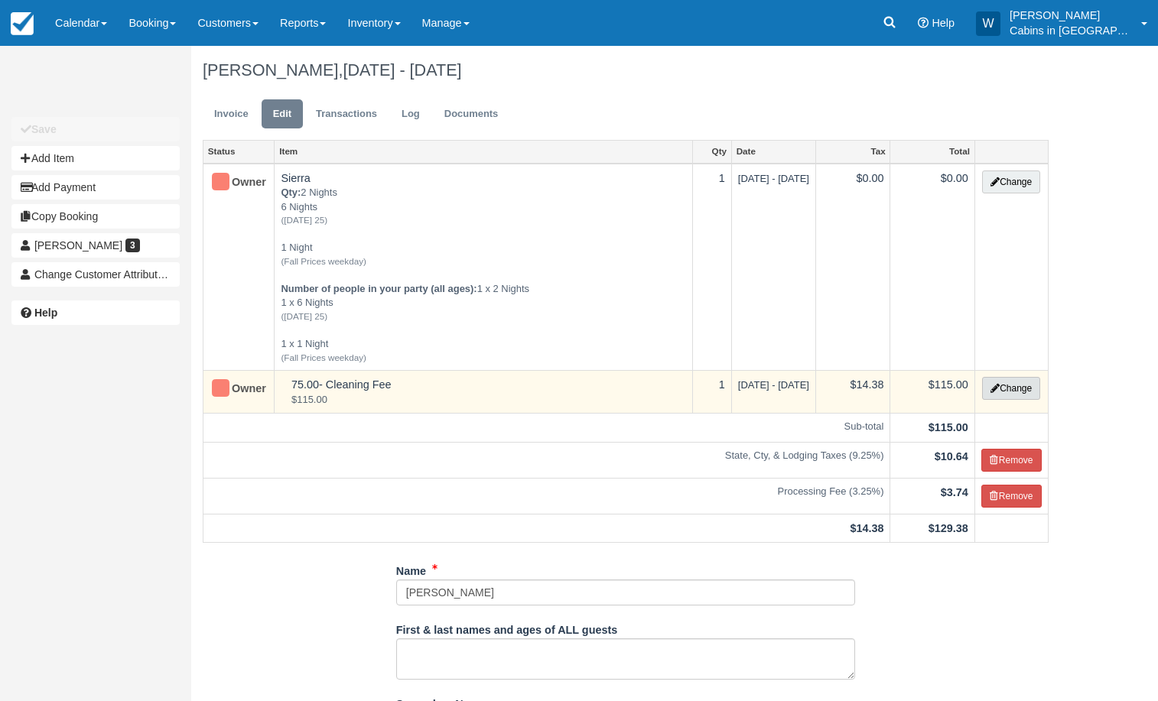
click at [1017, 380] on button "Change" at bounding box center [1011, 388] width 58 height 23
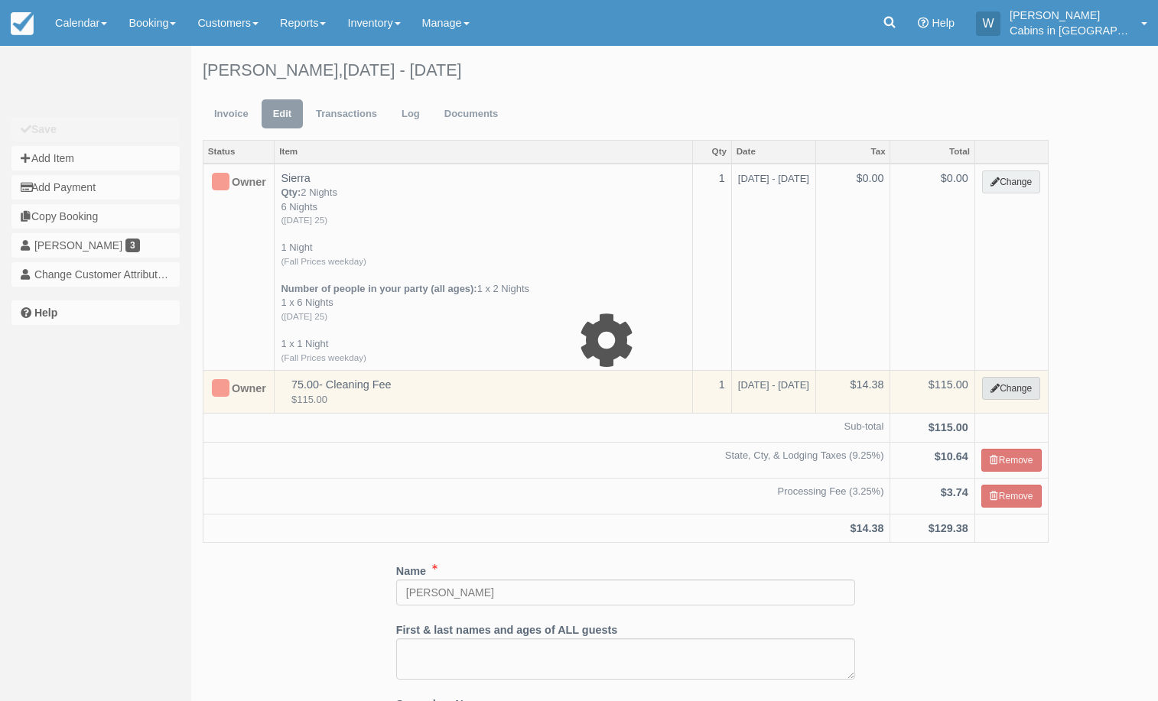
select select "6"
type input "115.00"
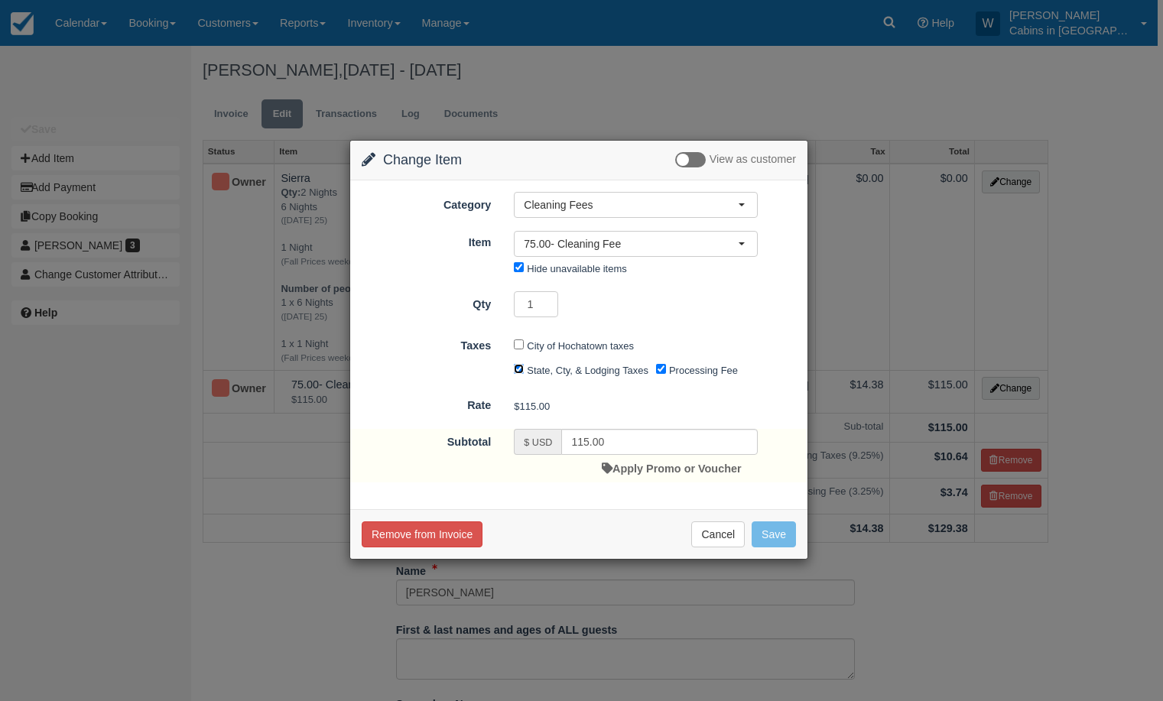
click at [522, 373] on input "State, Cty, & Lodging Taxes" at bounding box center [519, 369] width 10 height 10
checkbox input "false"
click at [662, 373] on input "Processing Fee" at bounding box center [661, 369] width 10 height 10
checkbox input "false"
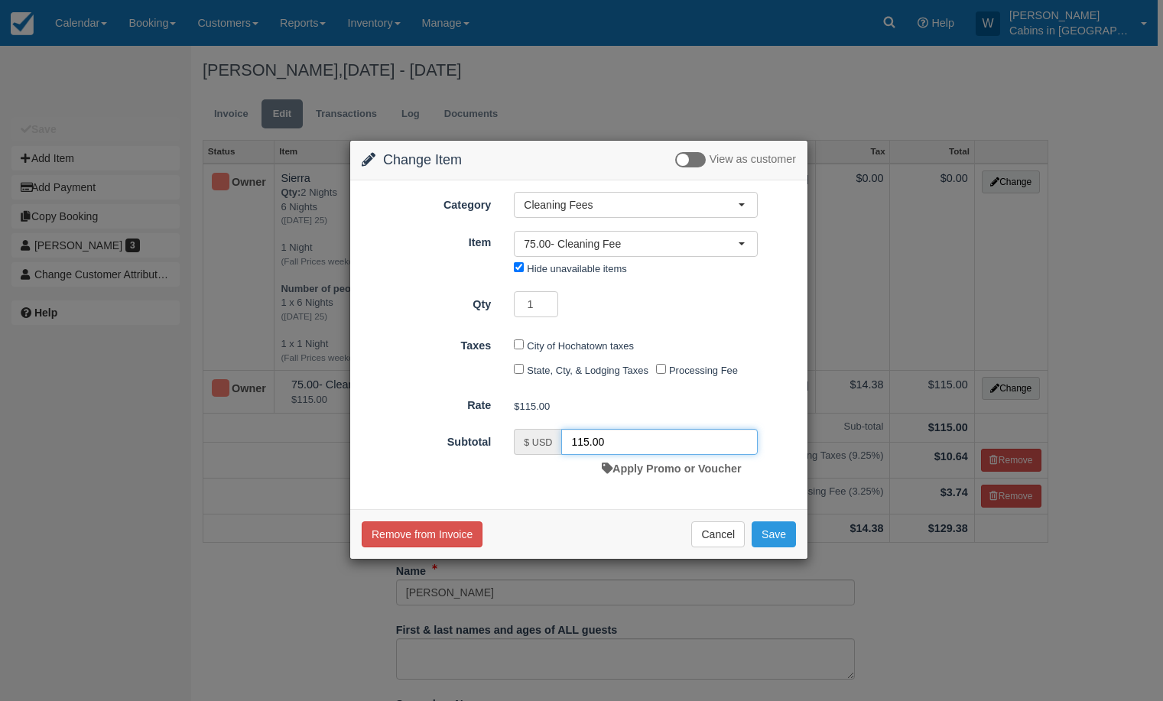
drag, startPoint x: 636, startPoint y: 448, endPoint x: 512, endPoint y: 435, distance: 125.4
click at [512, 435] on div "$ USD 115.00 Apply Promo or Voucher" at bounding box center [636, 456] width 267 height 54
type input "0.00"
click at [782, 542] on button "Save" at bounding box center [774, 535] width 44 height 26
checkbox input "false"
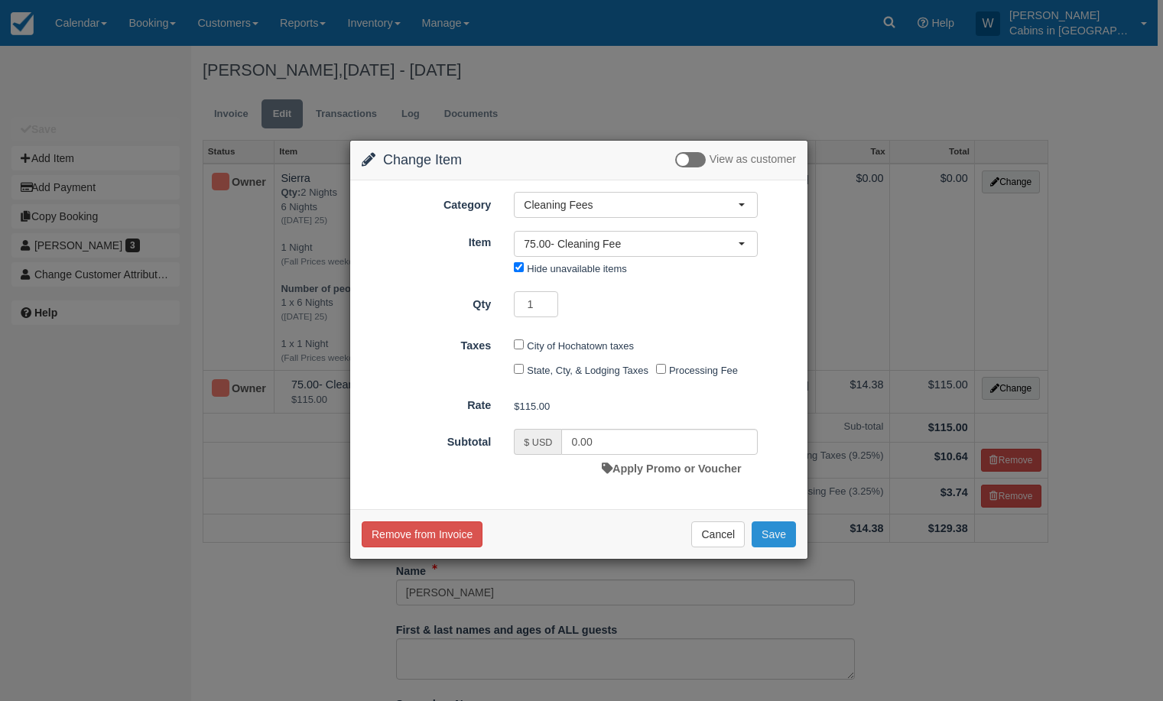
checkbox input "false"
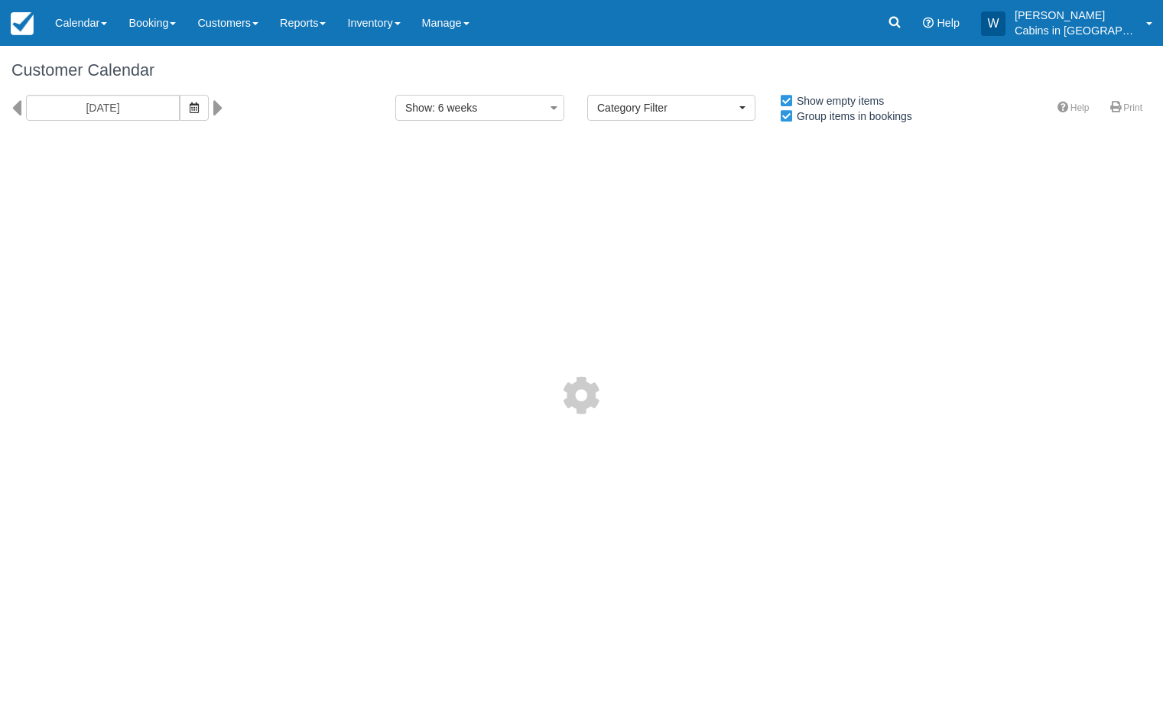
select select
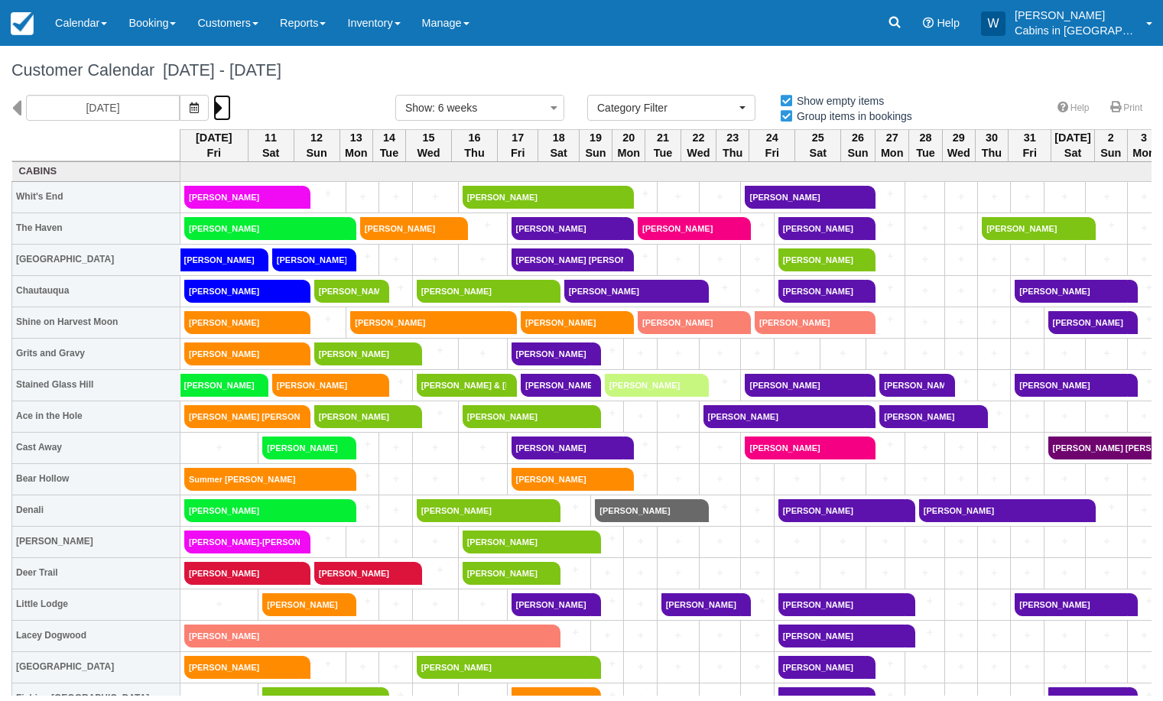
click at [213, 103] on icon at bounding box center [218, 108] width 10 height 26
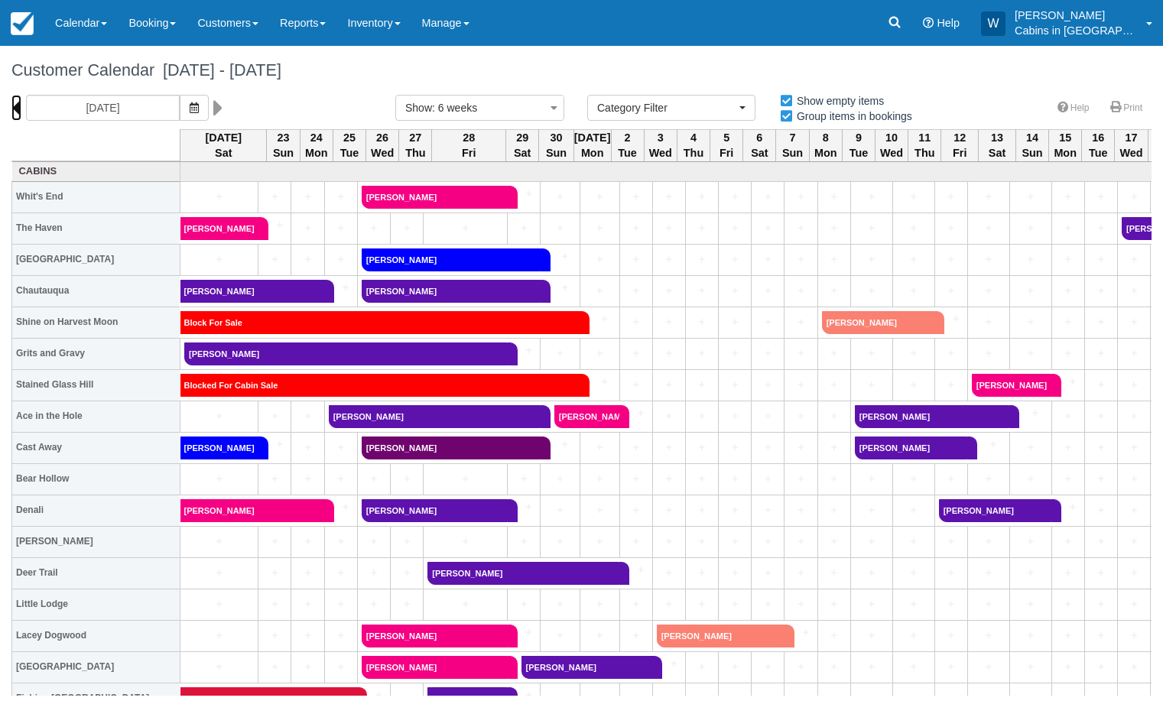
click at [20, 107] on icon at bounding box center [16, 108] width 10 height 26
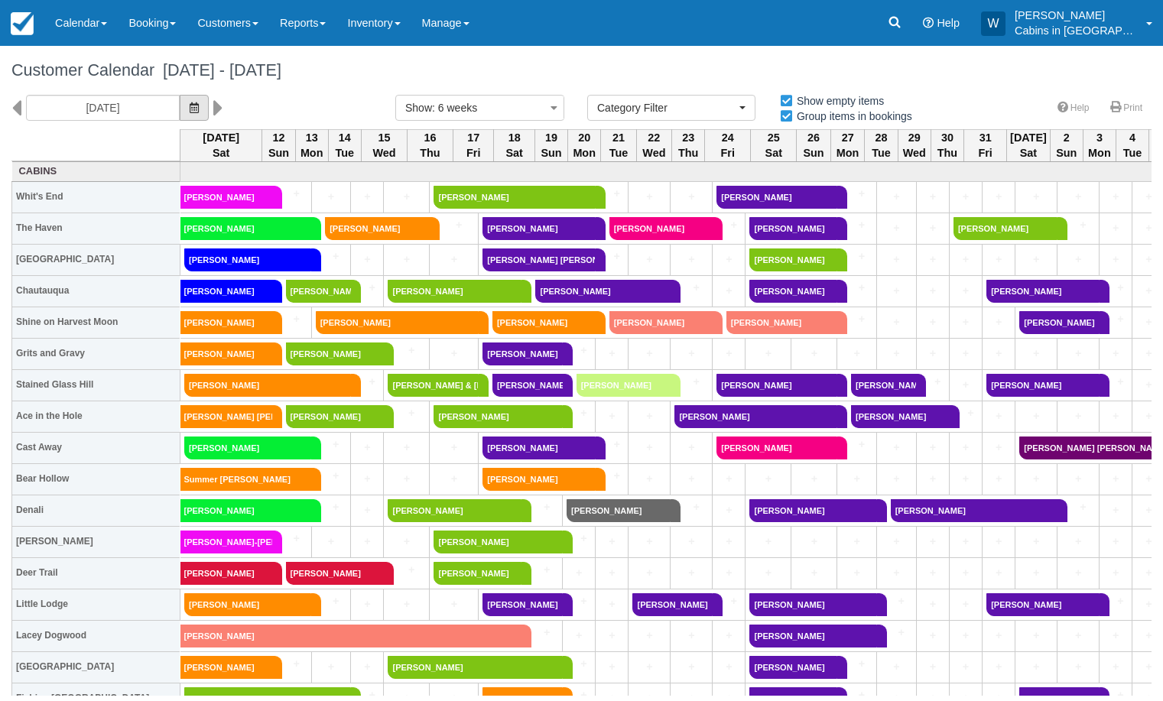
click at [190, 106] on icon "button" at bounding box center [194, 107] width 9 height 11
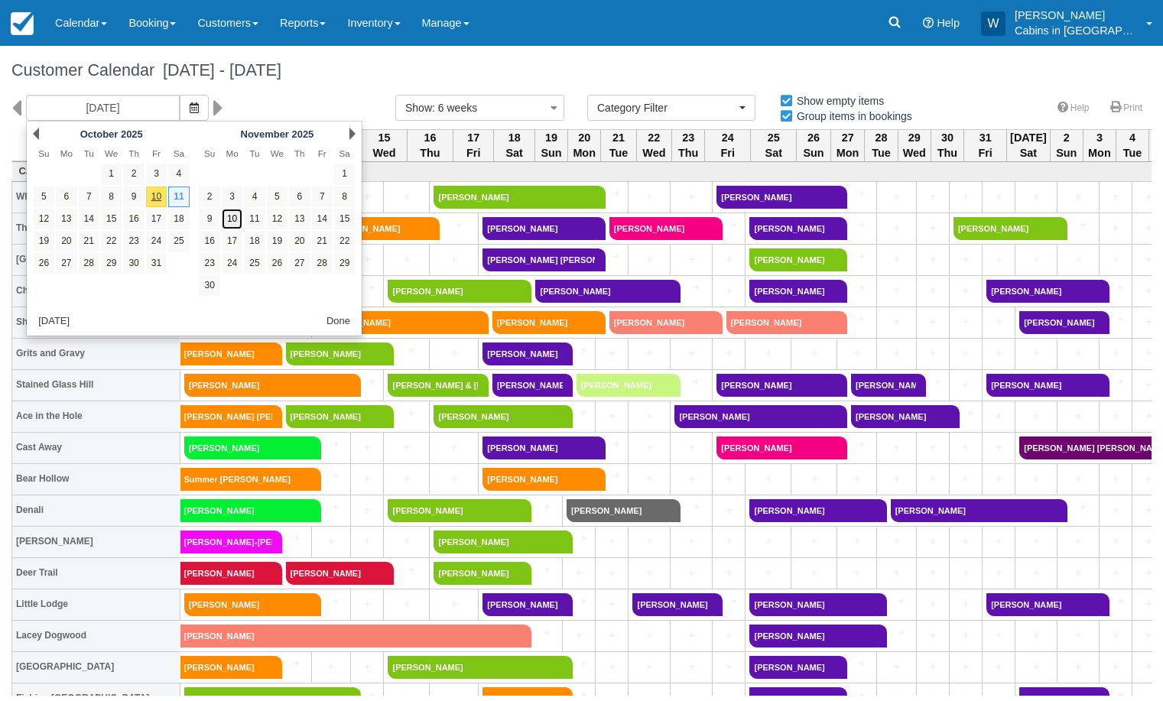
click at [234, 222] on link "10" at bounding box center [232, 219] width 21 height 21
type input "11/10/25"
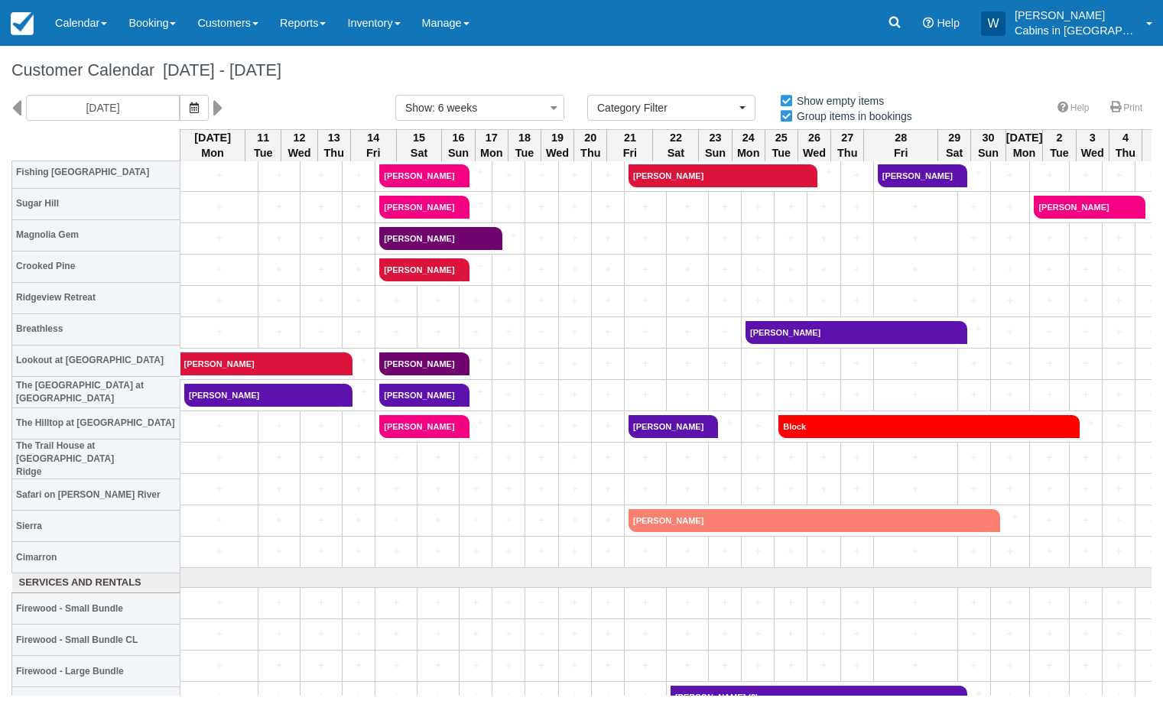
scroll to position [531, 0]
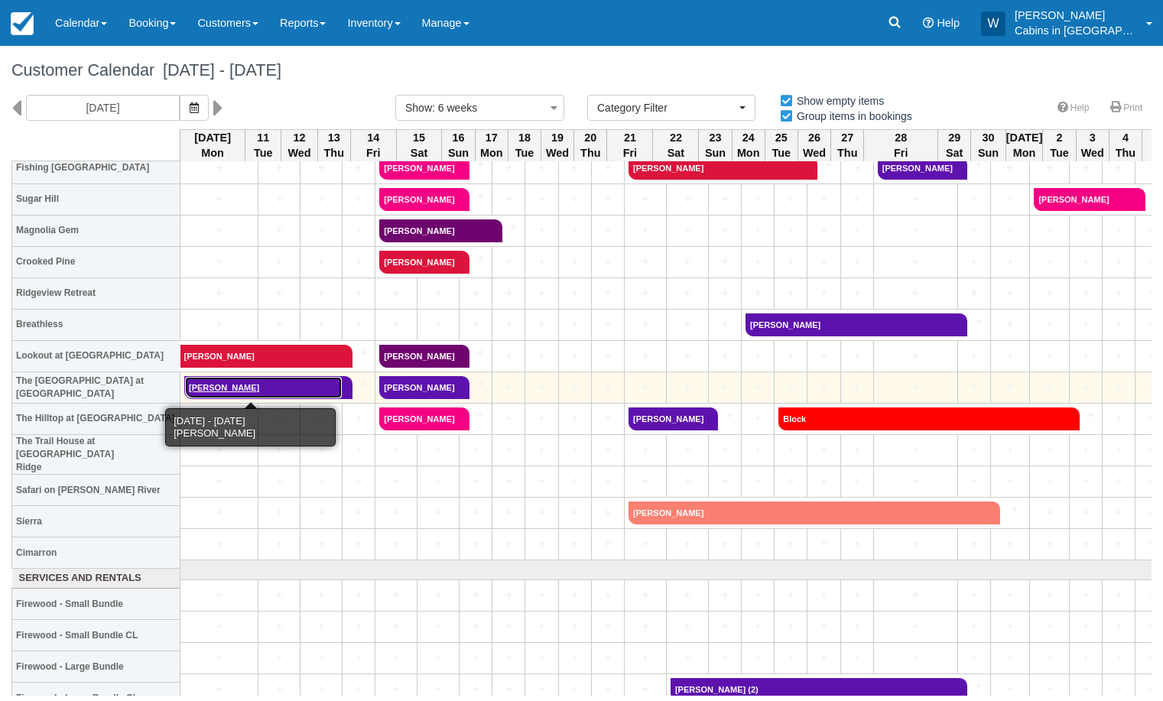
click at [252, 388] on link "[PERSON_NAME]" at bounding box center [263, 387] width 158 height 23
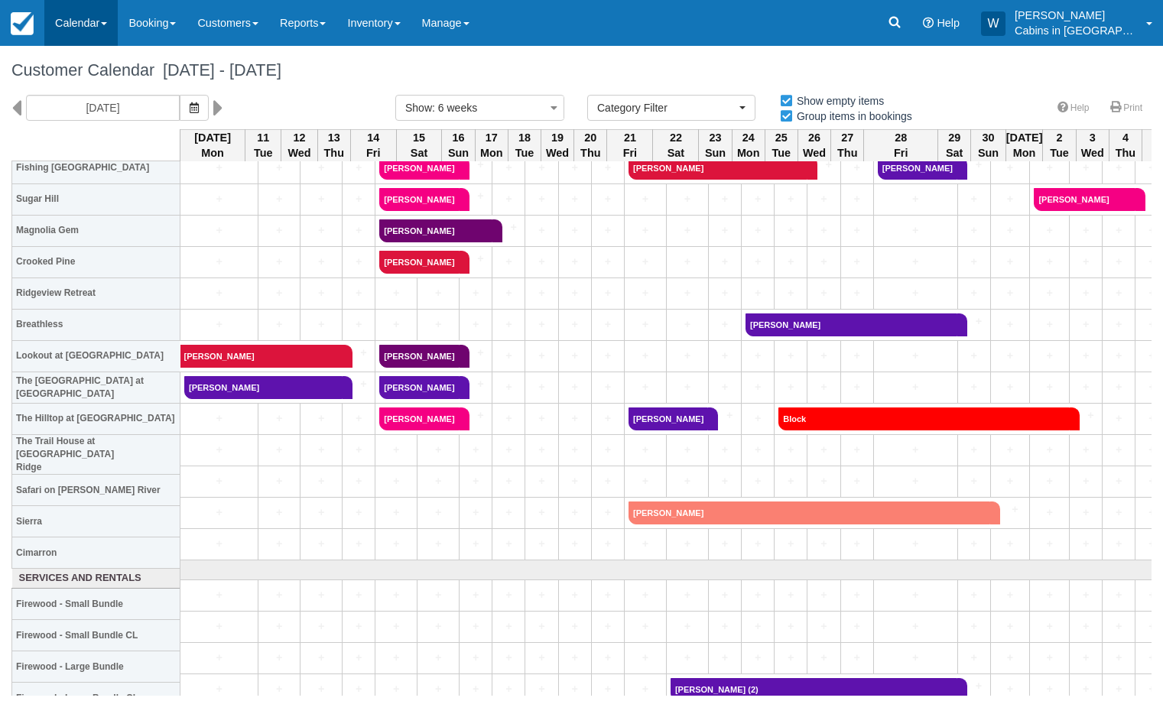
click at [95, 32] on link "Calendar" at bounding box center [80, 23] width 73 height 46
click at [89, 105] on link "Customer" at bounding box center [105, 98] width 121 height 32
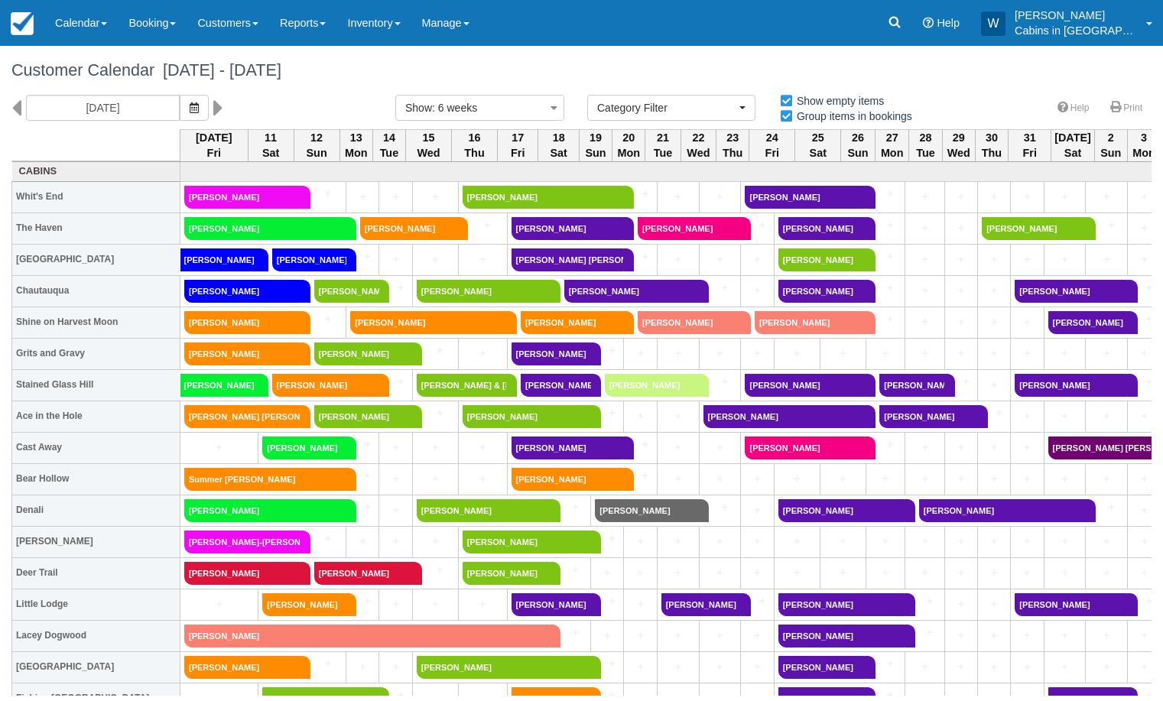
select select
click at [190, 102] on icon "button" at bounding box center [194, 107] width 9 height 11
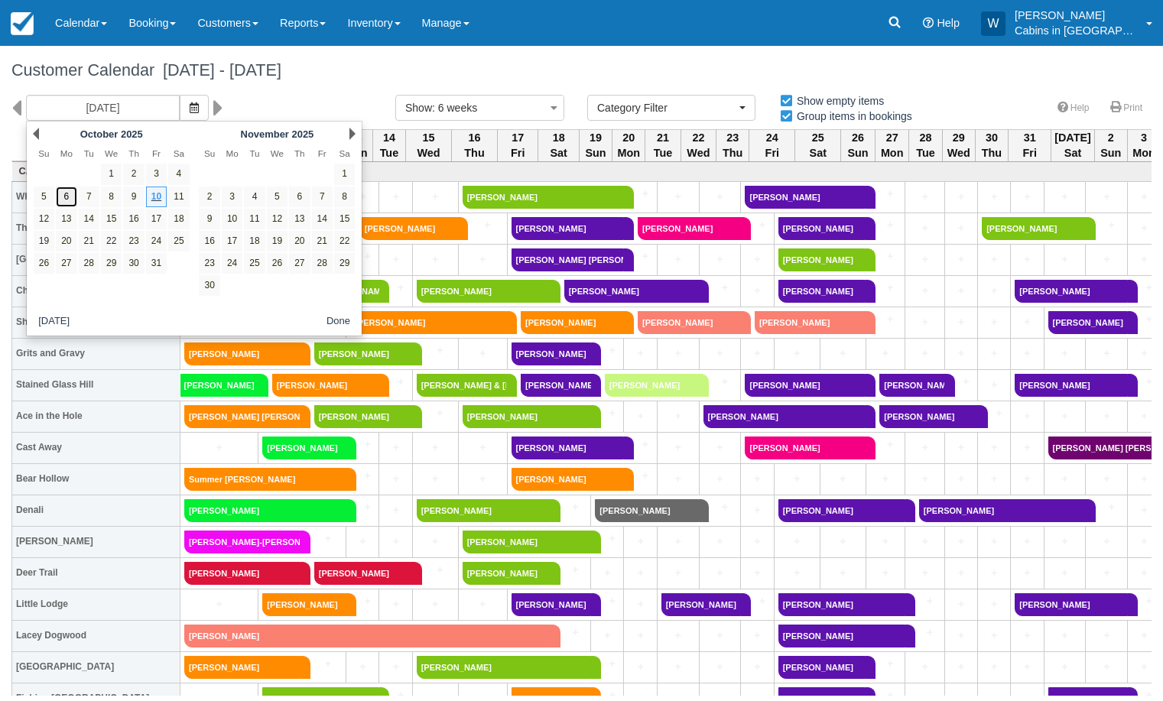
click at [68, 193] on link "6" at bounding box center [66, 197] width 21 height 21
type input "[DATE]"
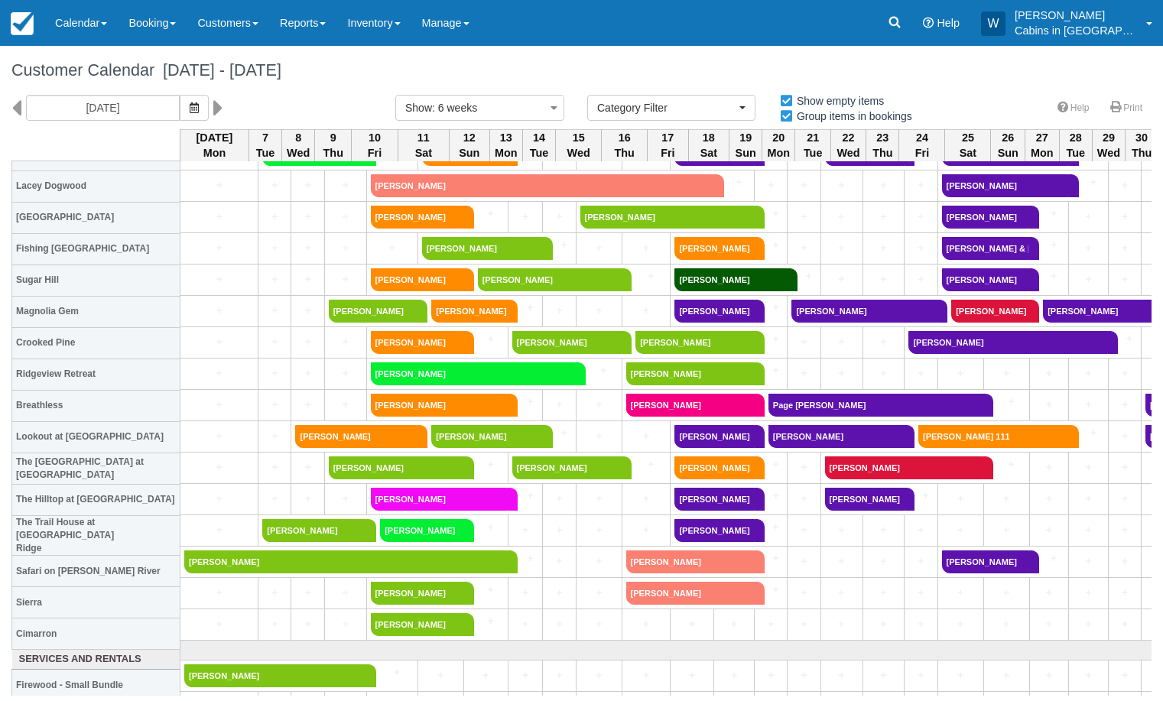
scroll to position [452, 0]
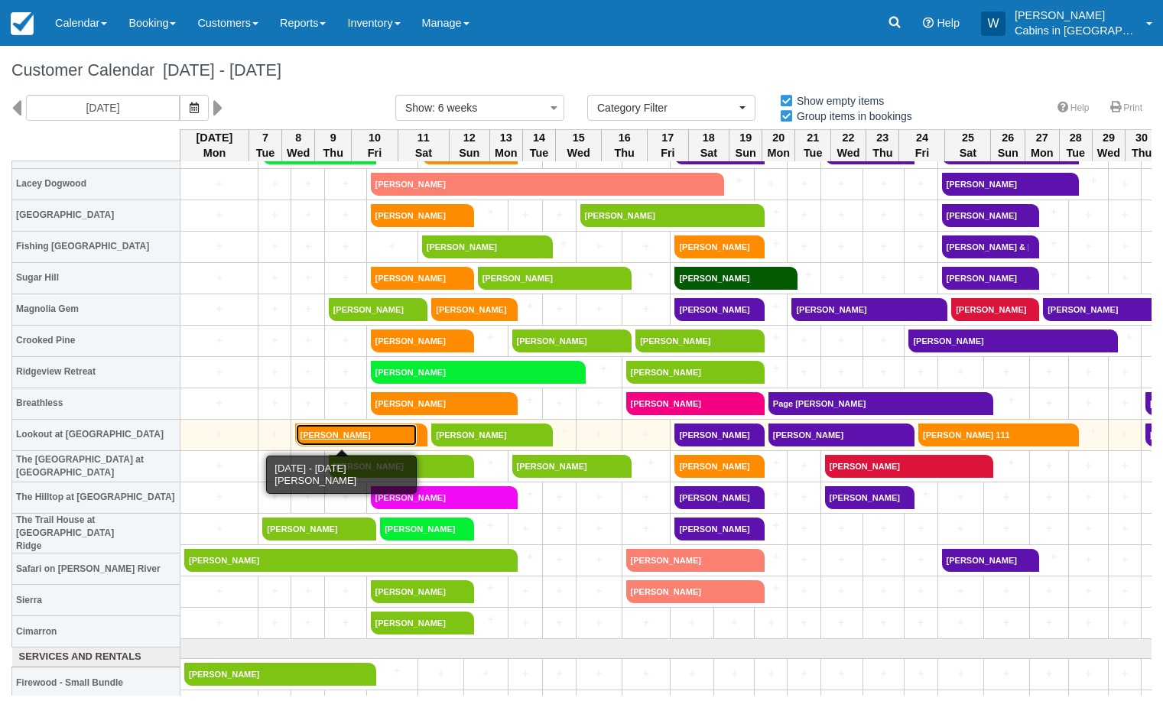
click at [330, 432] on link "[PERSON_NAME]" at bounding box center [356, 435] width 122 height 23
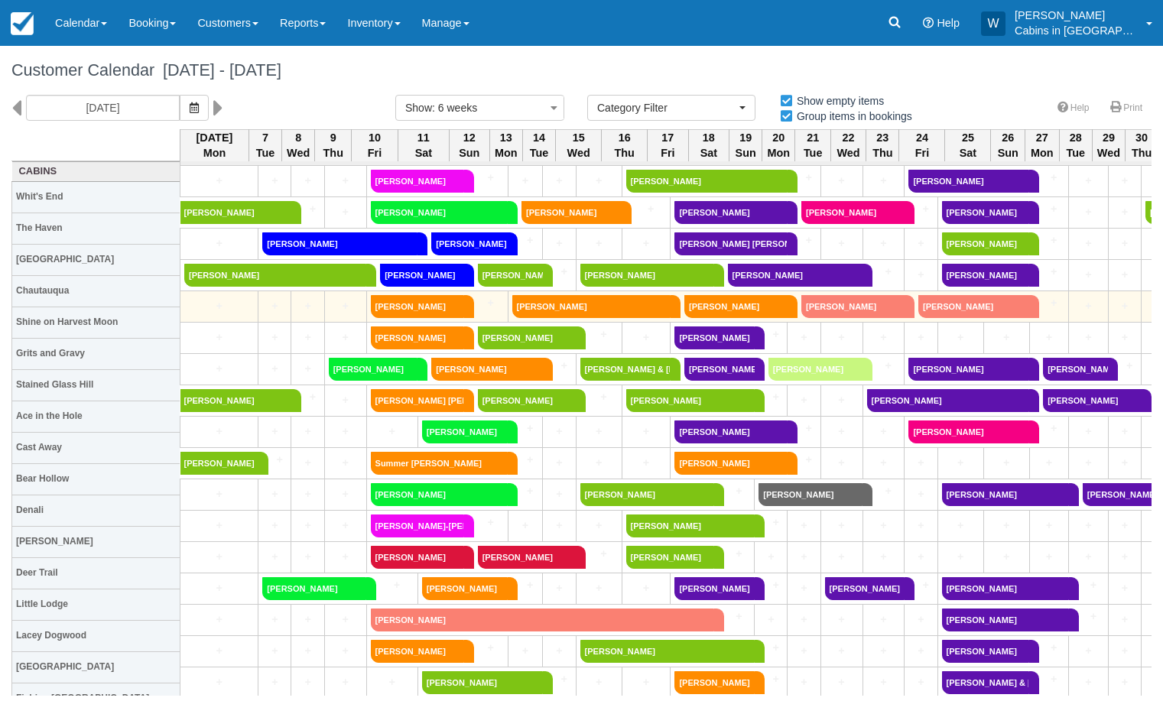
scroll to position [0, 0]
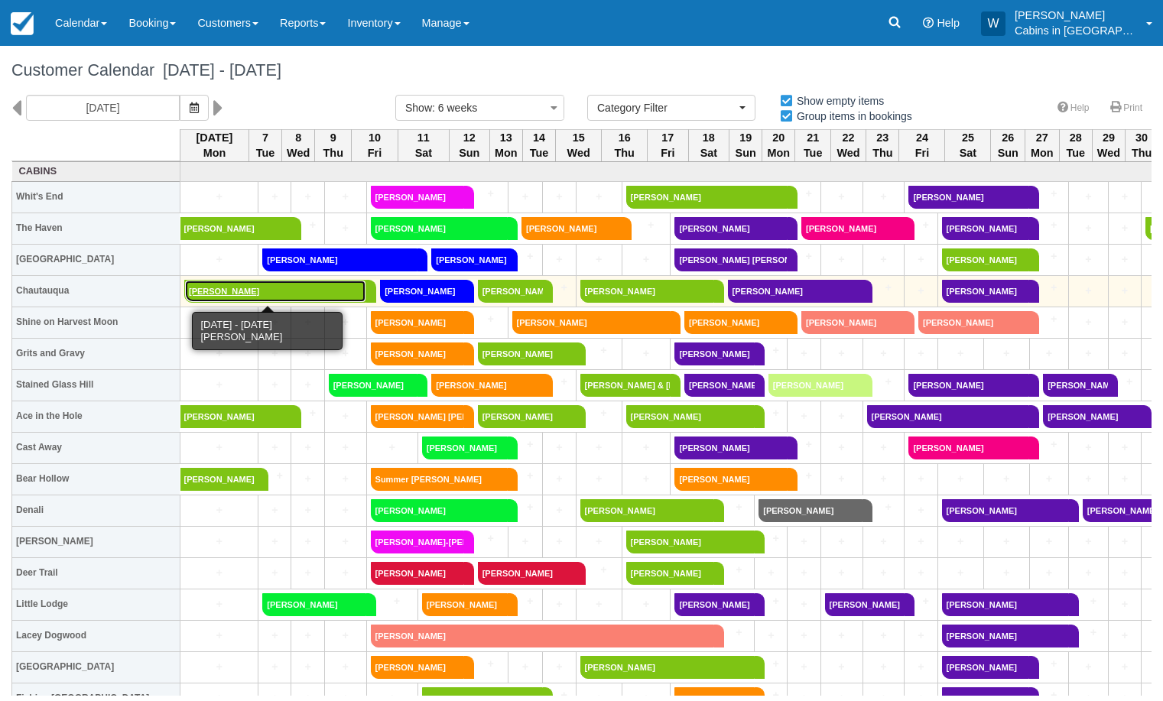
click at [267, 293] on link "Carol Sue livesay" at bounding box center [275, 291] width 182 height 23
click at [246, 287] on link "Carol Sue livesay" at bounding box center [275, 291] width 182 height 23
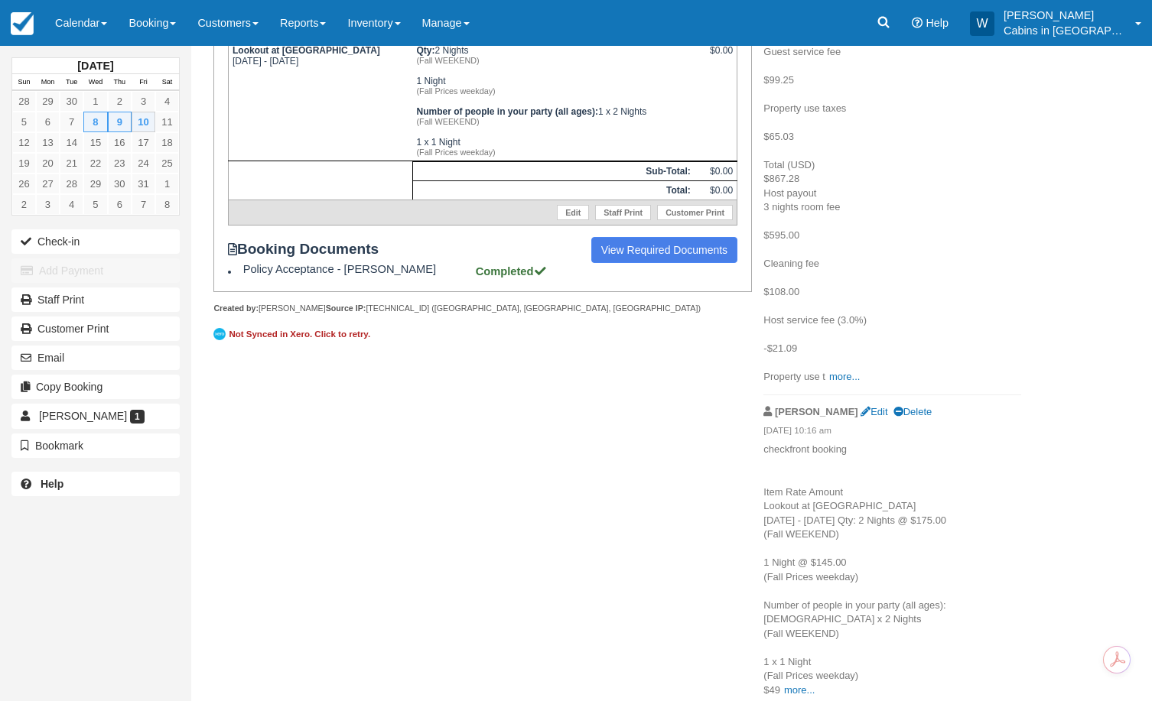
scroll to position [346, 0]
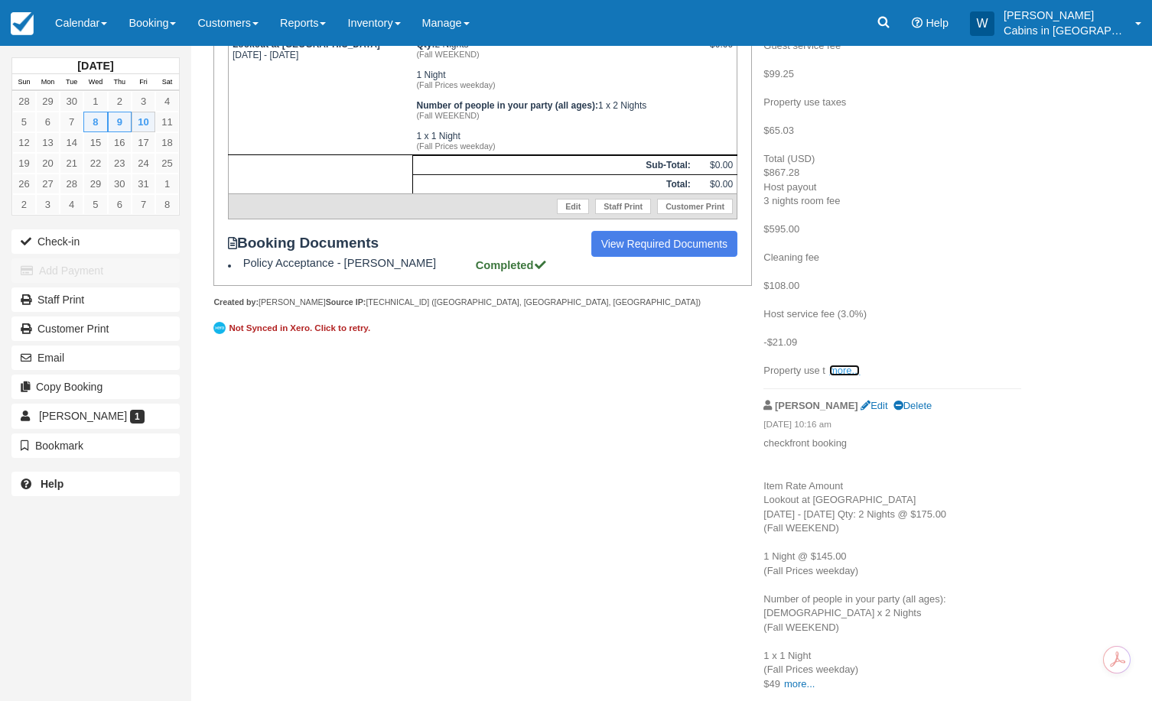
click at [842, 366] on link "more..." at bounding box center [844, 370] width 31 height 11
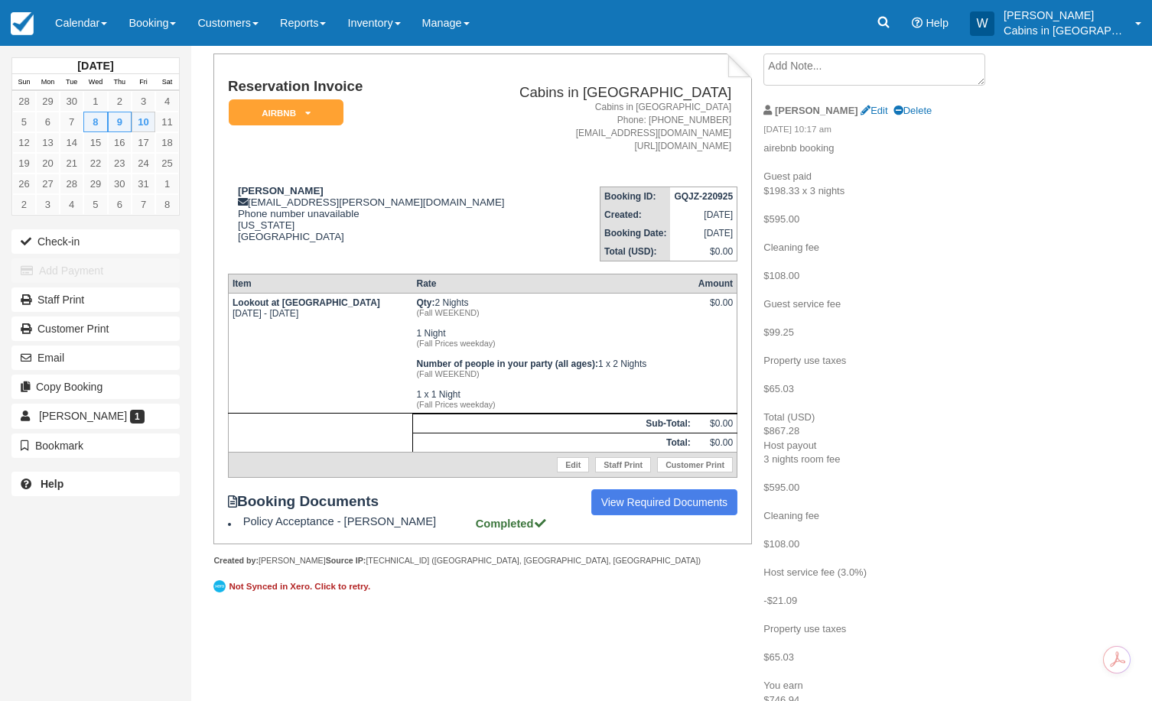
scroll to position [0, 0]
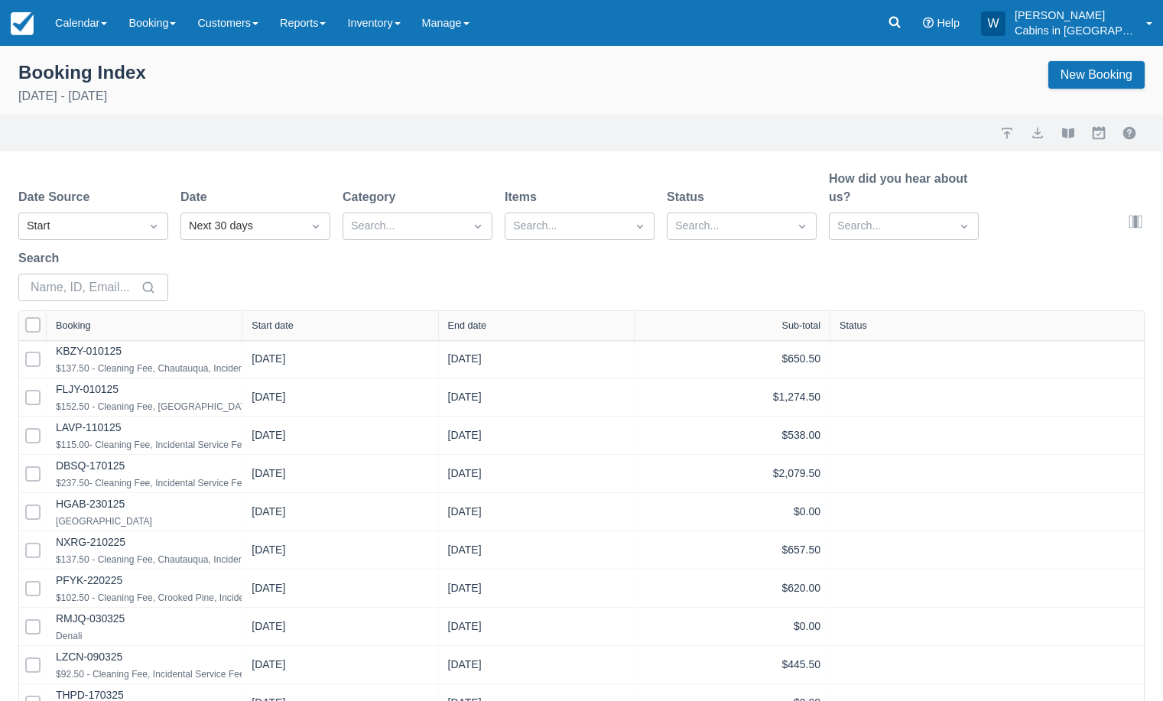
select select "25"
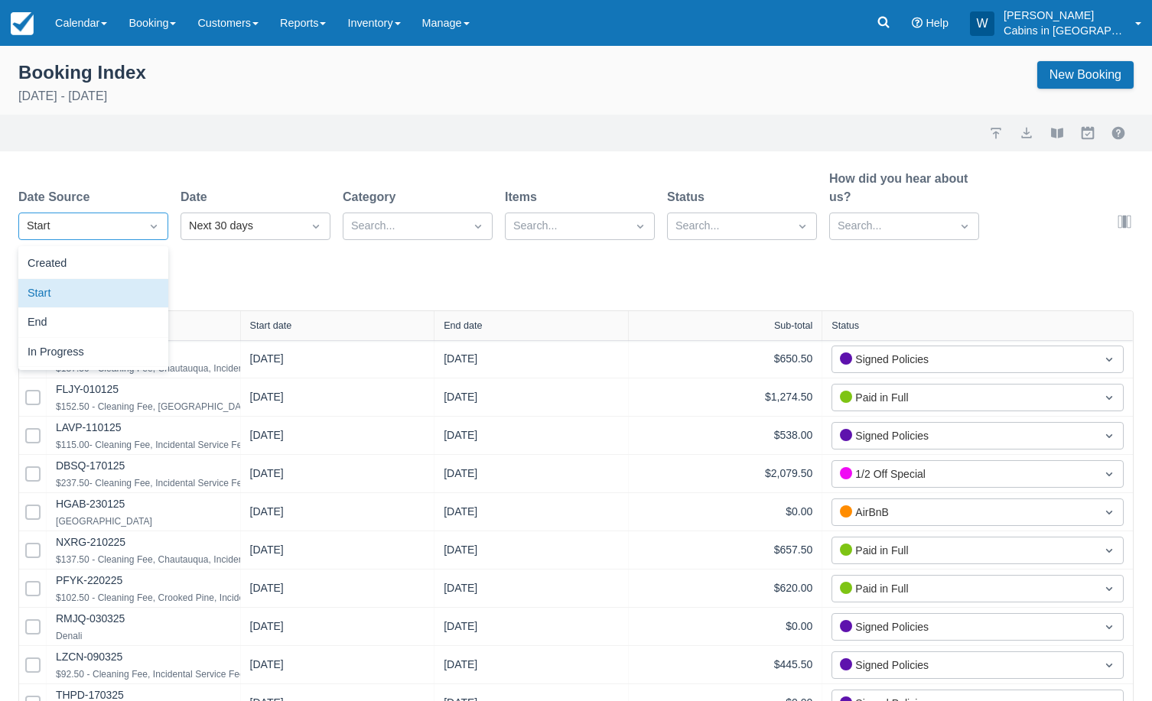
click at [141, 223] on div at bounding box center [154, 226] width 28 height 21
click at [135, 255] on div "Created" at bounding box center [93, 264] width 150 height 30
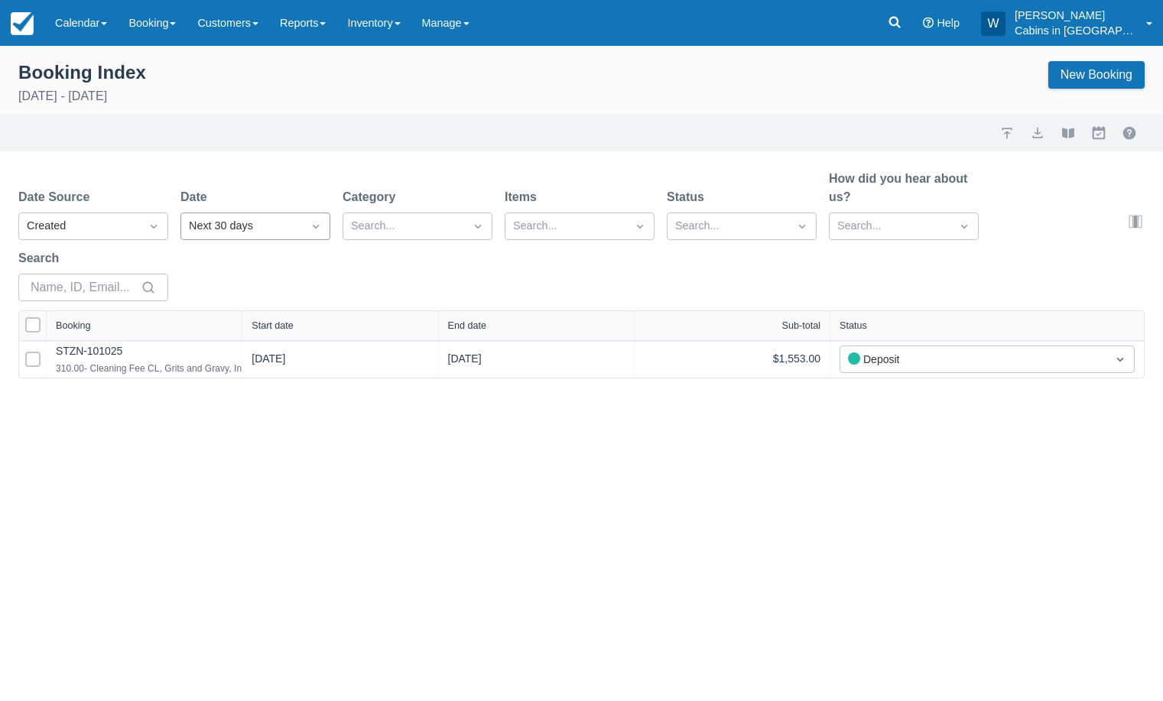
click at [213, 223] on div "Next 30 days" at bounding box center [242, 226] width 106 height 17
click at [239, 347] on div "Yesterday" at bounding box center [256, 353] width 150 height 30
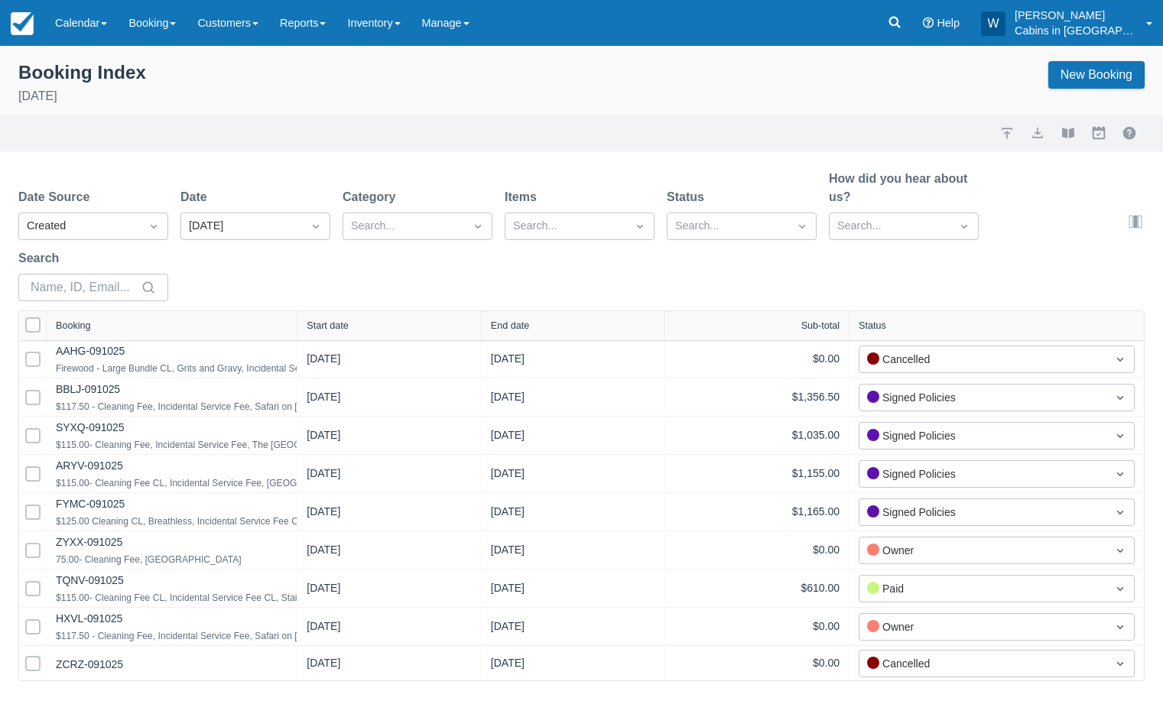
drag, startPoint x: 240, startPoint y: 324, endPoint x: 329, endPoint y: 324, distance: 88.7
click at [311, 324] on div at bounding box center [297, 325] width 28 height 29
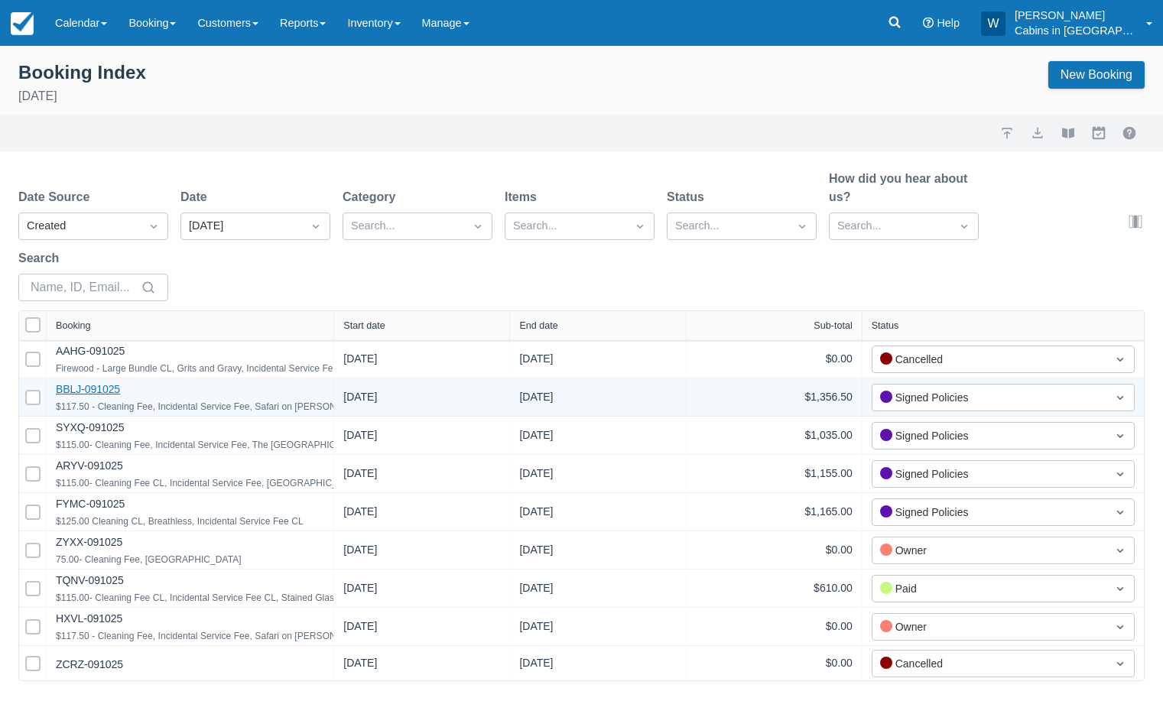
click at [102, 387] on link "BBLJ-091025" at bounding box center [88, 389] width 64 height 12
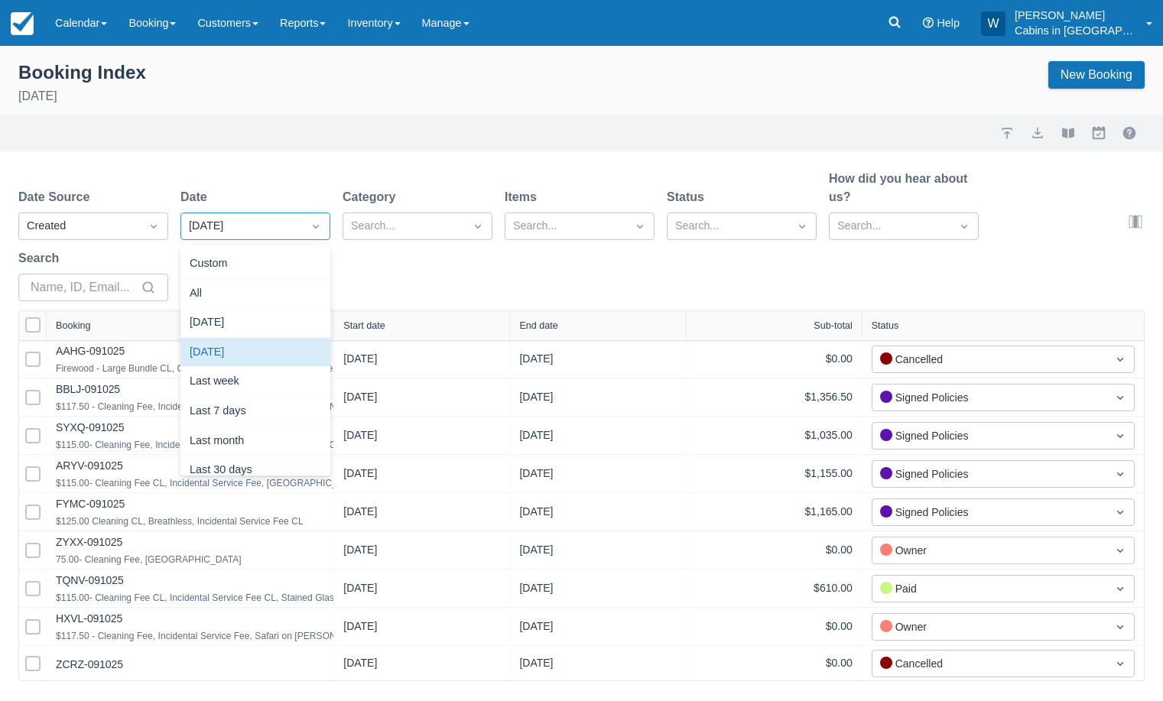
click at [241, 221] on div "Yesterday" at bounding box center [242, 226] width 106 height 17
click at [235, 317] on div "Today" at bounding box center [256, 323] width 150 height 30
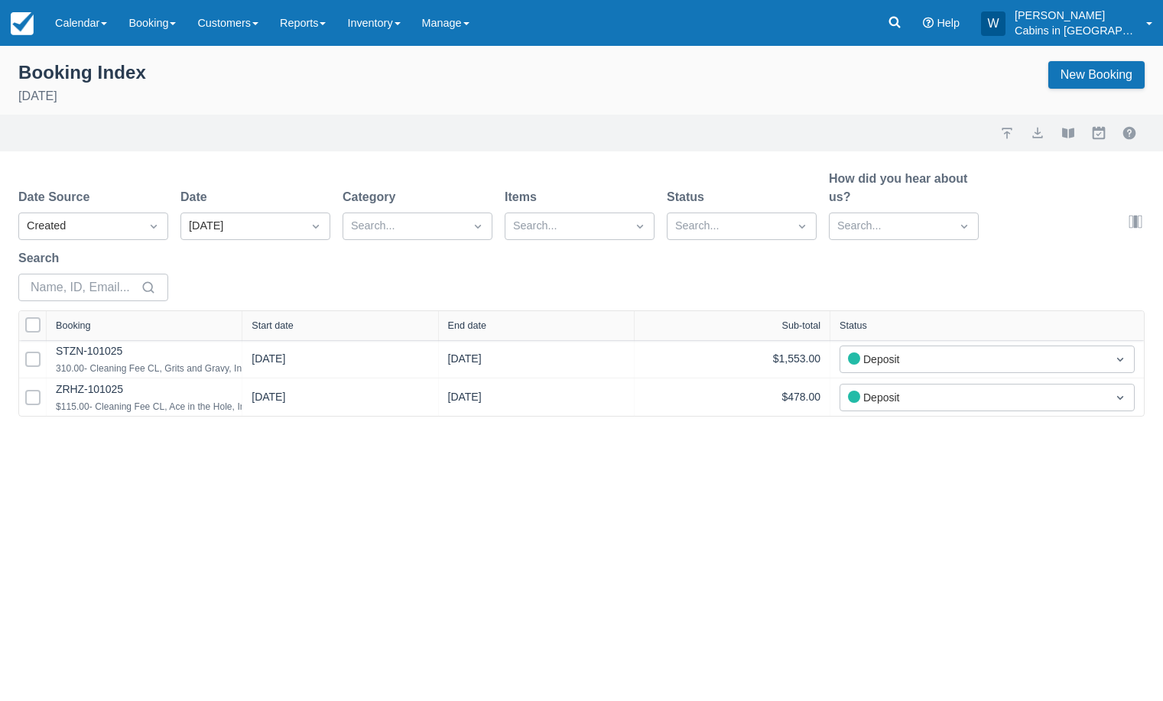
click at [290, 327] on div "Start date" at bounding box center [273, 325] width 42 height 11
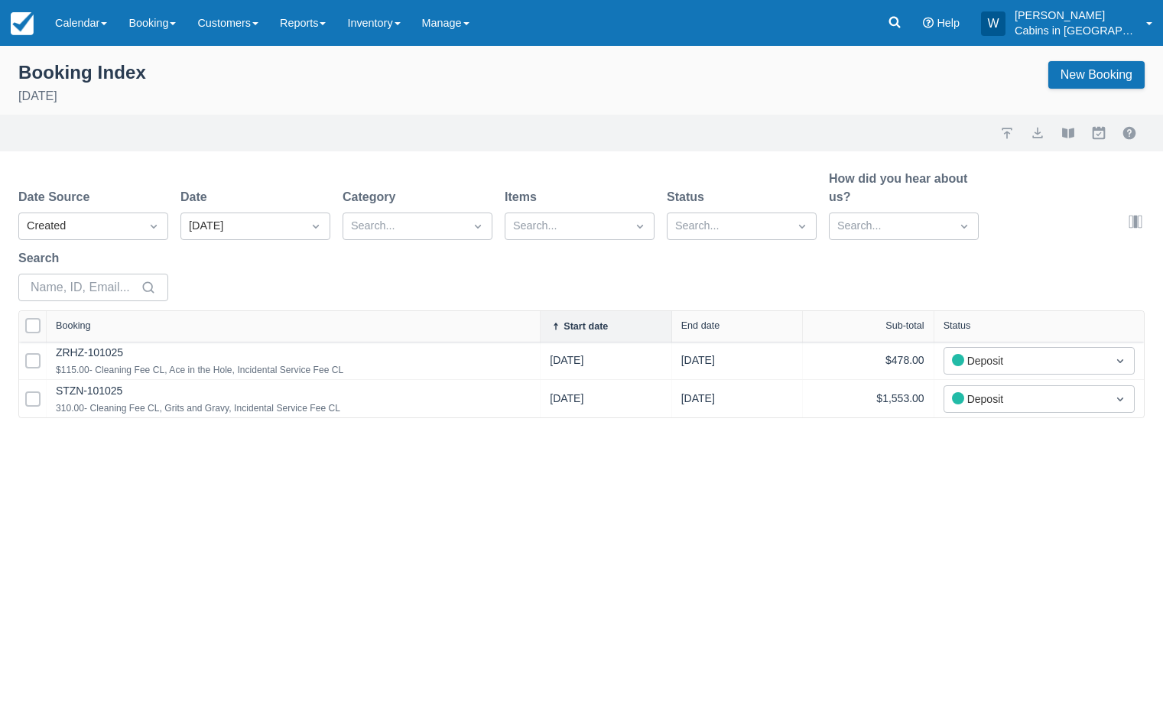
drag, startPoint x: 241, startPoint y: 330, endPoint x: 577, endPoint y: 319, distance: 336.0
click at [554, 319] on div at bounding box center [540, 326] width 28 height 31
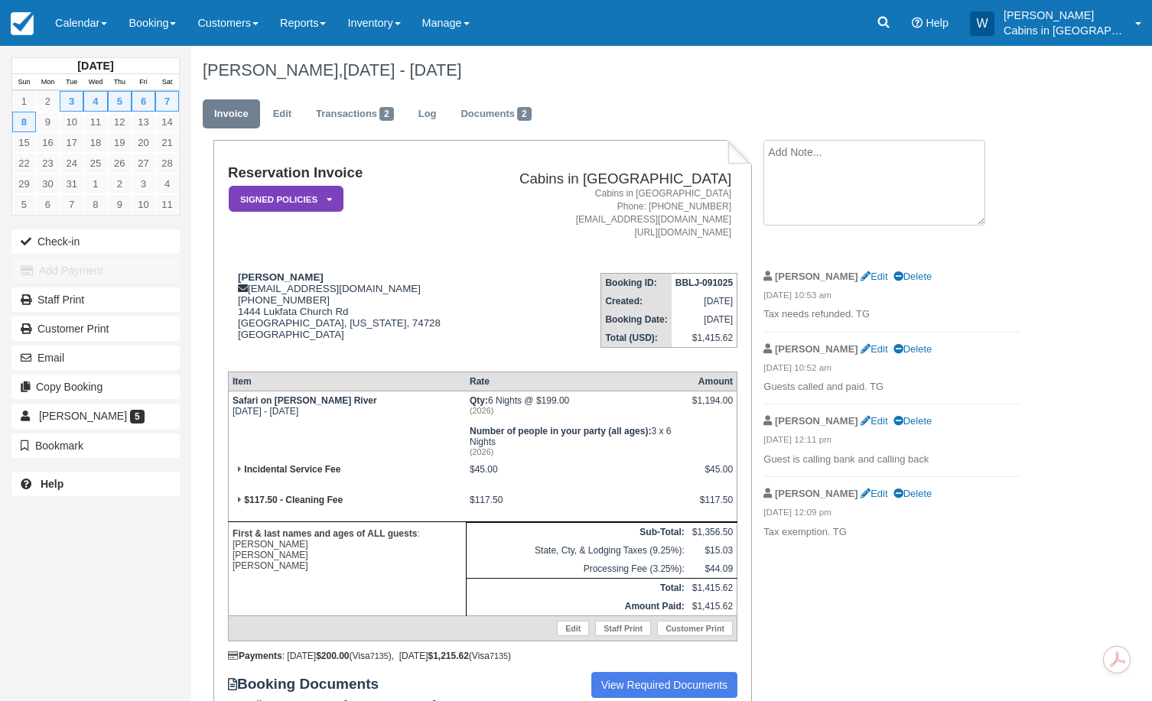
click at [814, 152] on textarea at bounding box center [874, 183] width 222 height 86
type textarea "NEED paperwork before refunding taxes>"
click at [327, 197] on icon at bounding box center [329, 199] width 5 height 9
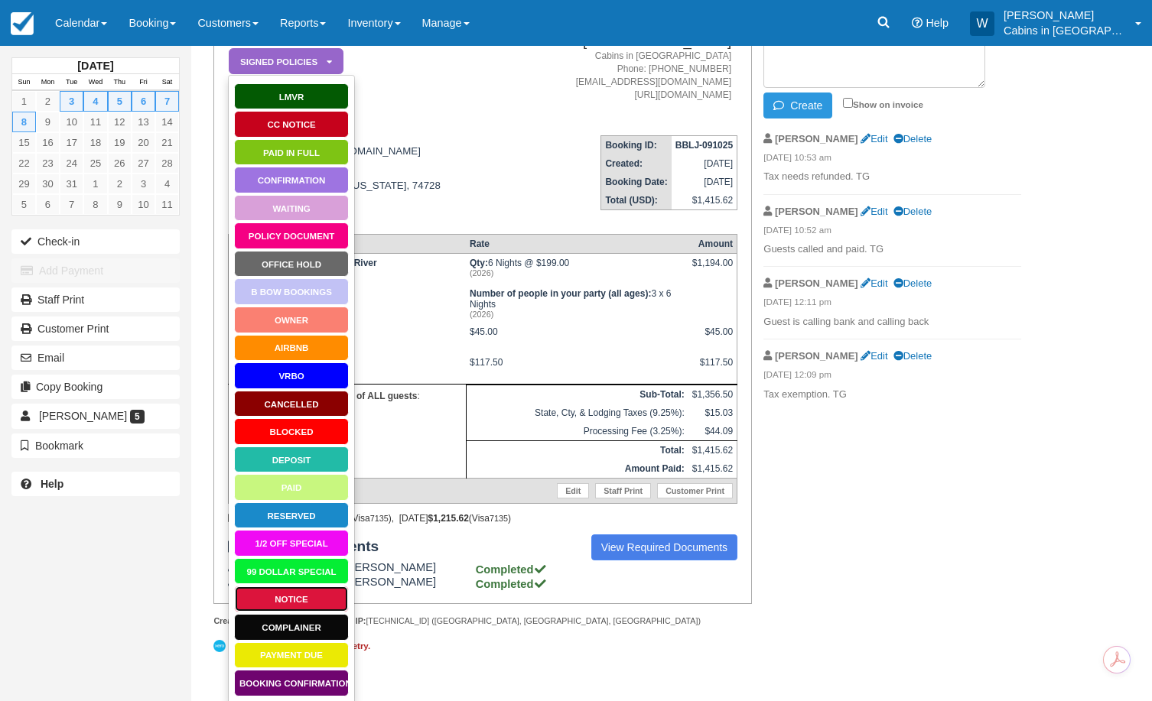
click at [257, 598] on link "Notice" at bounding box center [291, 599] width 115 height 27
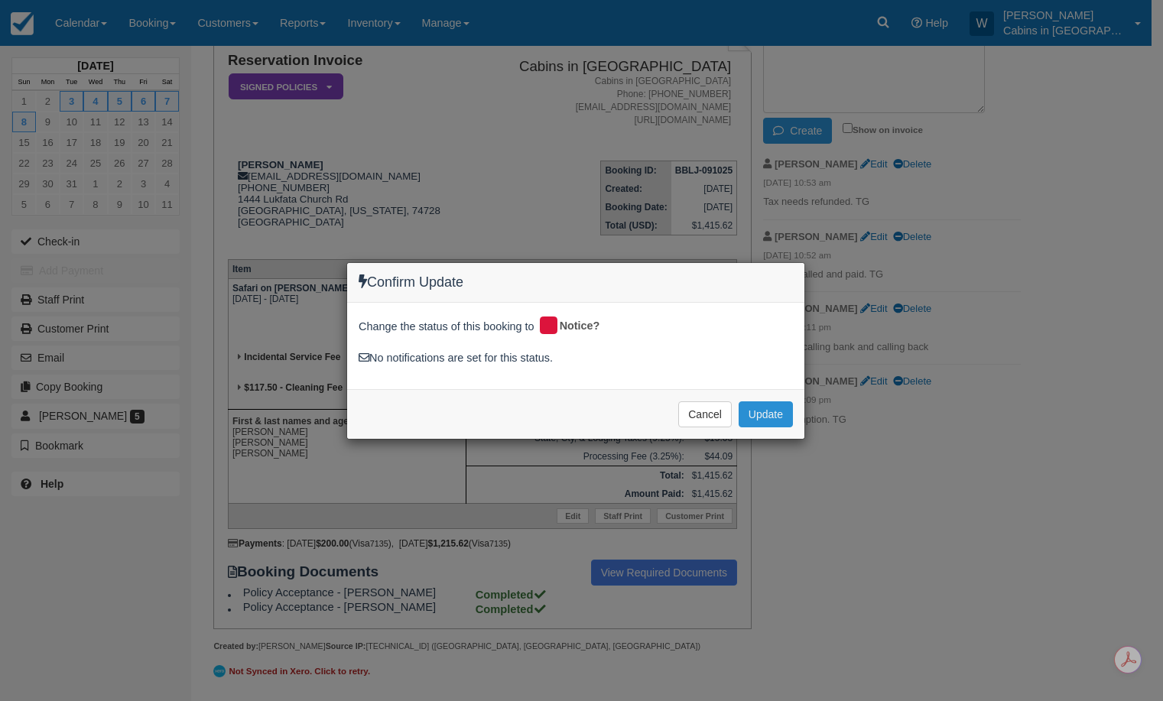
click at [773, 406] on button "Update" at bounding box center [766, 415] width 54 height 26
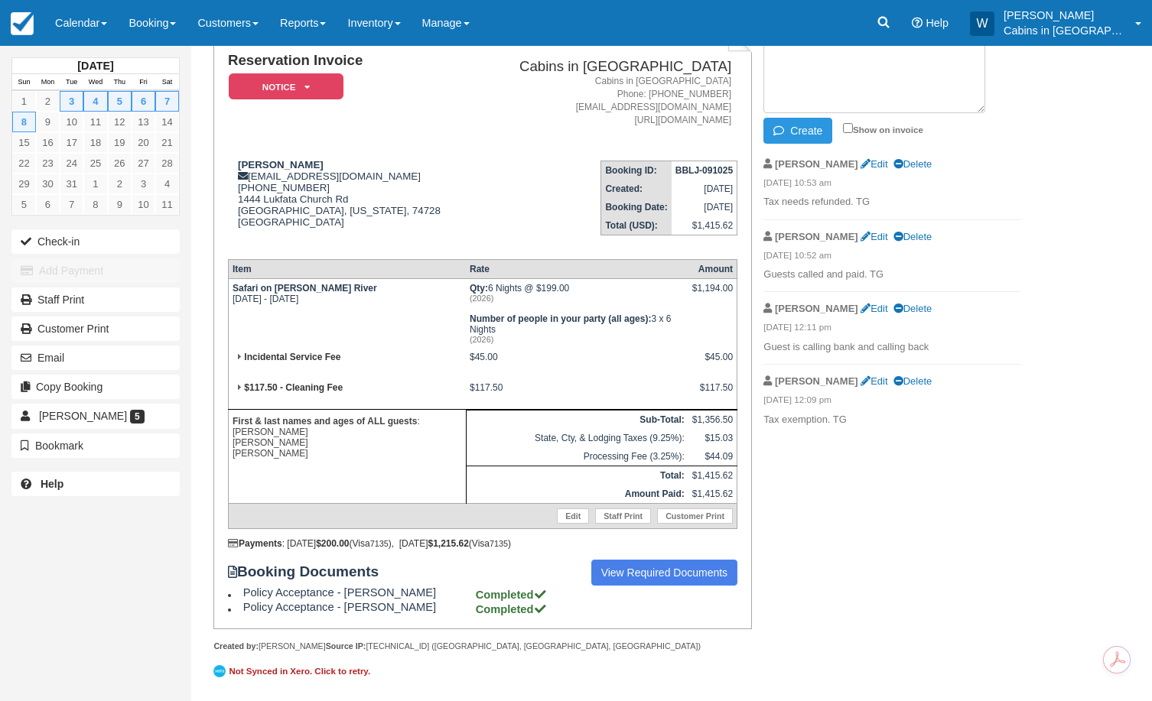
scroll to position [0, 0]
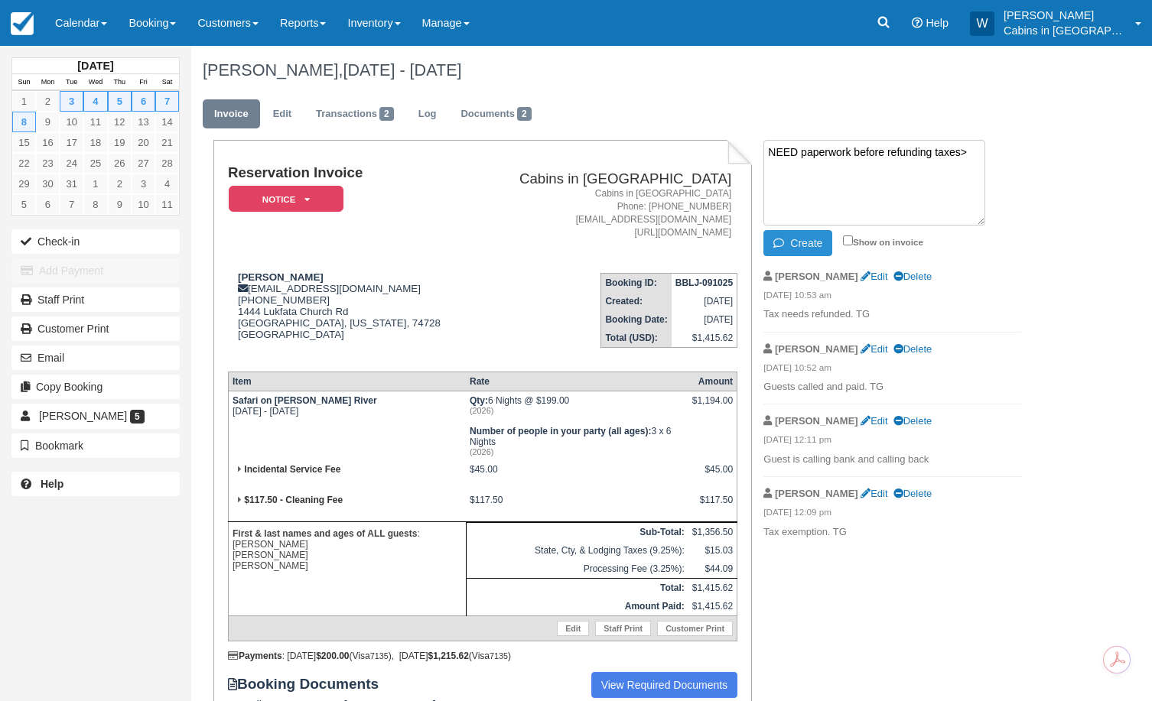
click at [804, 239] on button "Create" at bounding box center [797, 243] width 69 height 26
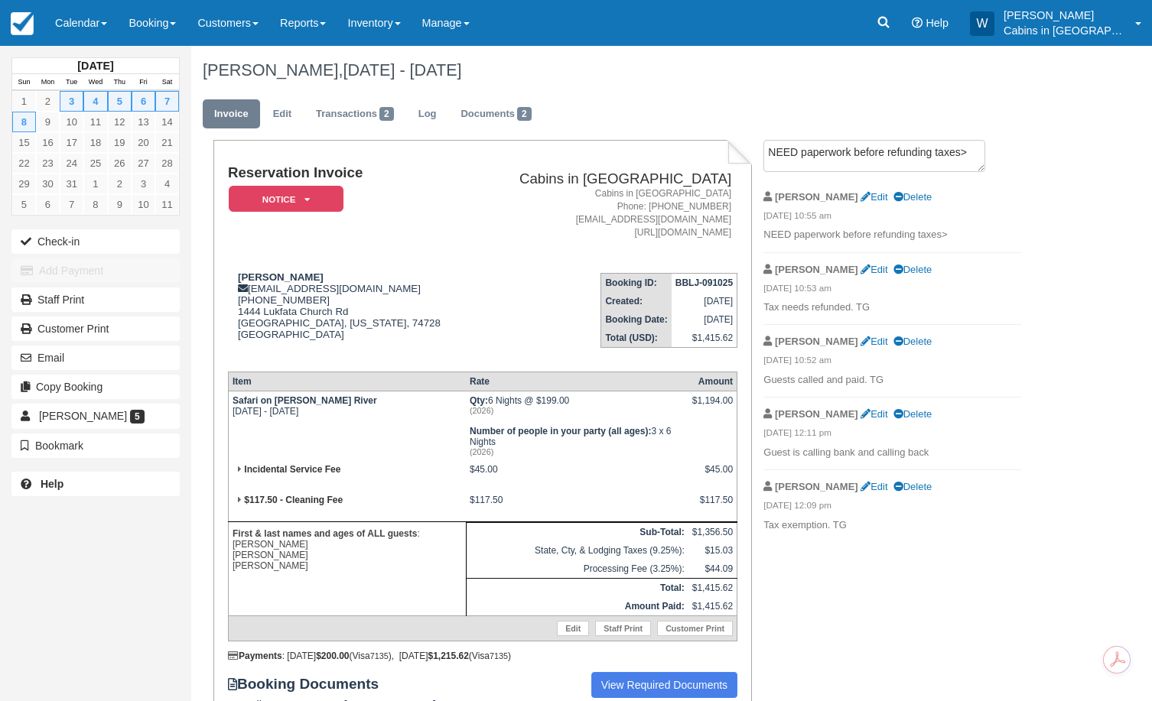
scroll to position [5, 0]
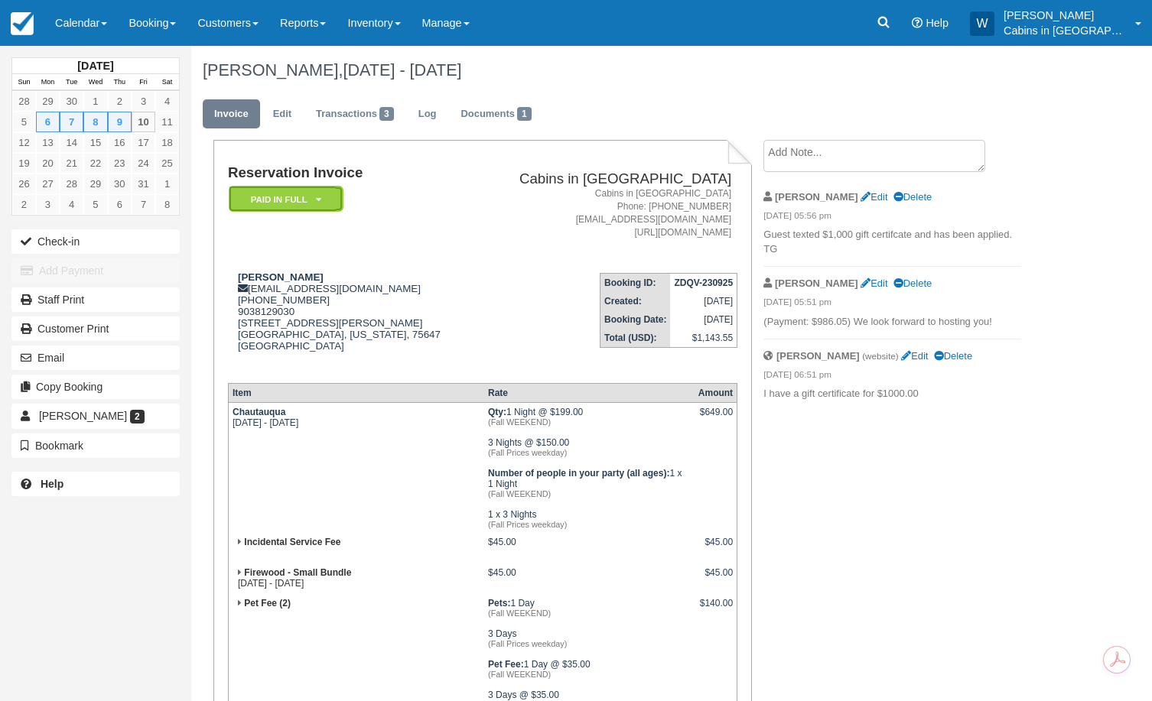
click at [311, 203] on em "Paid in Full" at bounding box center [286, 199] width 115 height 27
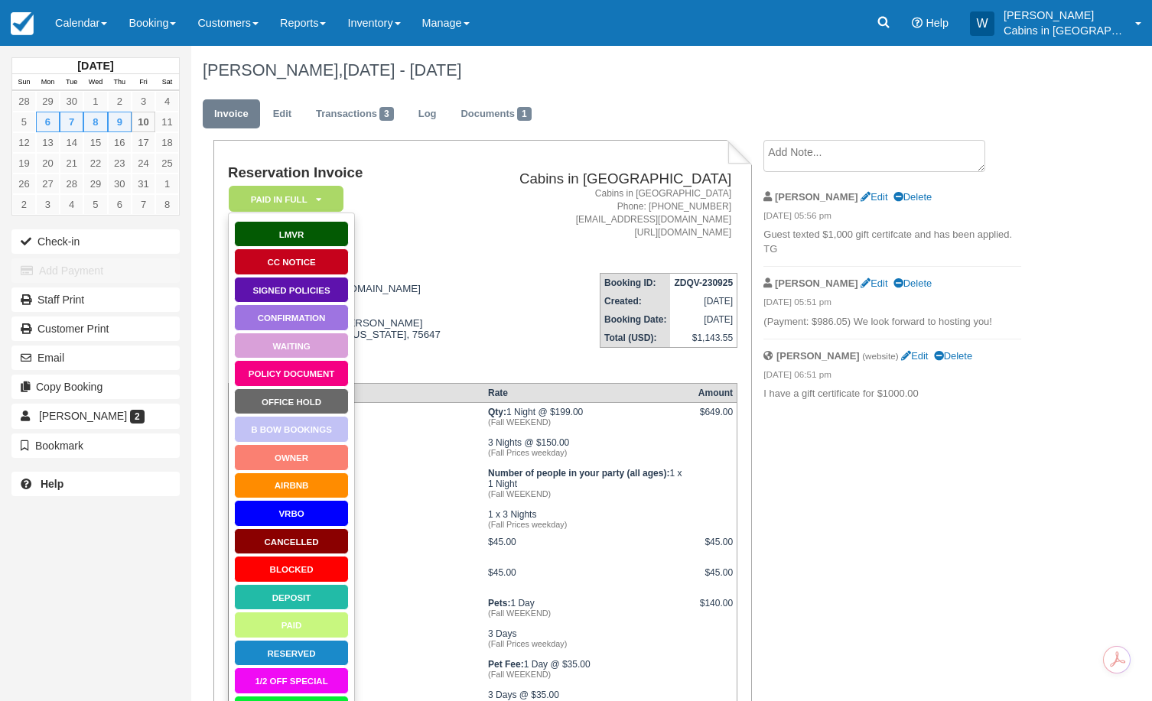
click at [484, 215] on address "Cabins in Broken Bow Phone: 580-212-3555 hello@cabinsinbrokenbow.com https://ca…" at bounding box center [606, 213] width 249 height 53
click at [418, 282] on div "Carol Sue livesay mommasue2000@aol.com 1 (903) 985-1720 9038129030 428 Bettie S…" at bounding box center [352, 321] width 248 height 99
click at [77, 26] on link "Calendar" at bounding box center [80, 23] width 73 height 46
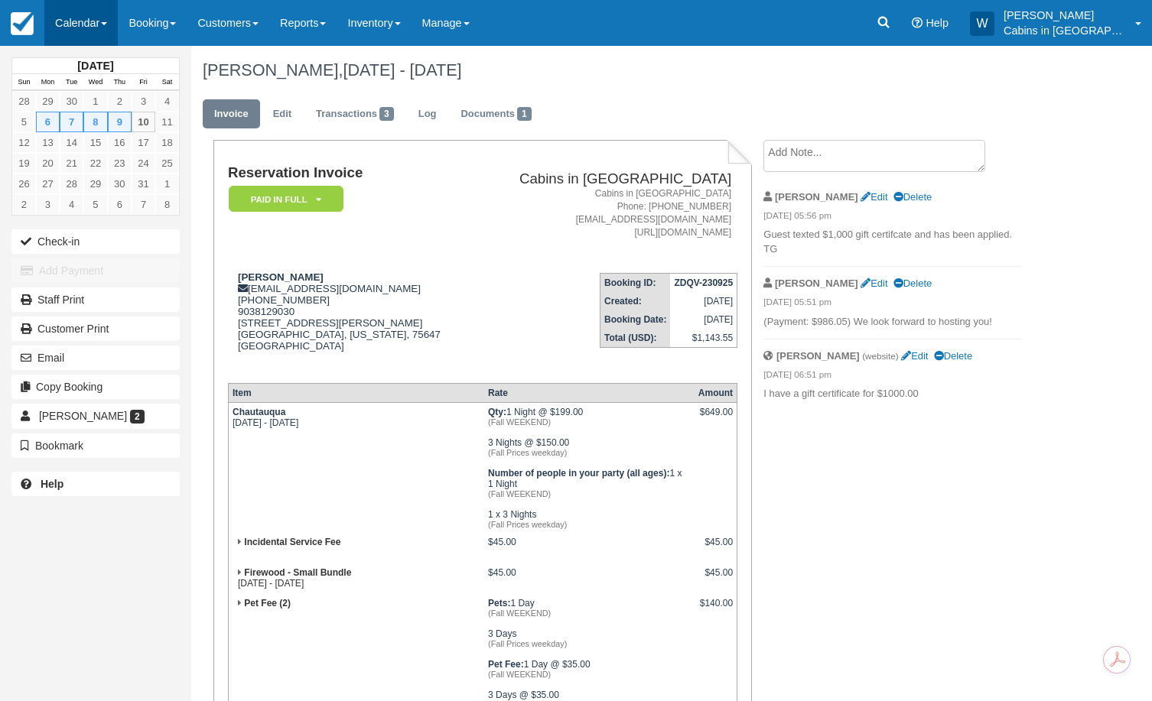
click at [96, 25] on link "Calendar" at bounding box center [80, 23] width 73 height 46
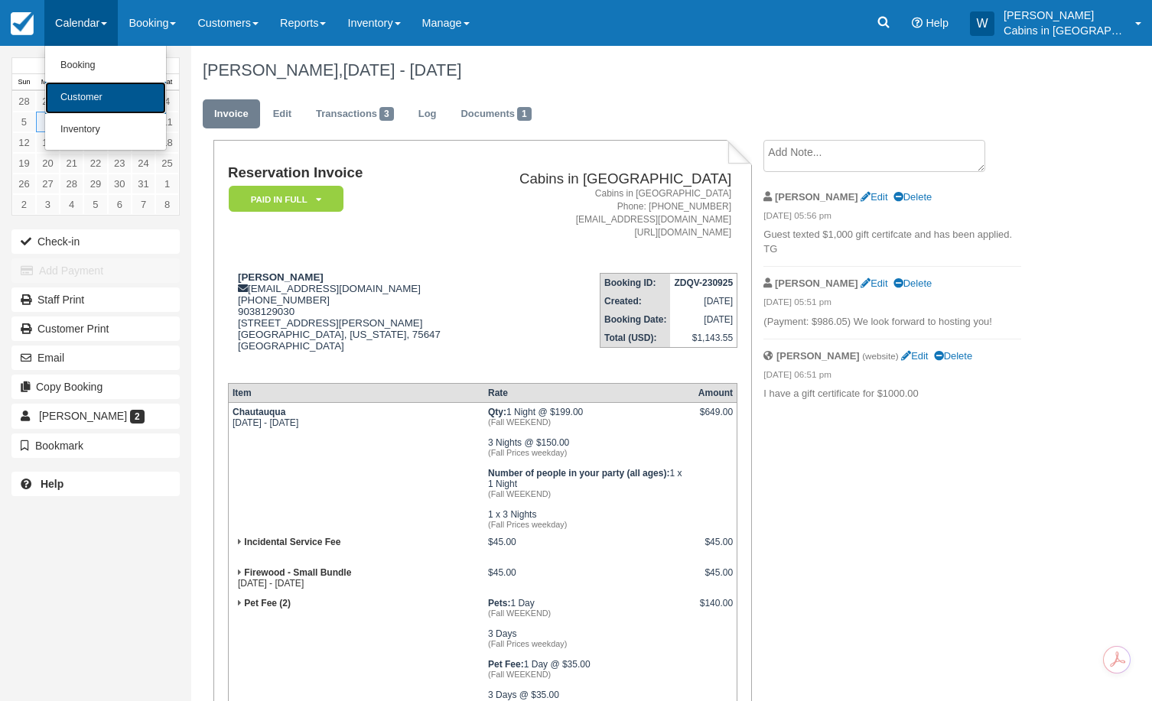
click at [88, 96] on link "Customer" at bounding box center [105, 98] width 121 height 32
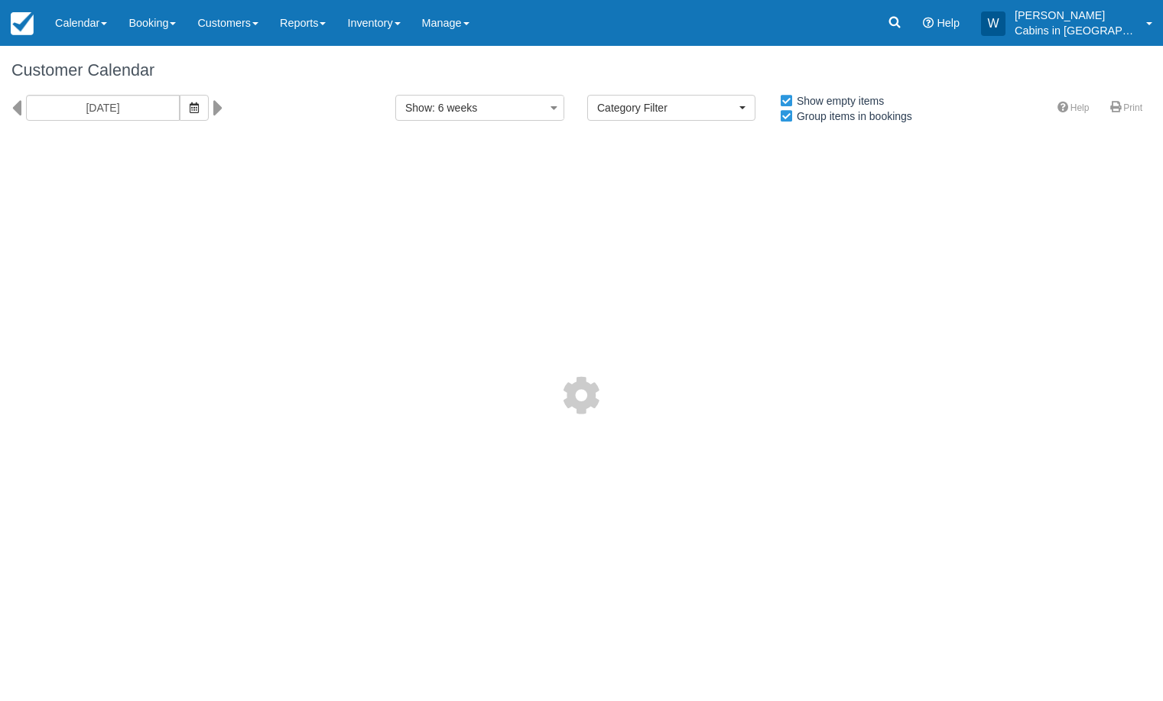
select select
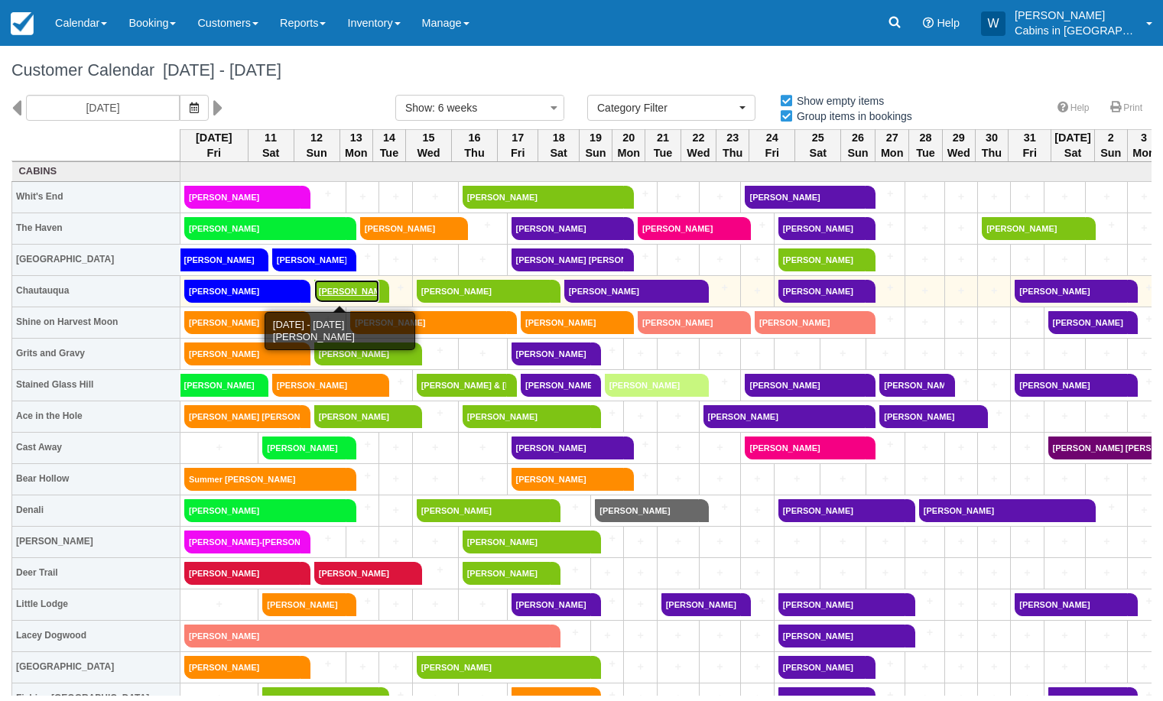
click at [333, 288] on link "[PERSON_NAME]" at bounding box center [346, 291] width 65 height 23
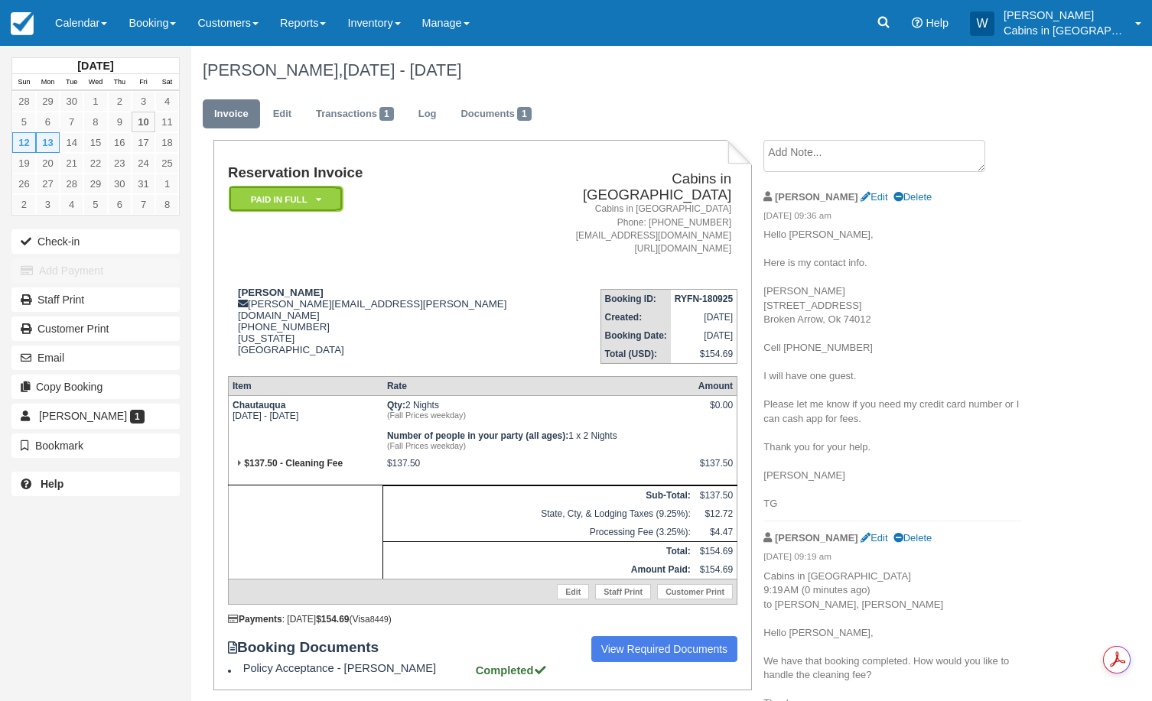
click at [318, 201] on icon at bounding box center [318, 199] width 5 height 9
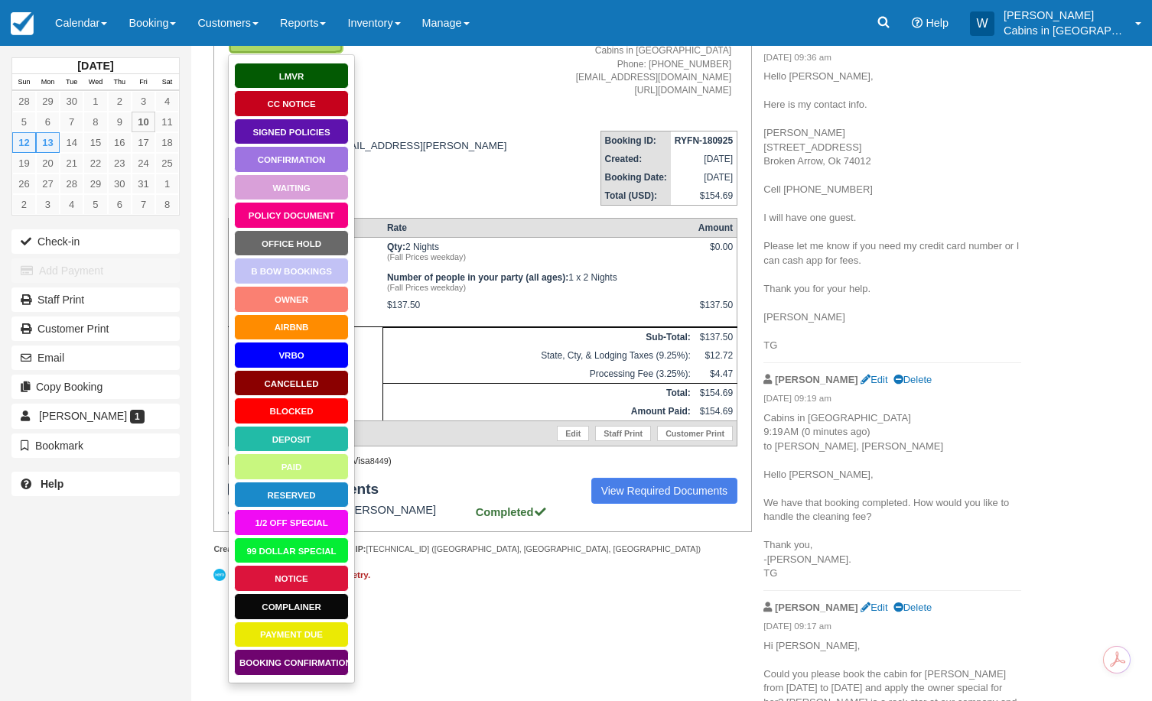
scroll to position [151, 0]
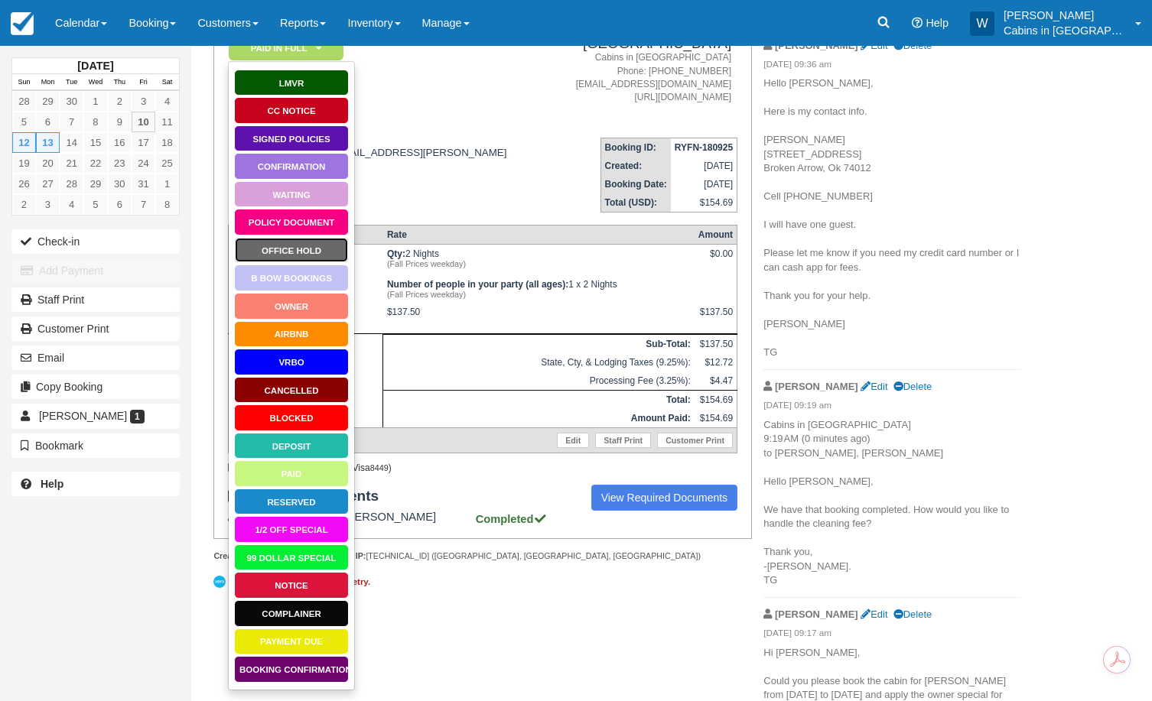
click at [324, 239] on link "Office Hold" at bounding box center [291, 250] width 115 height 27
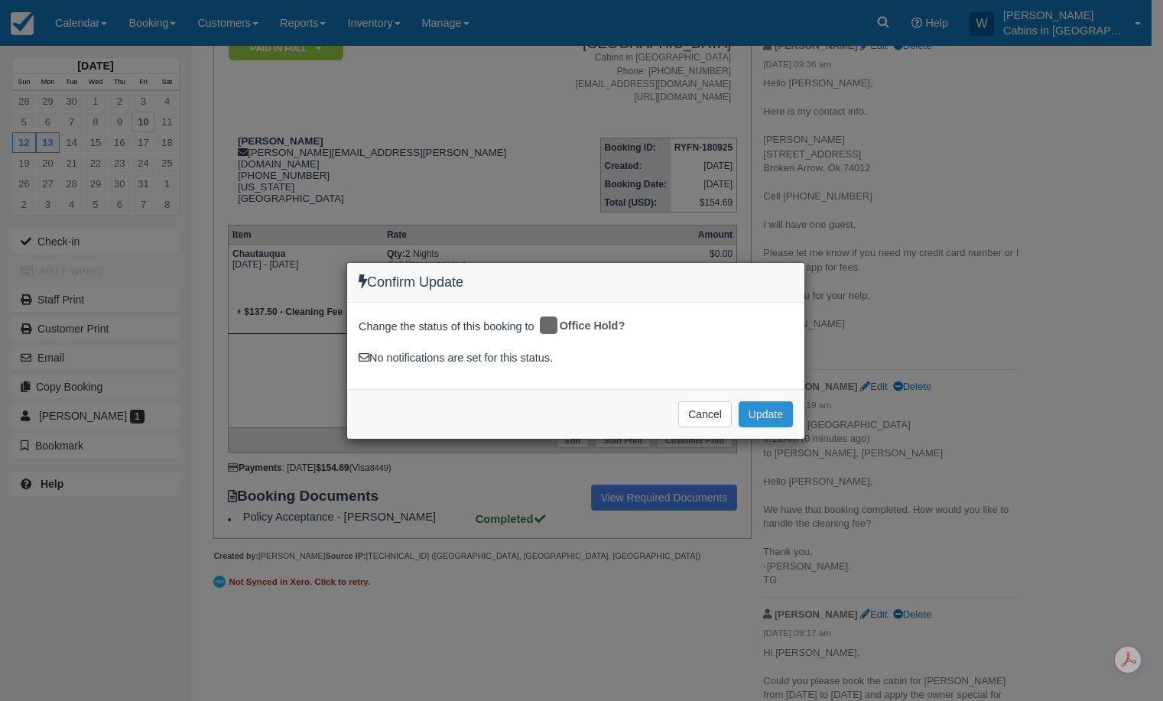
click at [758, 415] on button "Update" at bounding box center [766, 415] width 54 height 26
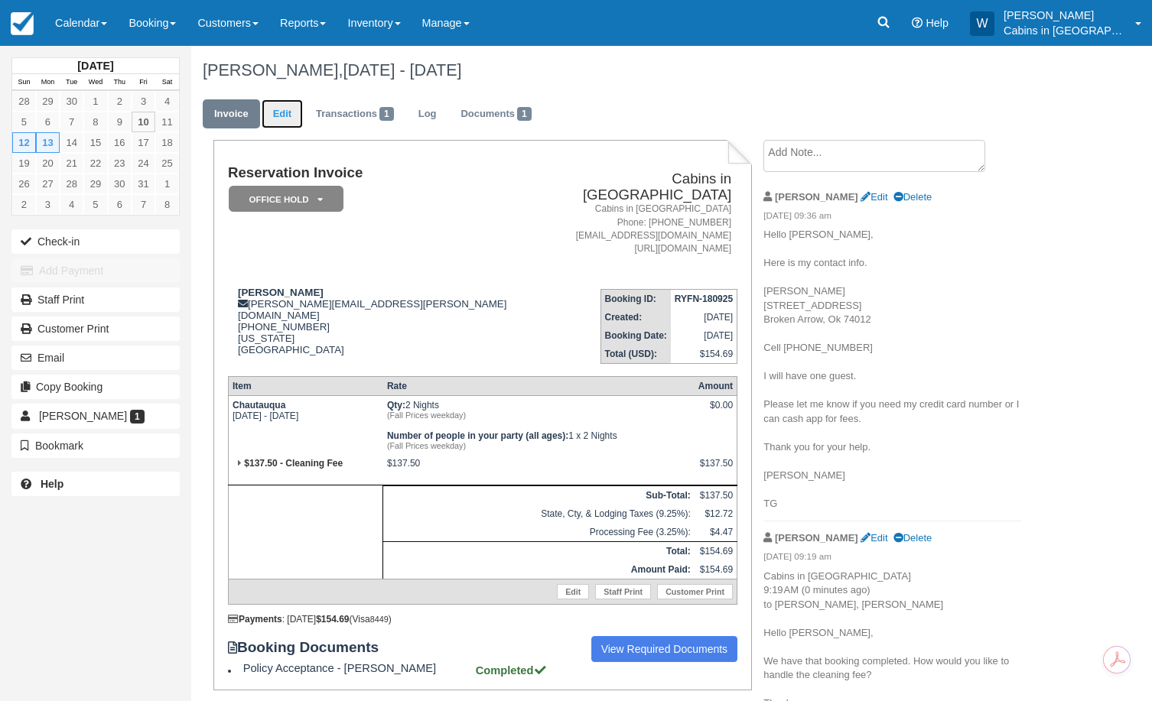
click at [291, 113] on link "Edit" at bounding box center [282, 114] width 41 height 30
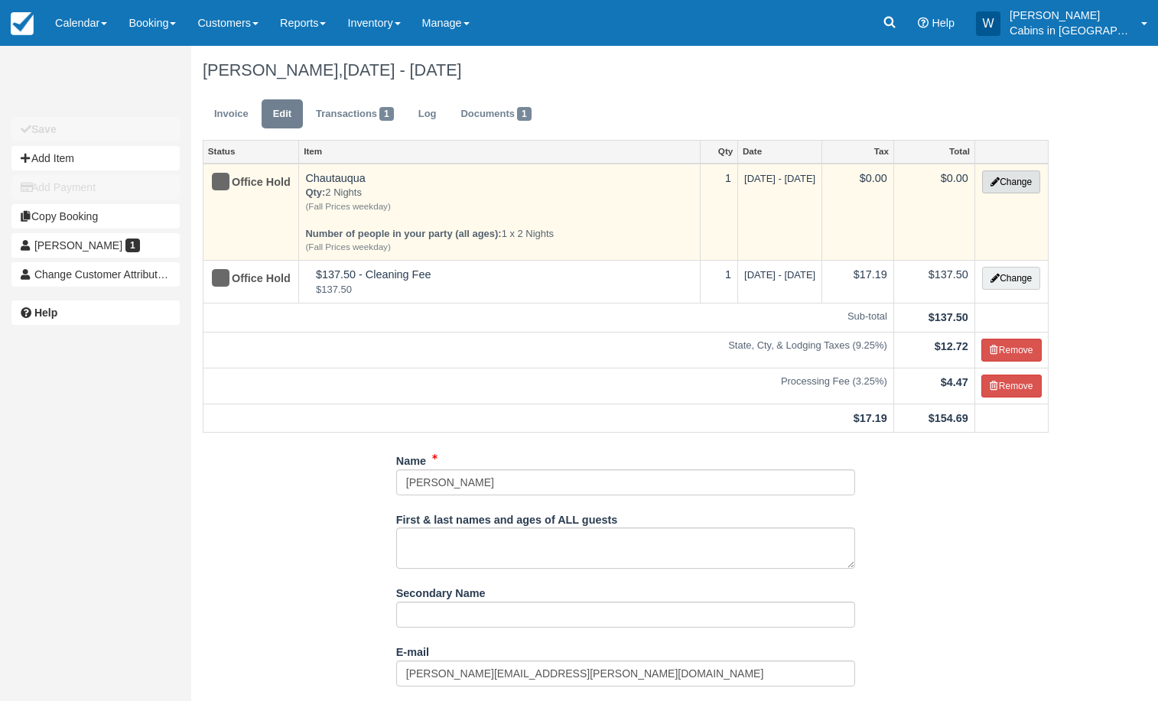
click at [1010, 181] on button "Change" at bounding box center [1011, 182] width 58 height 23
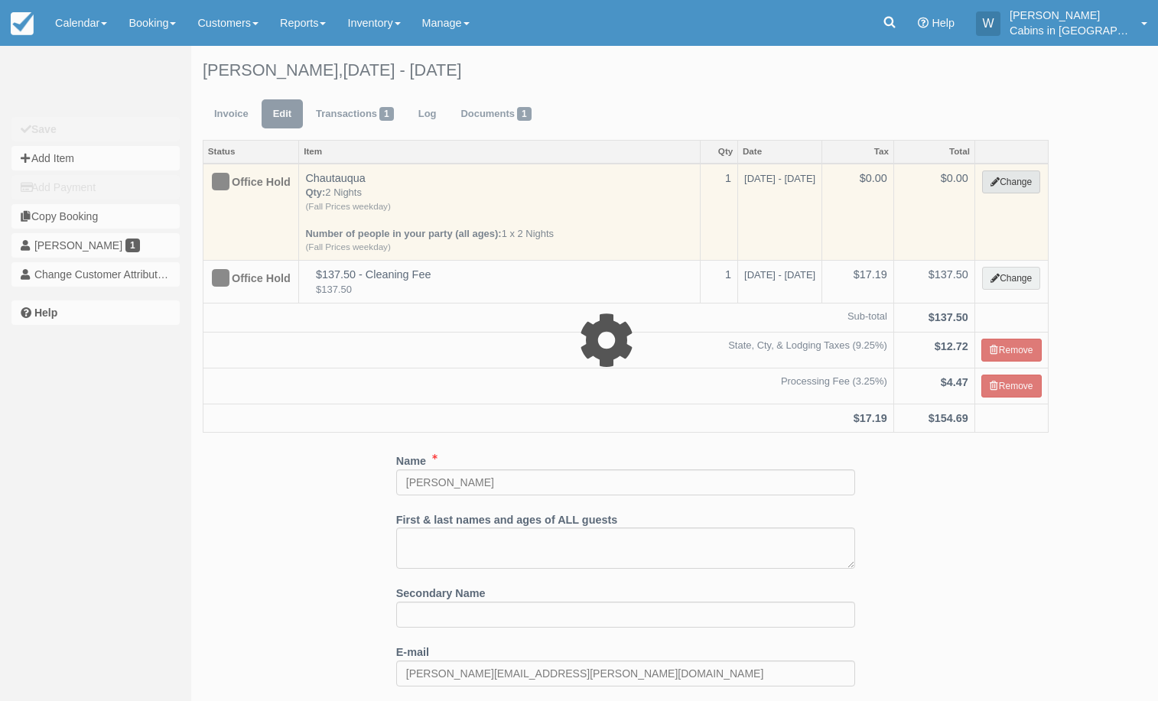
select select "1"
type input "0.00"
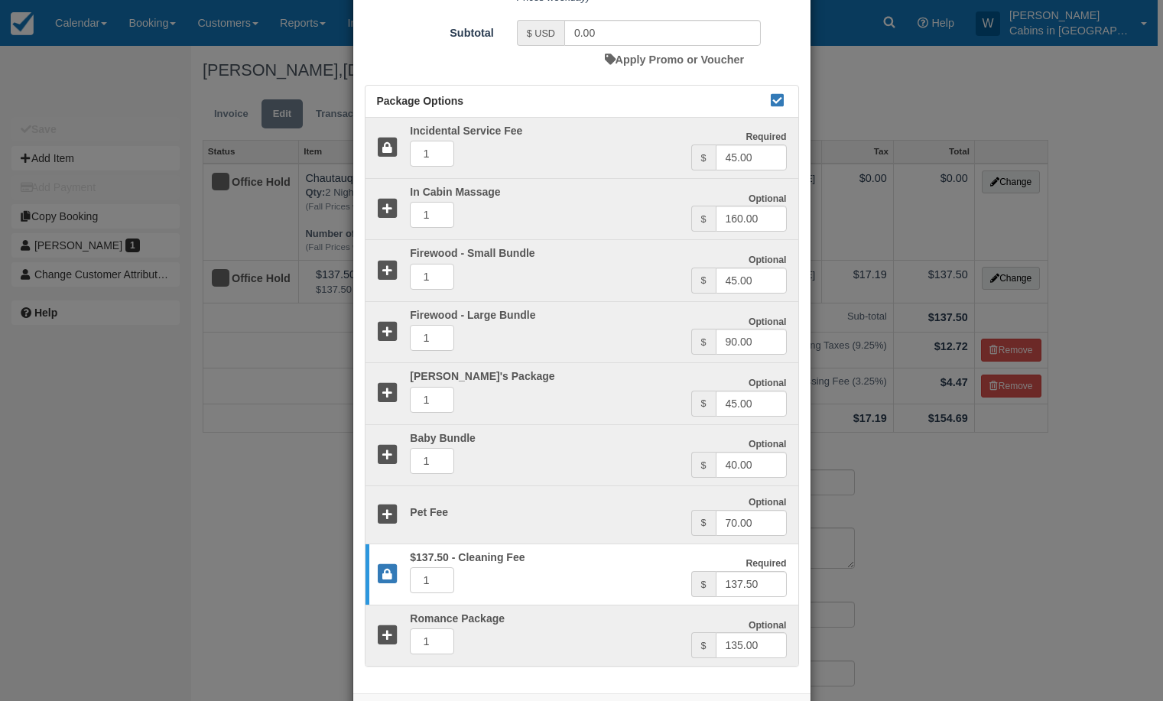
scroll to position [582, 0]
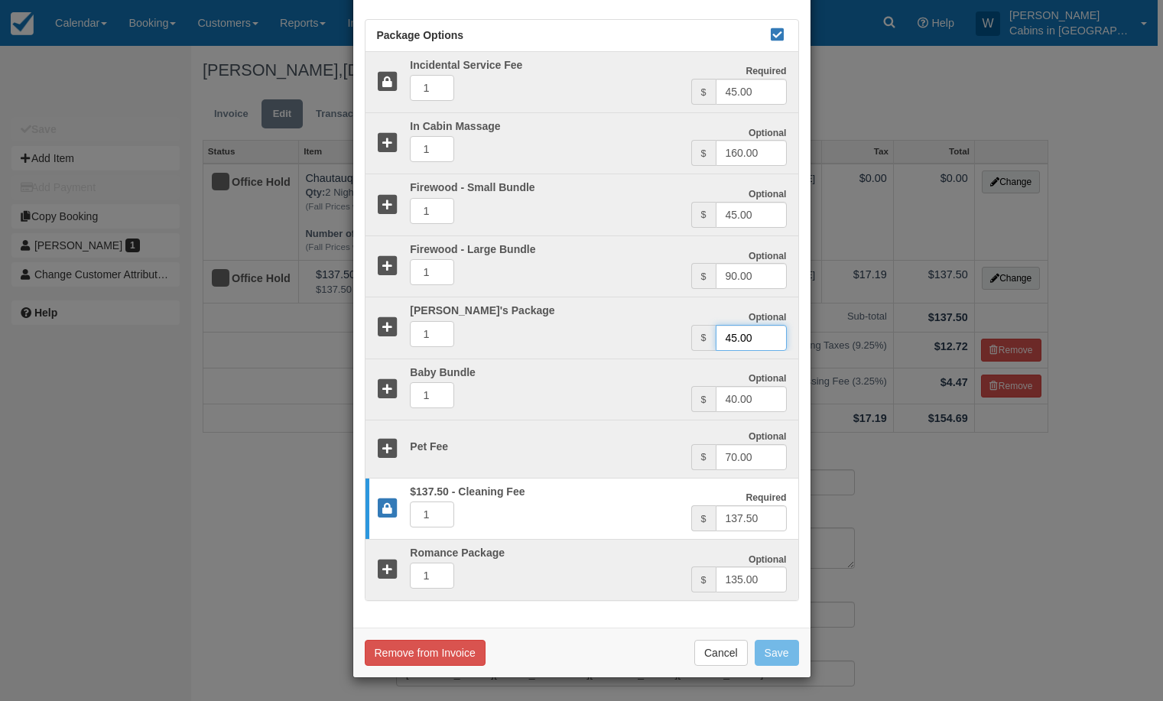
drag, startPoint x: 766, startPoint y: 338, endPoint x: 671, endPoint y: 338, distance: 95.6
click at [680, 338] on div "Optional Smore's Package 1 Optional $ 45.00" at bounding box center [582, 327] width 433 height 45
type input "0.00"
click at [774, 649] on button "Save" at bounding box center [777, 653] width 44 height 26
checkbox input "false"
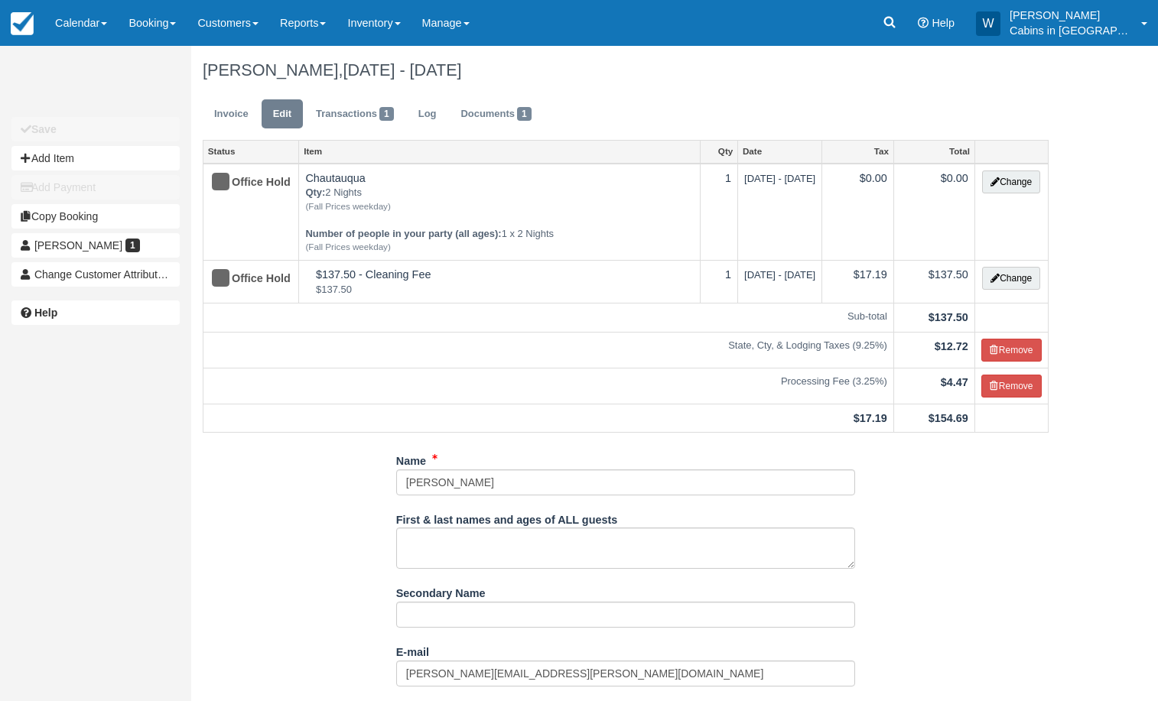
drag, startPoint x: 242, startPoint y: 111, endPoint x: 786, endPoint y: 5, distance: 554.0
click at [222, 115] on link "Invoice" at bounding box center [231, 114] width 57 height 30
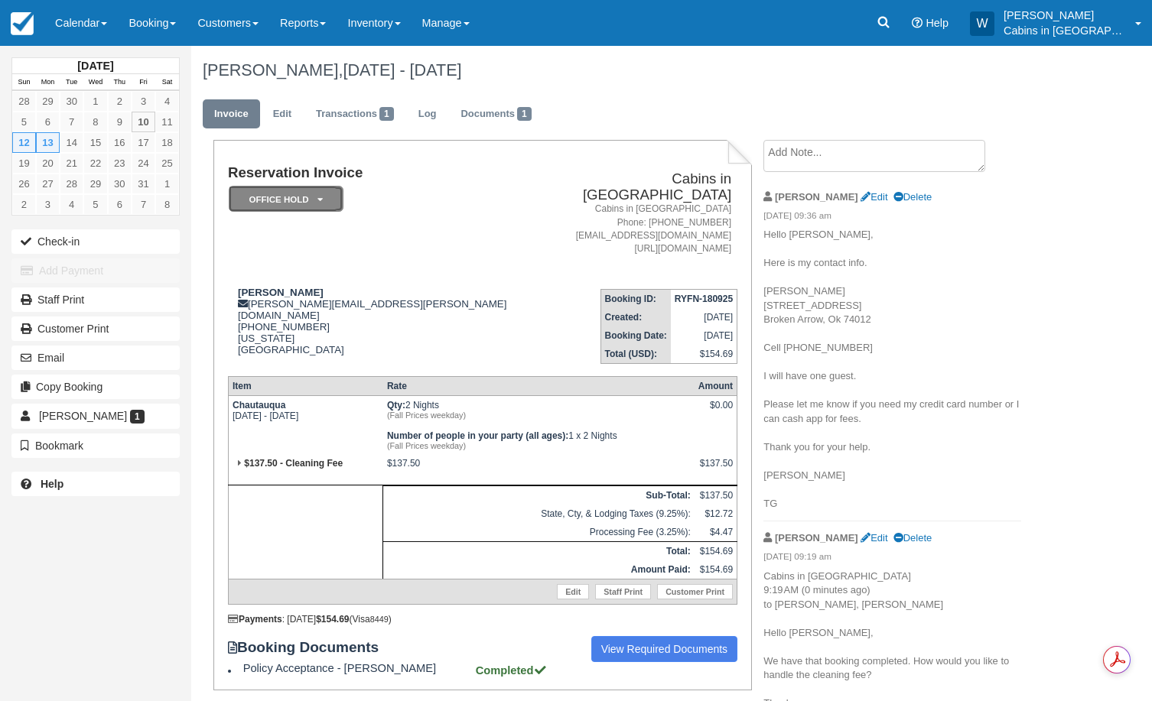
click at [317, 198] on icon at bounding box center [319, 199] width 5 height 9
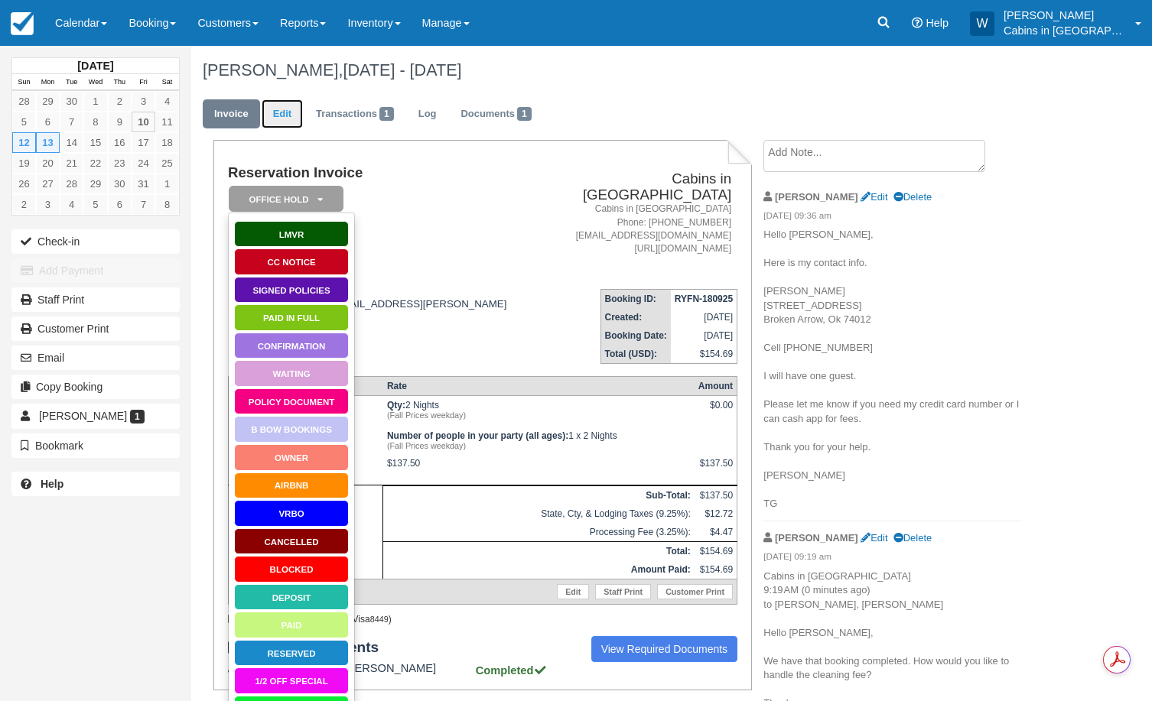
click at [286, 110] on link "Edit" at bounding box center [282, 114] width 41 height 30
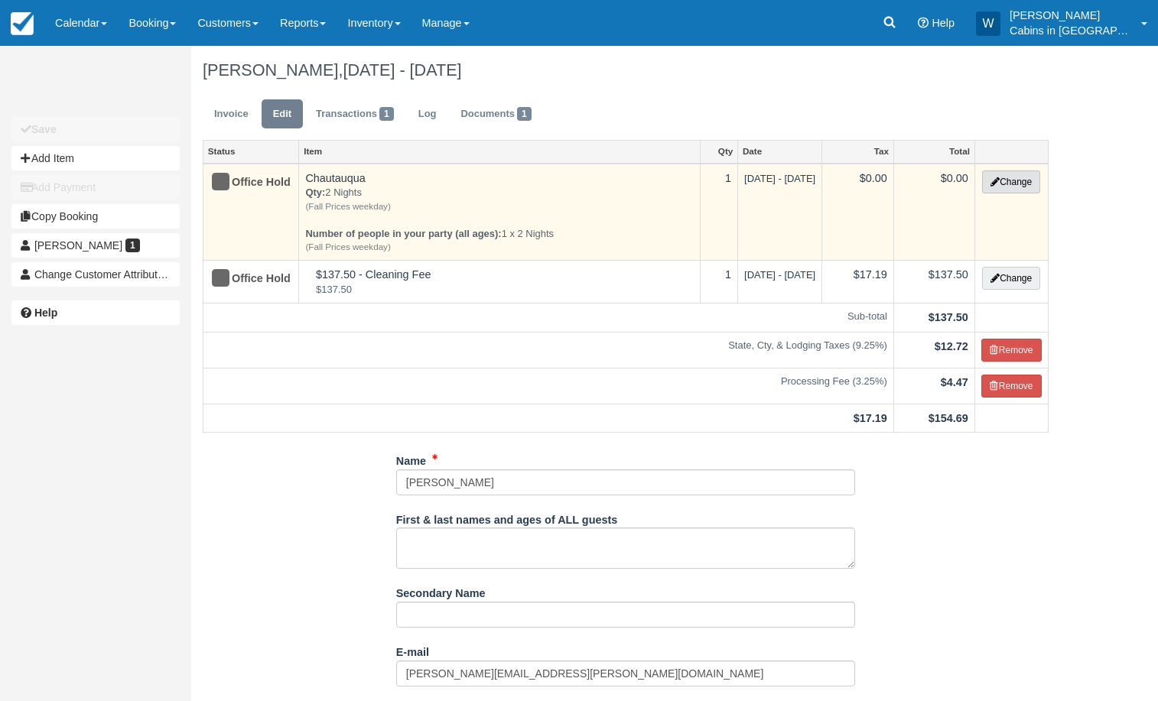
click at [1020, 186] on button "Change" at bounding box center [1011, 182] width 58 height 23
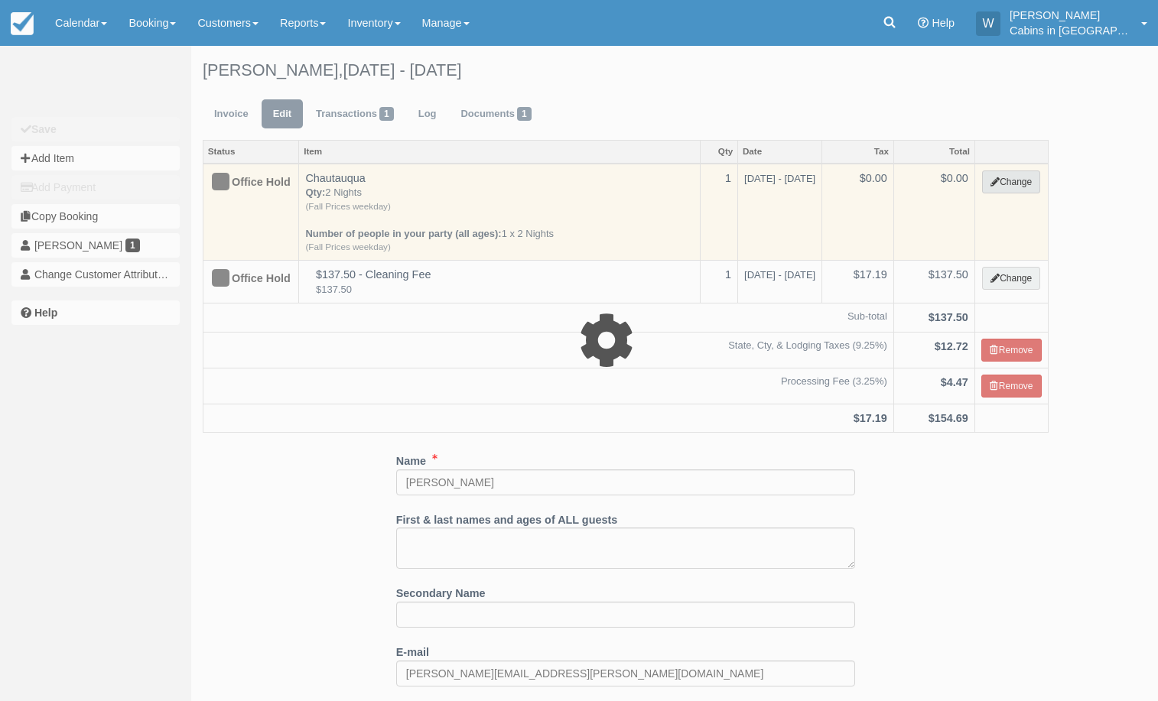
select select "1"
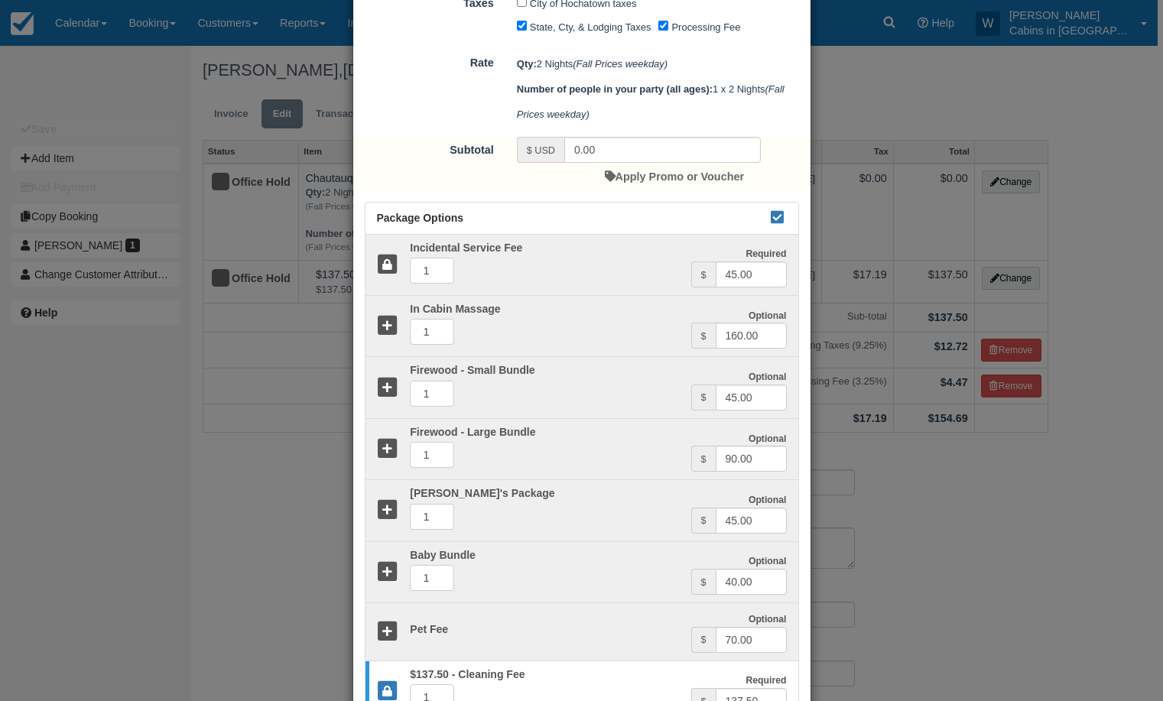
scroll to position [419, 0]
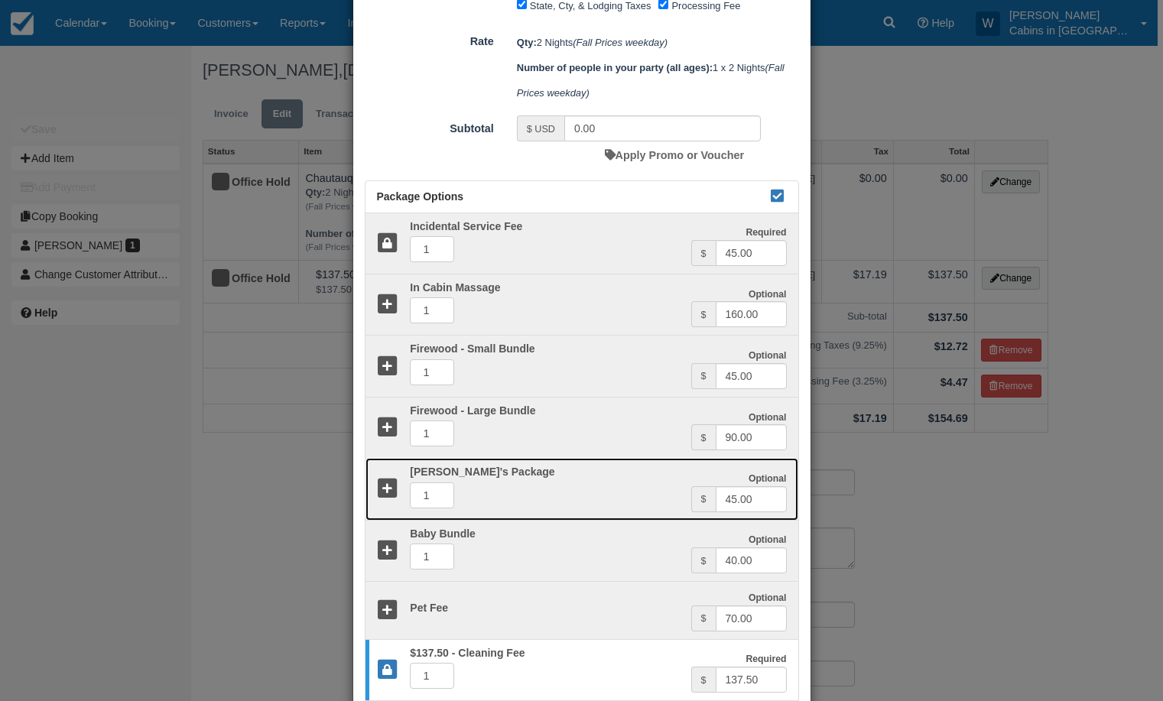
click at [385, 486] on icon at bounding box center [388, 489] width 22 height 22
type input "300.00"
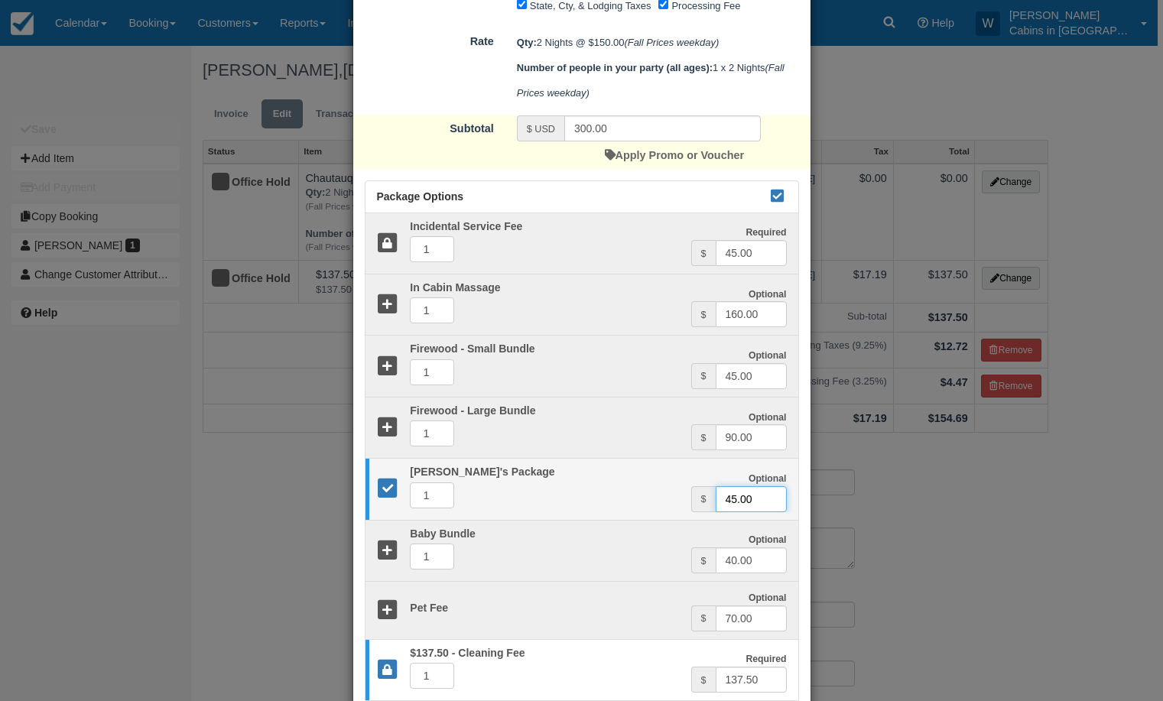
drag, startPoint x: 767, startPoint y: 503, endPoint x: 677, endPoint y: 496, distance: 90.6
click at [677, 496] on div "Optional Smore's Package 1 Optional $ 45.00" at bounding box center [582, 489] width 433 height 45
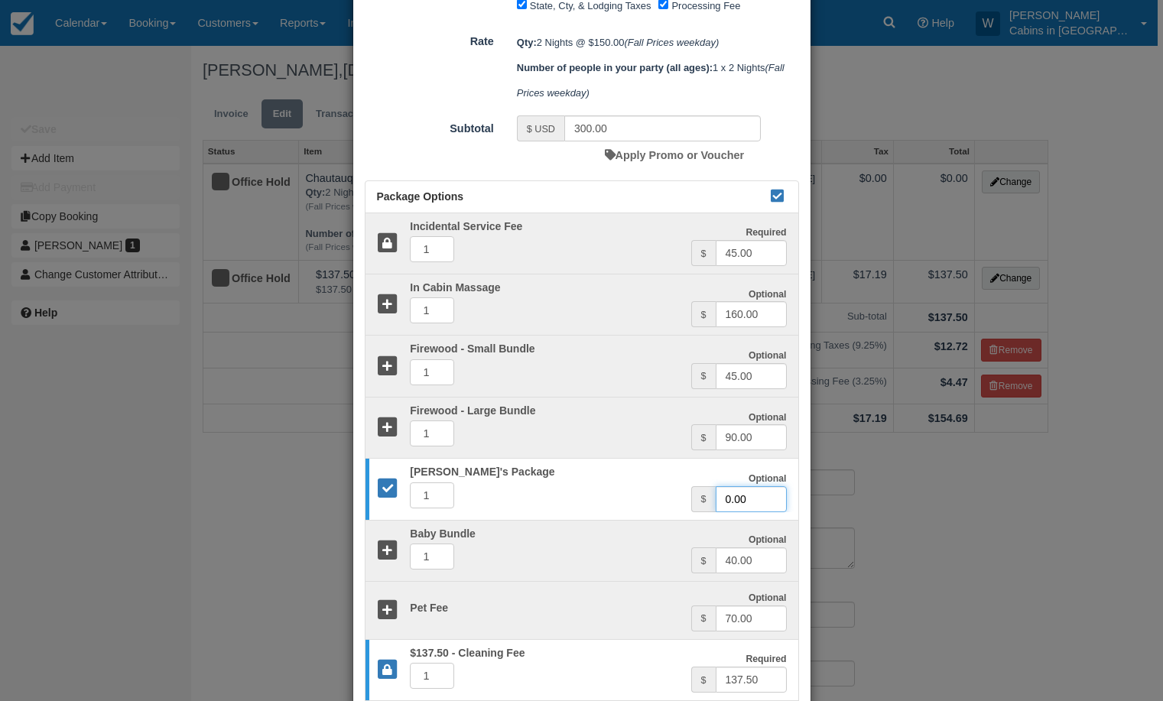
scroll to position [582, 0]
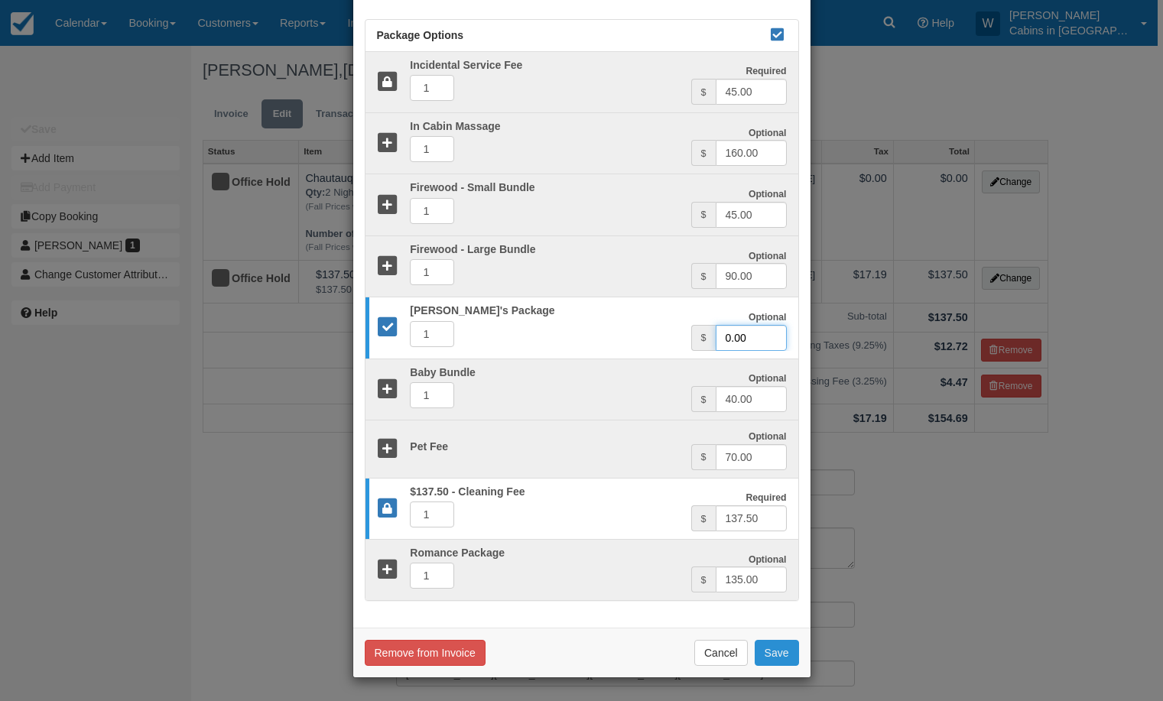
type input "0.00"
click at [770, 652] on button "Save" at bounding box center [777, 653] width 44 height 26
checkbox input "false"
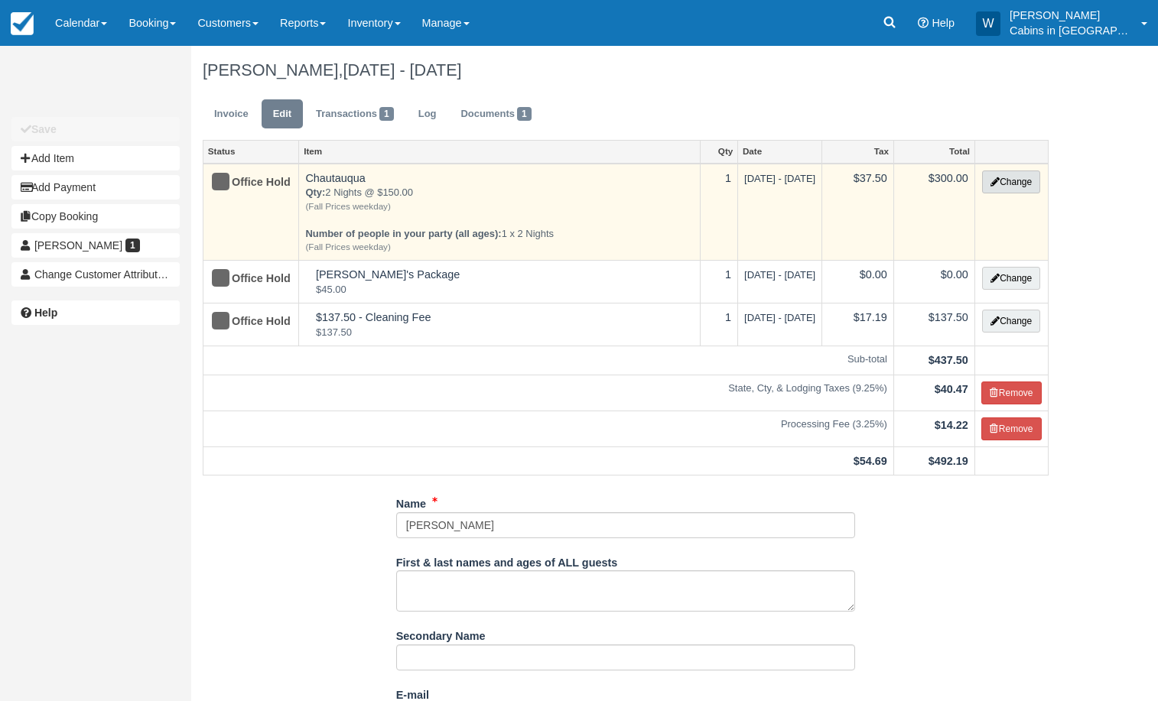
click at [995, 178] on icon "button" at bounding box center [995, 181] width 9 height 9
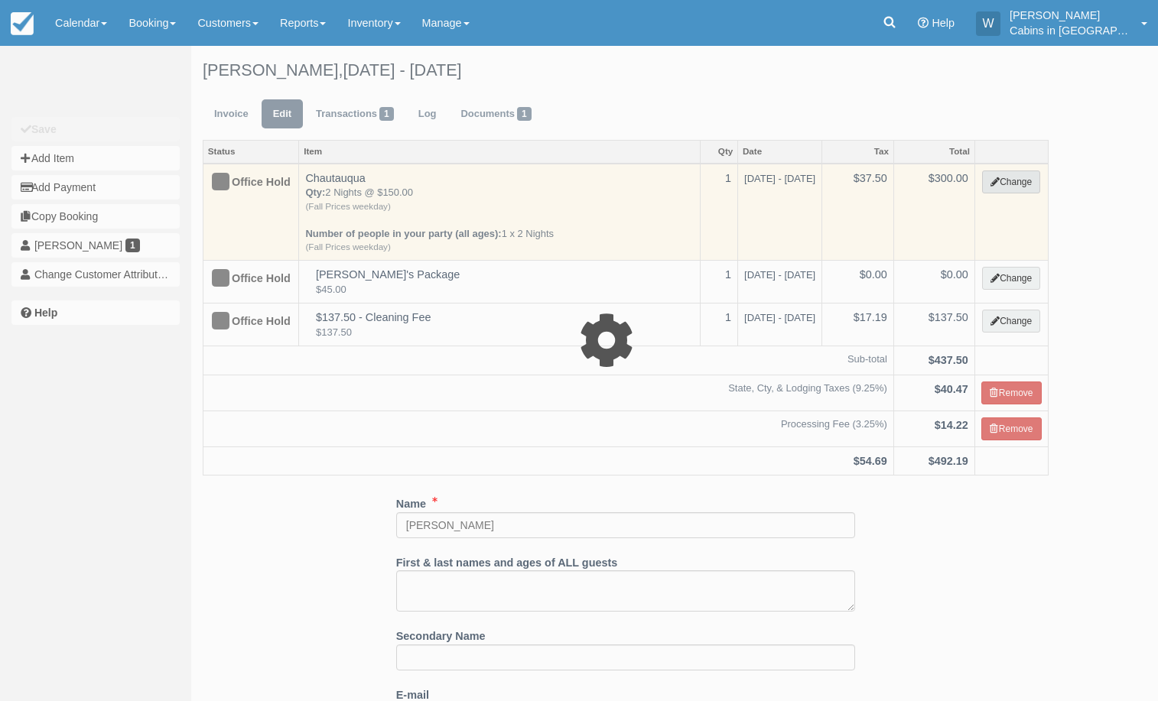
select select "1"
type input "300.00"
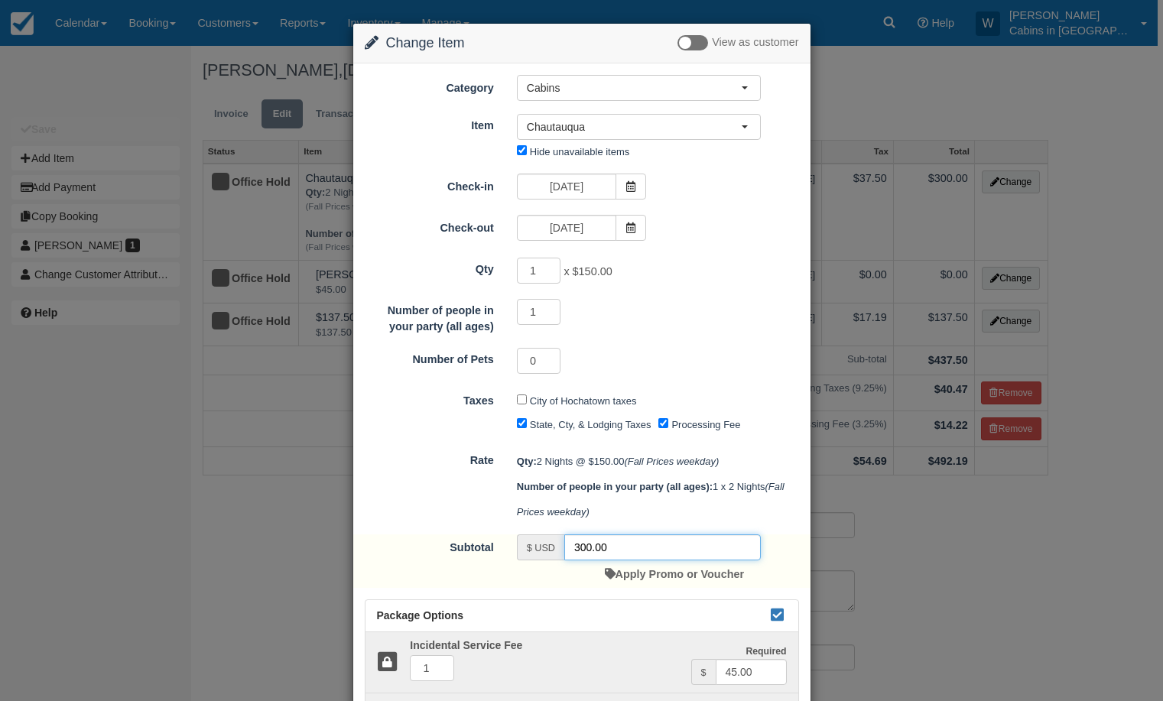
drag, startPoint x: 622, startPoint y: 555, endPoint x: 509, endPoint y: 540, distance: 114.2
click at [509, 540] on div "$ USD 300.00 Apply Promo or Voucher" at bounding box center [639, 562] width 267 height 54
click at [662, 426] on input "Processing Fee" at bounding box center [664, 423] width 10 height 10
checkbox input "false"
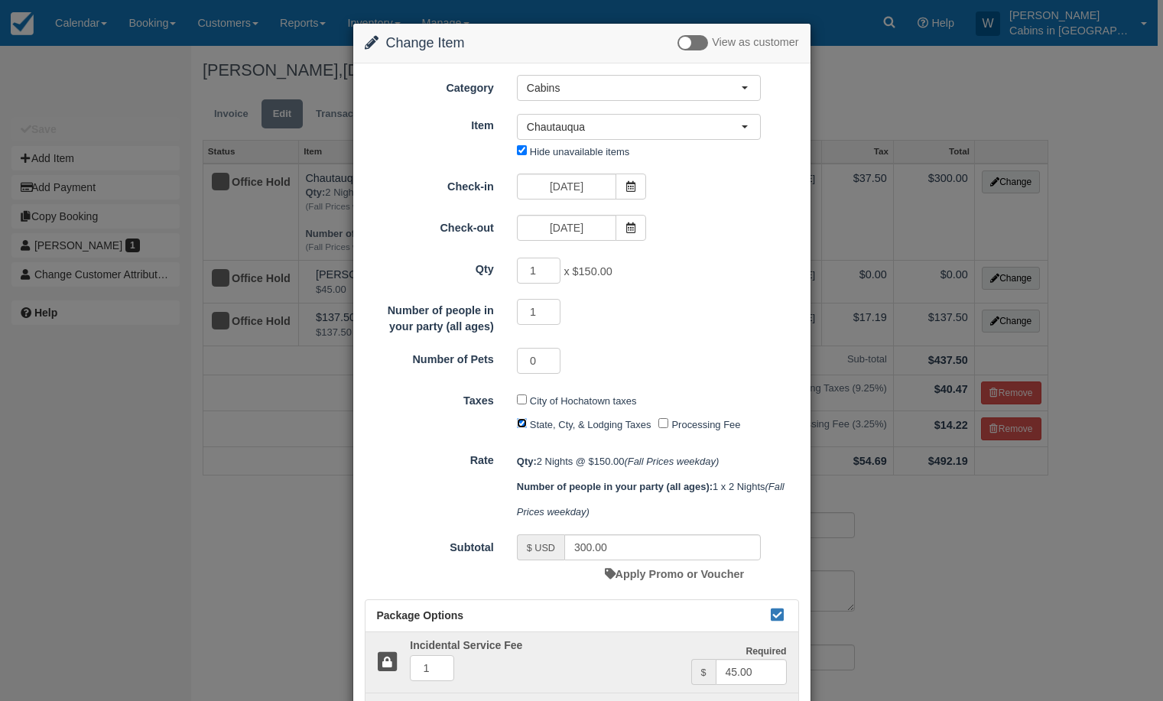
click at [517, 427] on input "State, Cty, & Lodging Taxes" at bounding box center [522, 423] width 10 height 10
checkbox input "false"
drag, startPoint x: 608, startPoint y: 545, endPoint x: 490, endPoint y: 539, distance: 118.7
click at [490, 539] on div "Subtotal $ USD 300.00 Apply Promo or Voucher" at bounding box center [581, 562] width 457 height 54
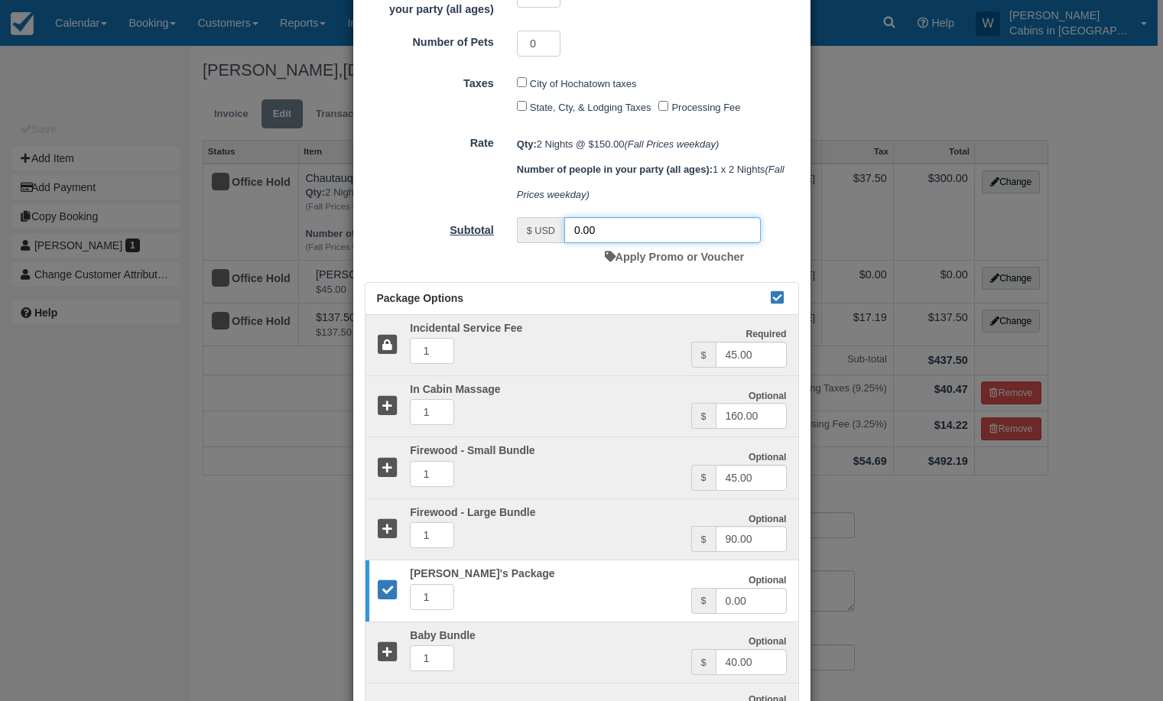
scroll to position [582, 0]
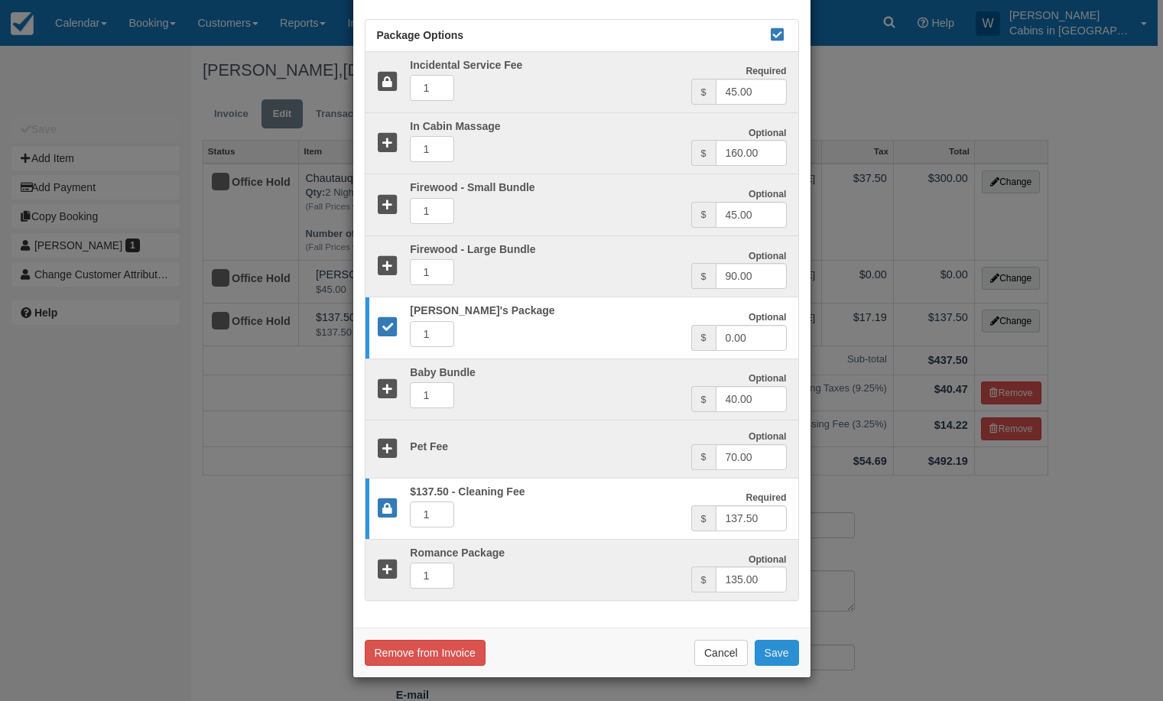
type input "0.00"
click at [769, 649] on button "Save" at bounding box center [777, 653] width 44 height 26
checkbox input "false"
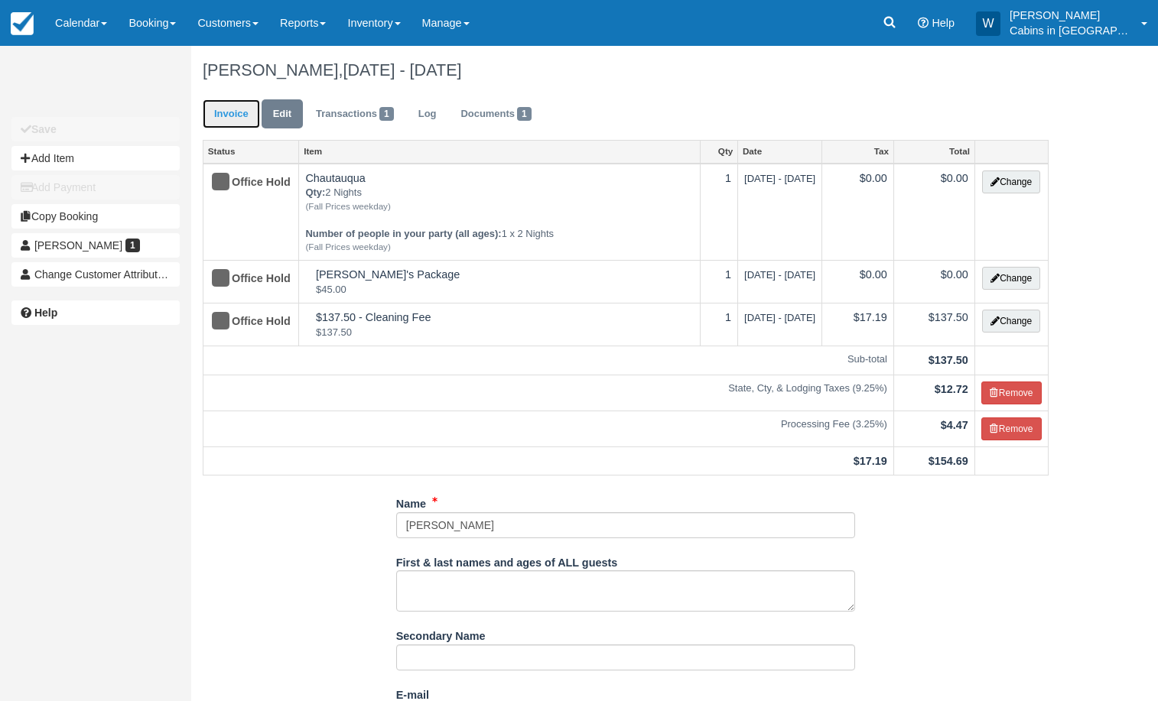
click at [239, 114] on link "Invoice" at bounding box center [231, 114] width 57 height 30
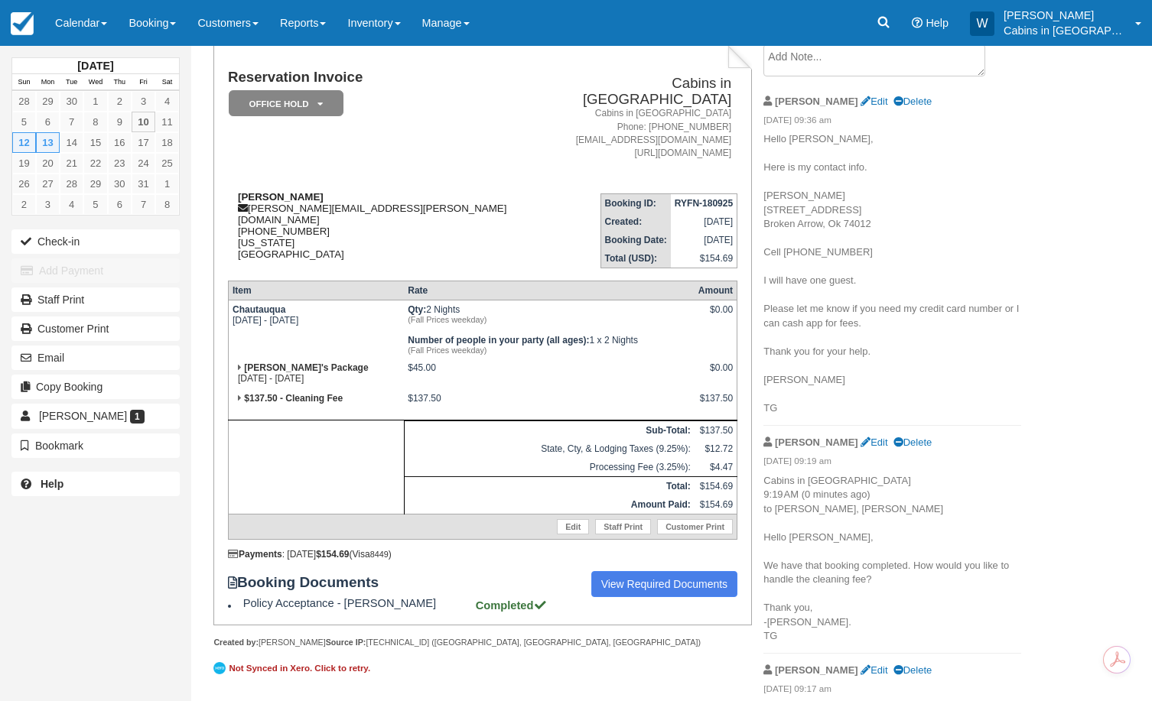
scroll to position [110, 0]
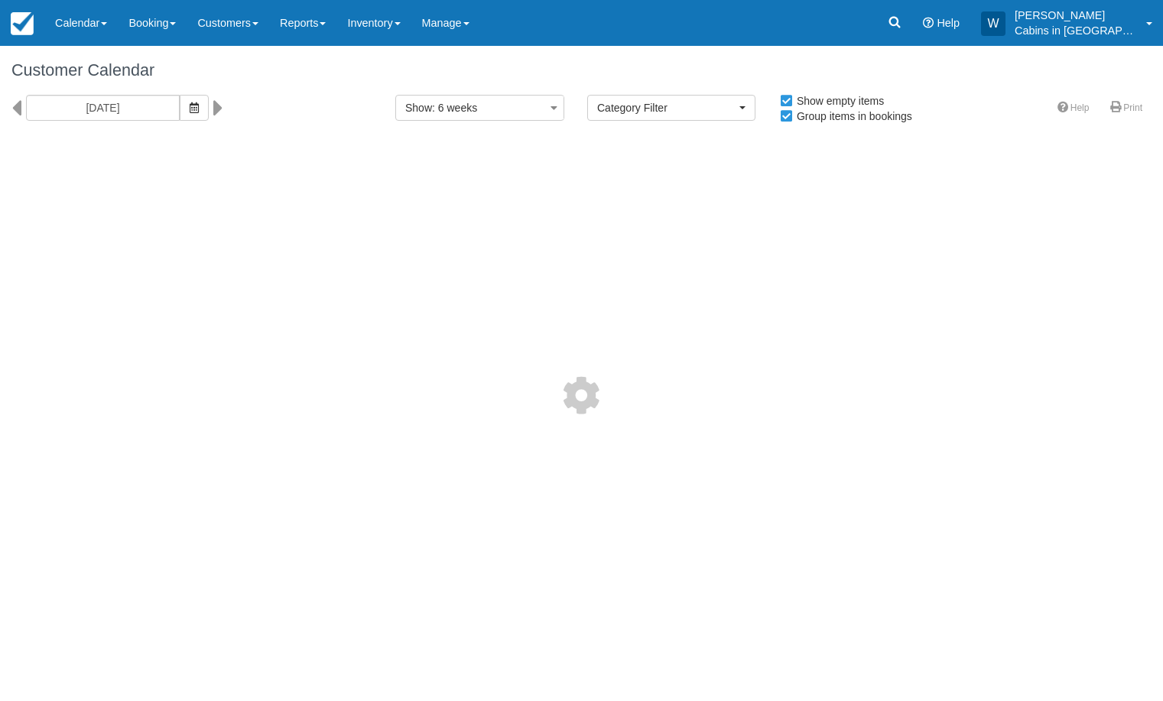
select select
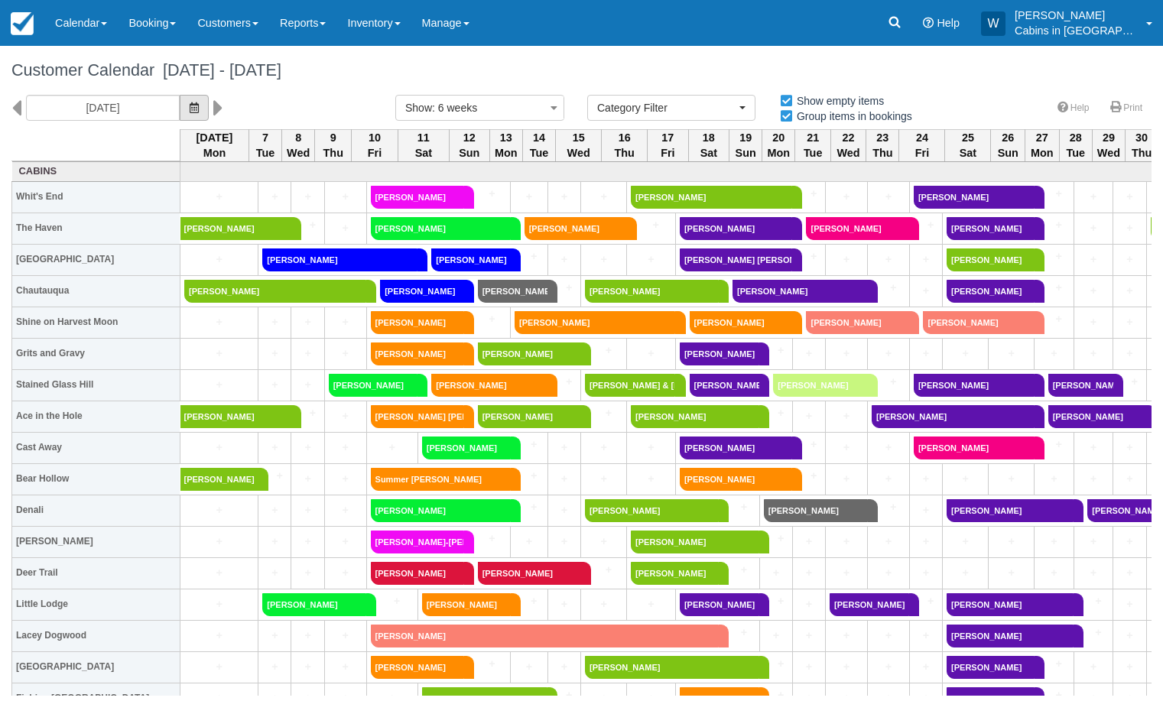
click at [190, 108] on icon "button" at bounding box center [194, 107] width 9 height 11
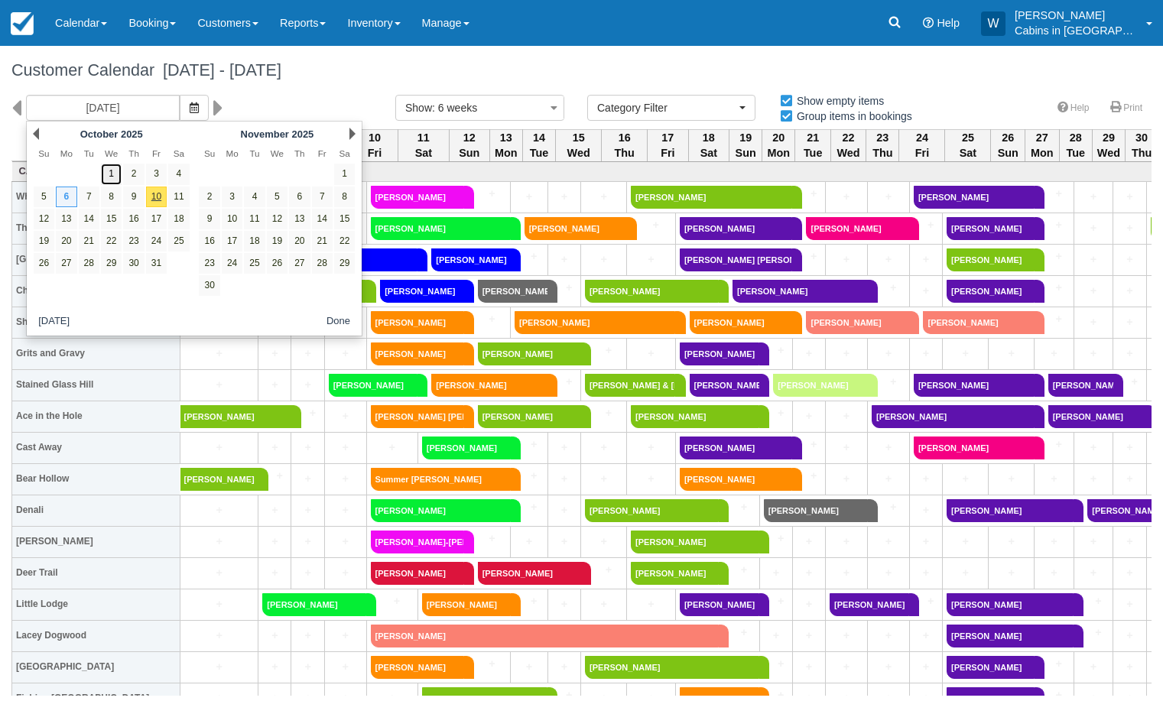
click at [113, 173] on link "1" at bounding box center [111, 174] width 21 height 21
type input "10/01/25"
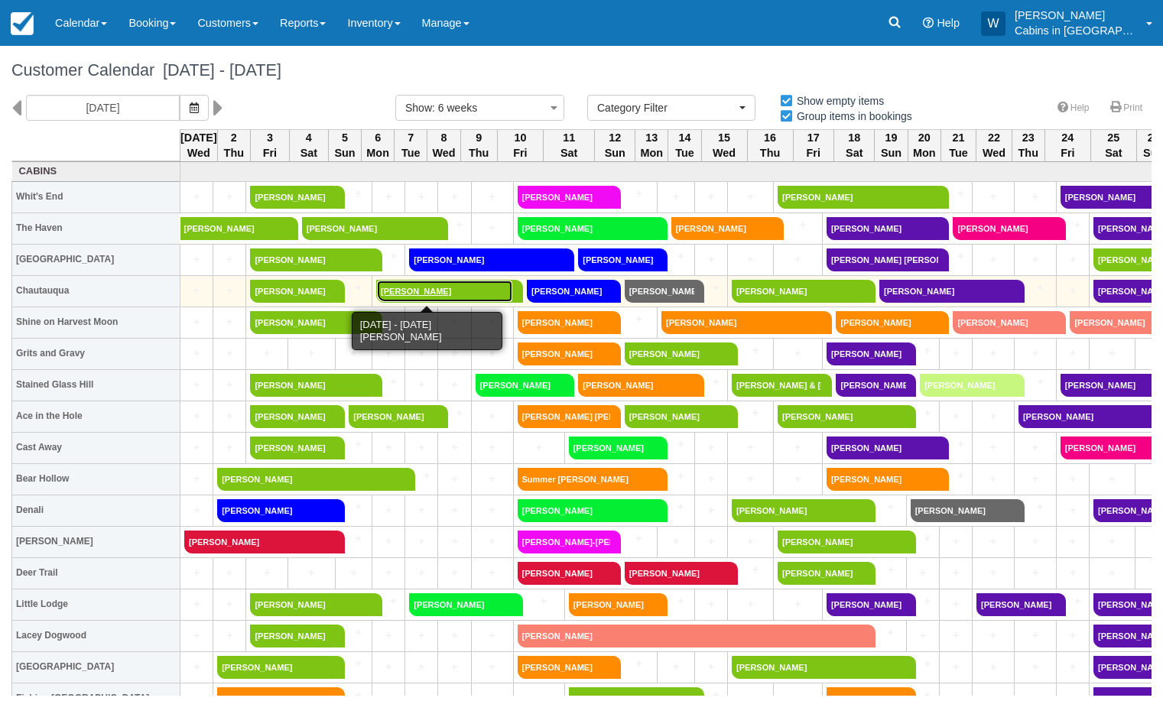
click at [405, 292] on link "Carol Sue livesay" at bounding box center [444, 291] width 137 height 23
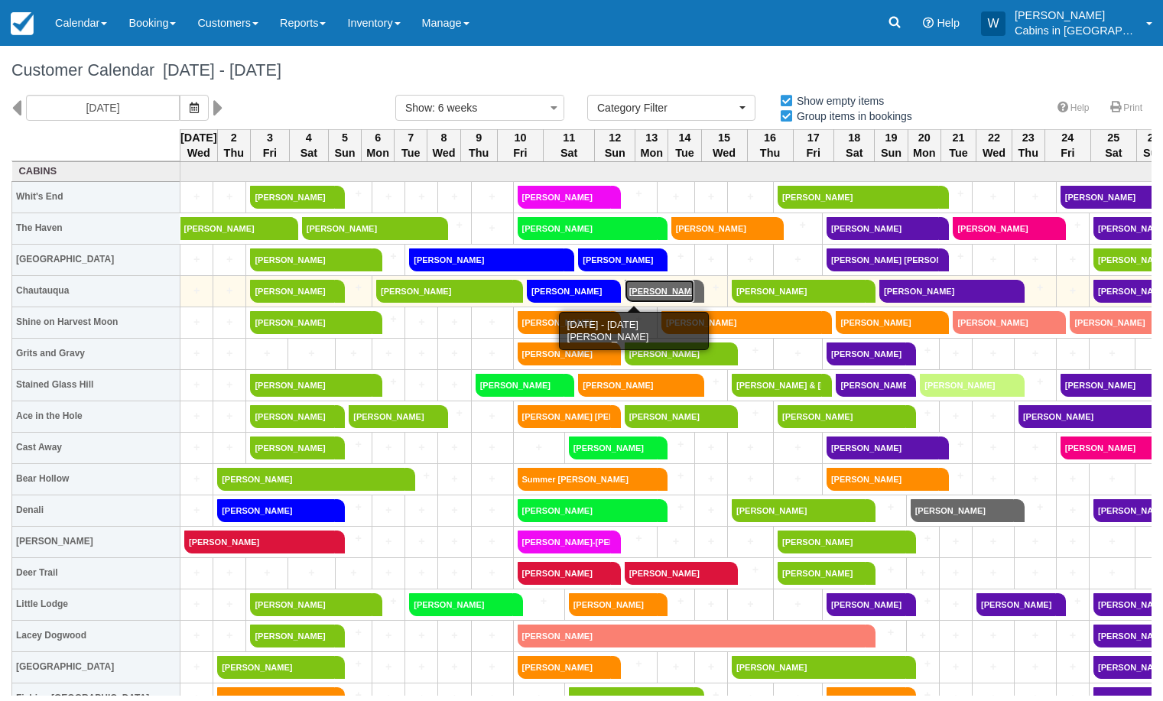
click at [632, 288] on link "[PERSON_NAME]" at bounding box center [660, 291] width 70 height 23
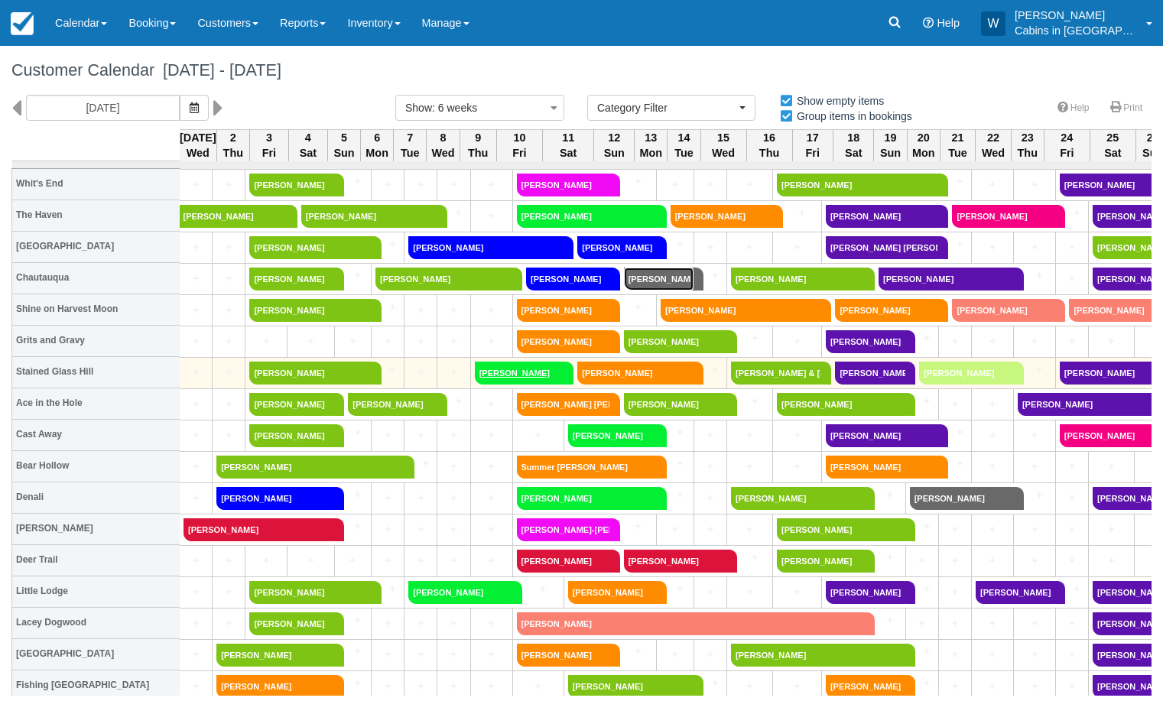
scroll to position [13, 1]
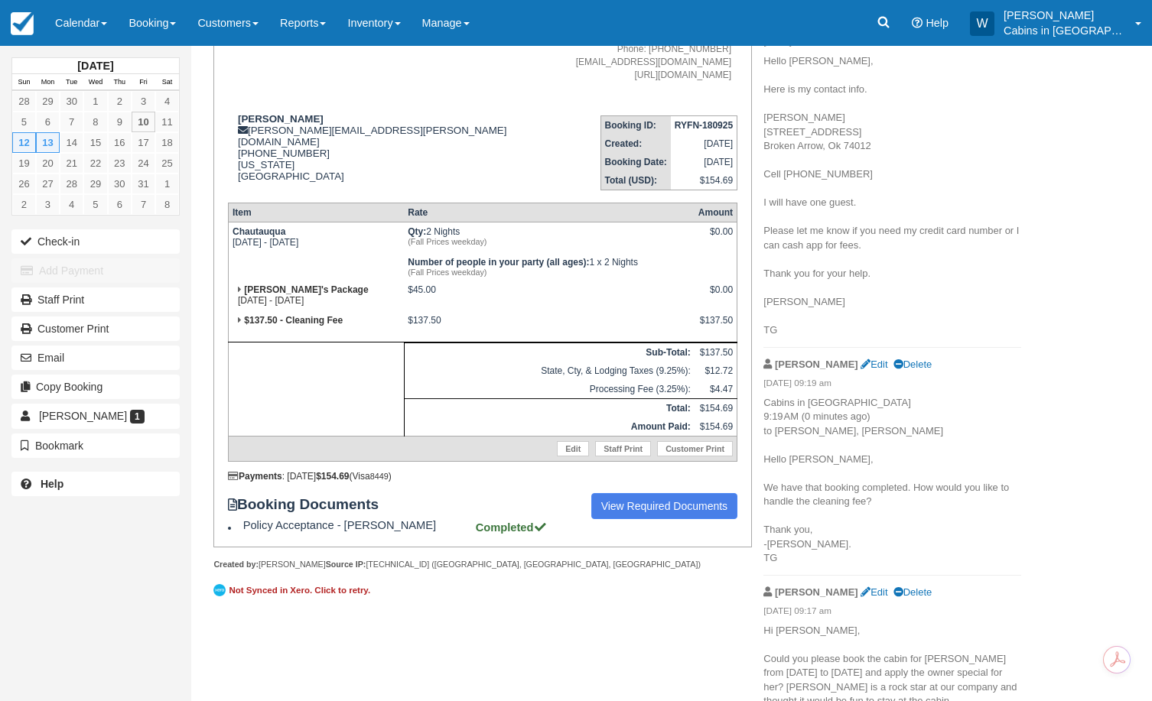
scroll to position [234, 0]
